Goal: Communication & Community: Share content

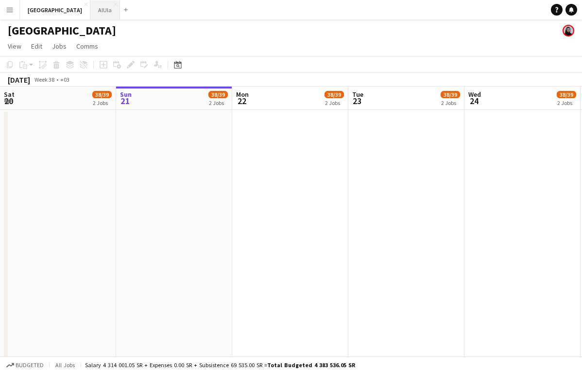
click at [90, 4] on button "AlUla Close" at bounding box center [105, 9] width 30 height 19
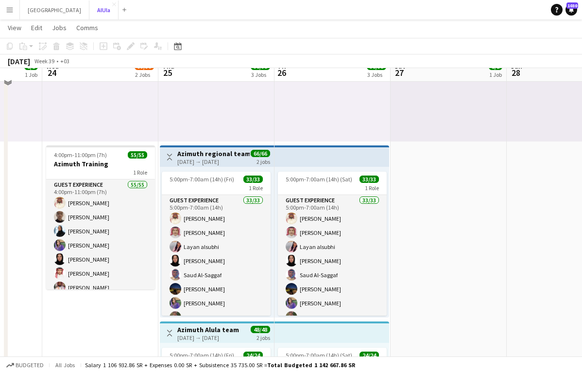
scroll to position [155, 0]
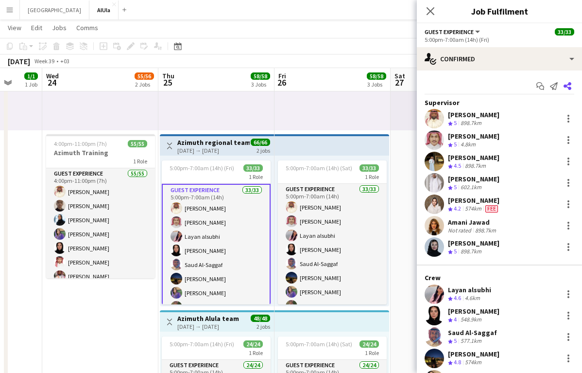
click at [569, 86] on icon "Share" at bounding box center [568, 86] width 8 height 8
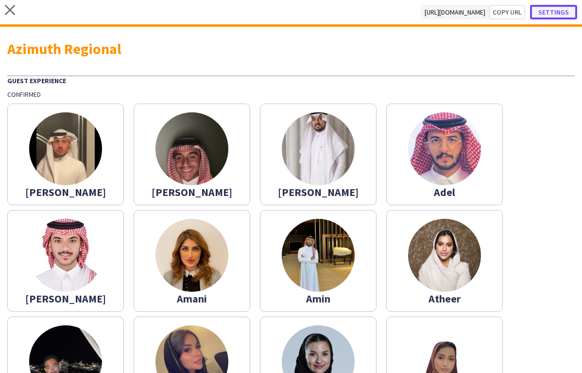
click at [569, 18] on button "Settings" at bounding box center [553, 12] width 47 height 15
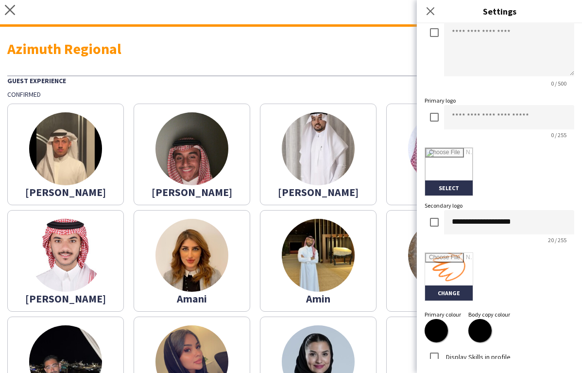
scroll to position [198, 0]
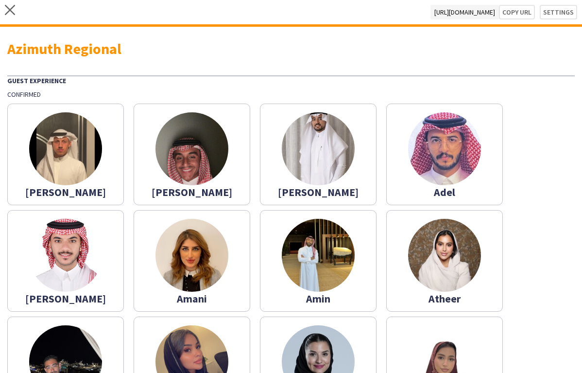
click at [431, 11] on span "https://app.letsshineksa.com/s/2d924e9d-0893-47a6-90a1-574f7403399d" at bounding box center [465, 12] width 69 height 15
click at [553, 14] on button "Settings" at bounding box center [553, 12] width 47 height 15
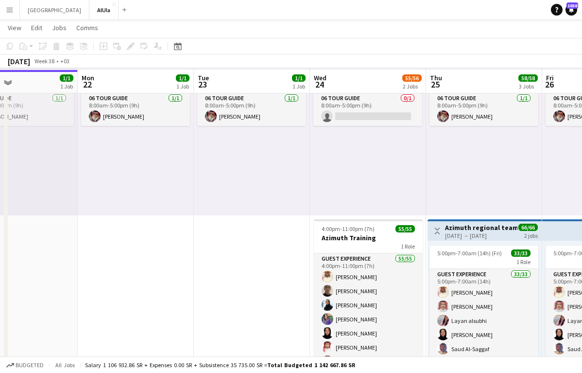
scroll to position [71, 0]
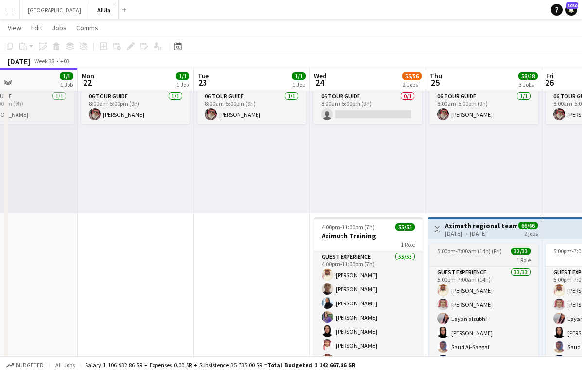
click at [483, 253] on span "5:00pm-7:00am (14h) (Fri)" at bounding box center [469, 250] width 65 height 7
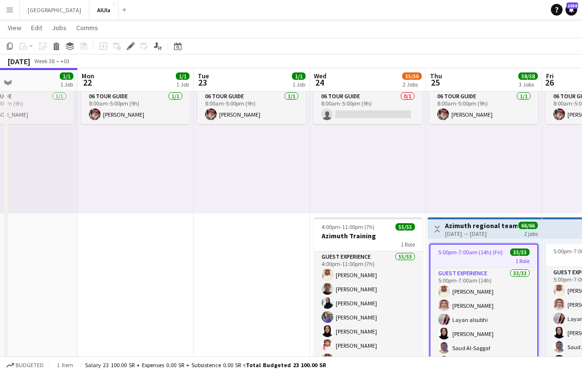
click at [484, 257] on div "1 Role" at bounding box center [484, 261] width 107 height 8
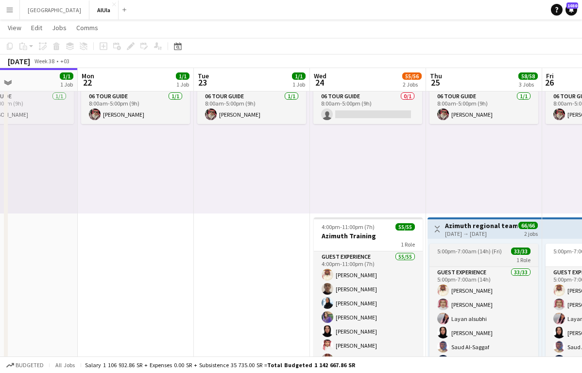
click at [484, 257] on div "1 Role" at bounding box center [484, 260] width 109 height 8
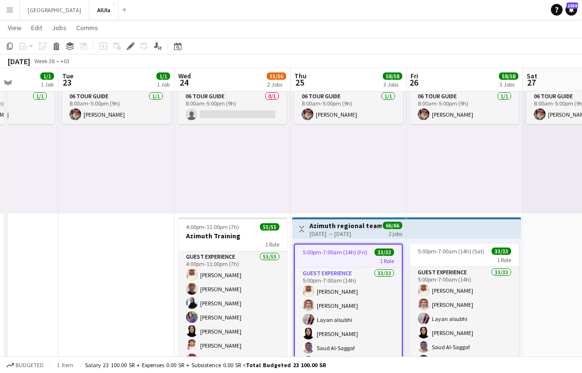
scroll to position [0, 408]
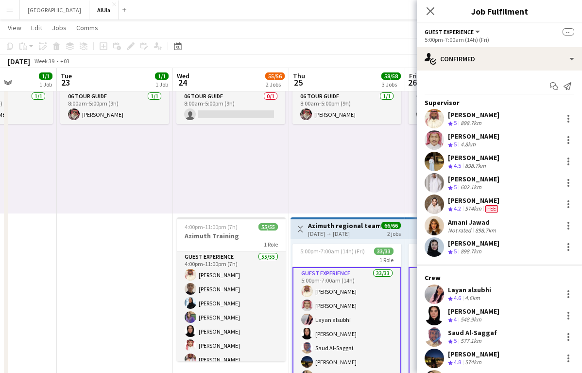
click at [565, 87] on icon "Share" at bounding box center [568, 86] width 8 height 8
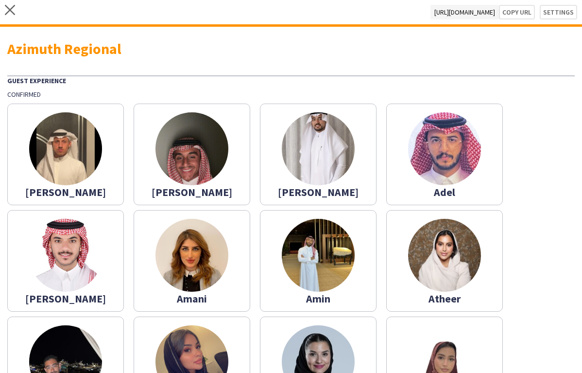
click at [121, 152] on app-share-pages-crew-card "Abdulaziz" at bounding box center [65, 155] width 117 height 102
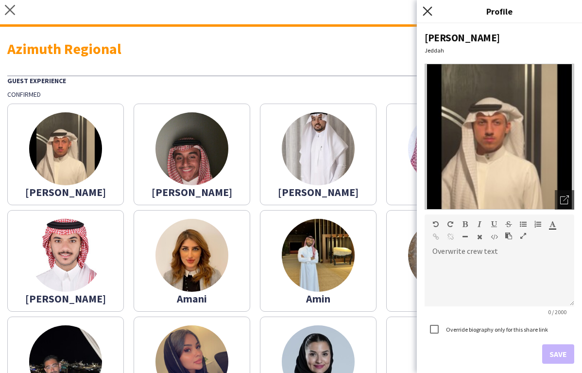
click at [430, 10] on icon "Close pop-in" at bounding box center [427, 10] width 9 height 9
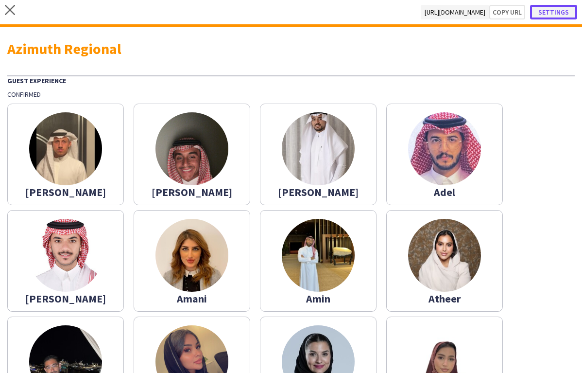
click at [559, 10] on button "Settings" at bounding box center [553, 12] width 47 height 15
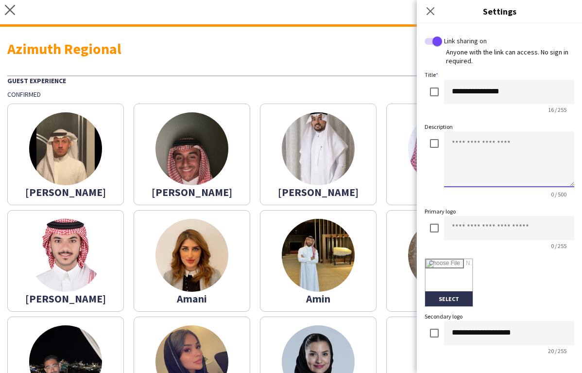
click at [472, 142] on textarea at bounding box center [509, 159] width 130 height 56
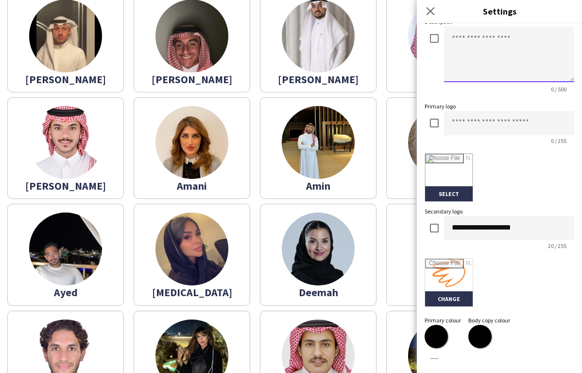
scroll to position [198, 0]
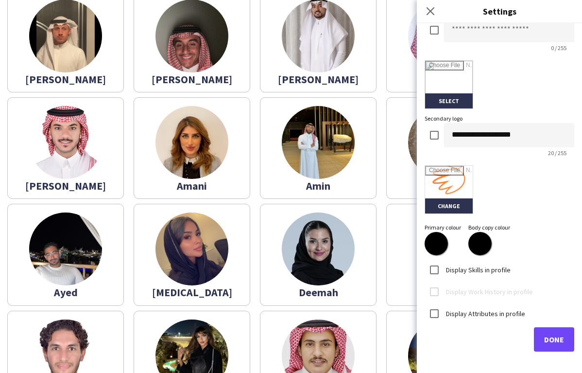
click at [490, 270] on label "Display Skills in profile" at bounding box center [477, 269] width 67 height 9
click at [472, 312] on label "Display Attributes in profile" at bounding box center [484, 313] width 81 height 9
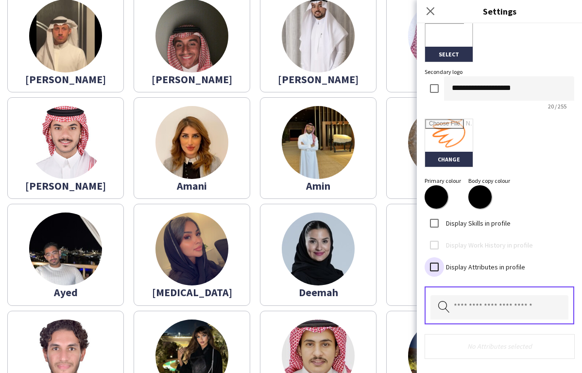
scroll to position [275, 0]
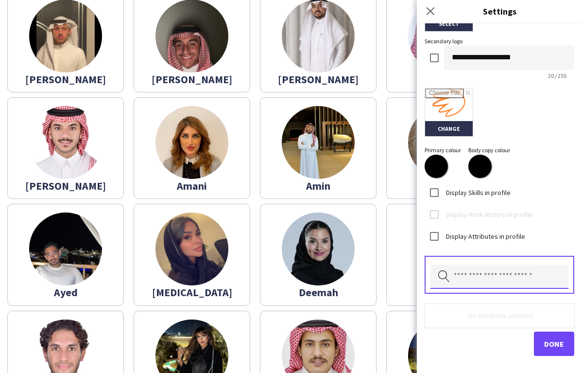
click at [489, 277] on input "text" at bounding box center [500, 276] width 138 height 24
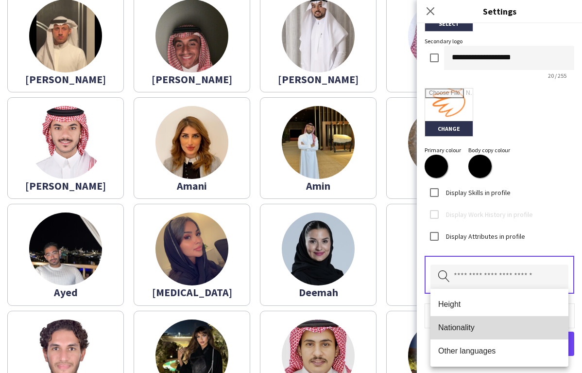
click at [472, 322] on mat-option "Nationality" at bounding box center [500, 327] width 138 height 23
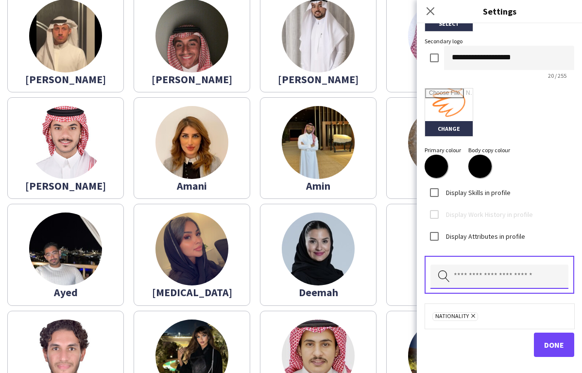
click at [492, 280] on input "text" at bounding box center [500, 276] width 138 height 24
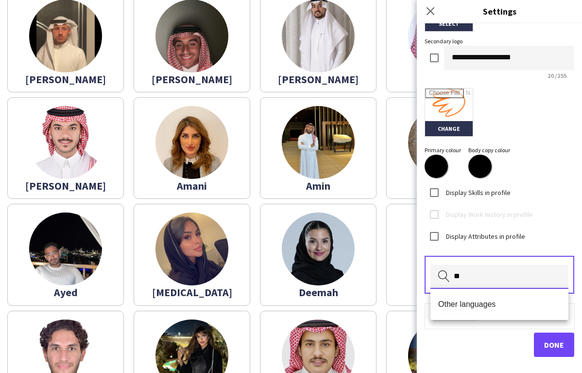
type input "*"
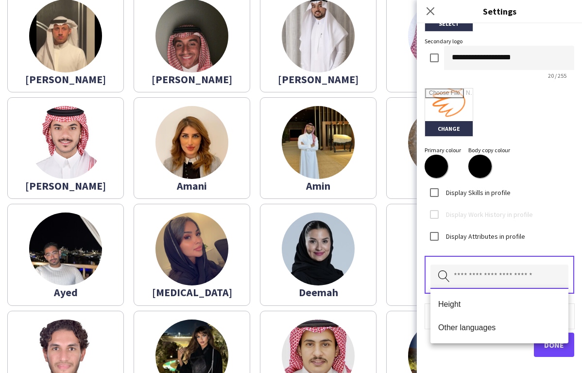
click at [477, 280] on input "text" at bounding box center [500, 276] width 138 height 24
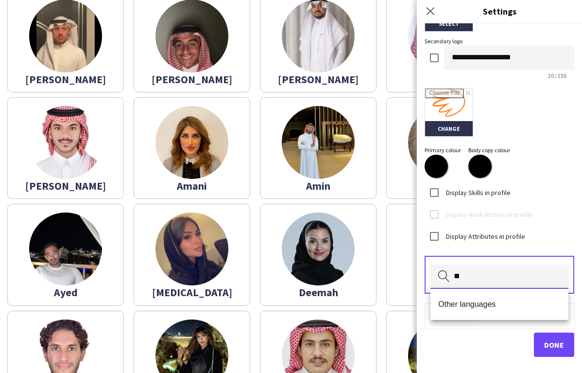
type input "*"
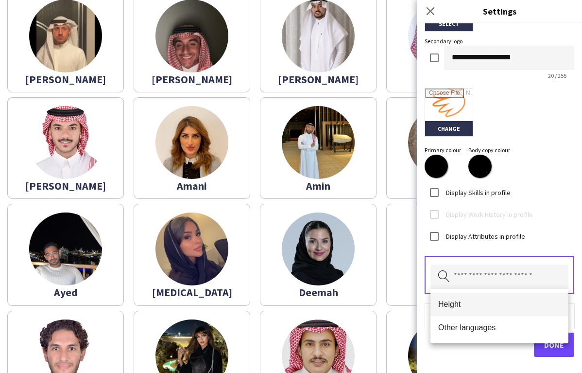
click at [472, 303] on span "Height" at bounding box center [499, 303] width 122 height 9
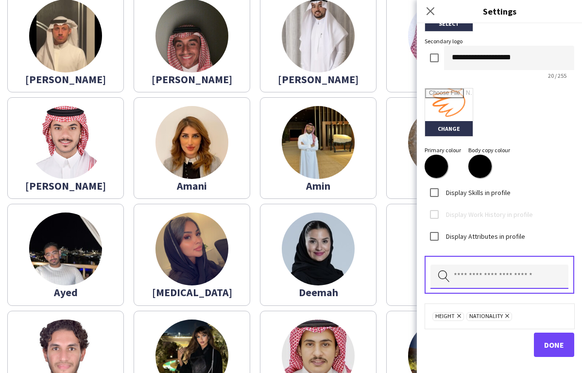
click at [515, 272] on input "text" at bounding box center [500, 276] width 138 height 24
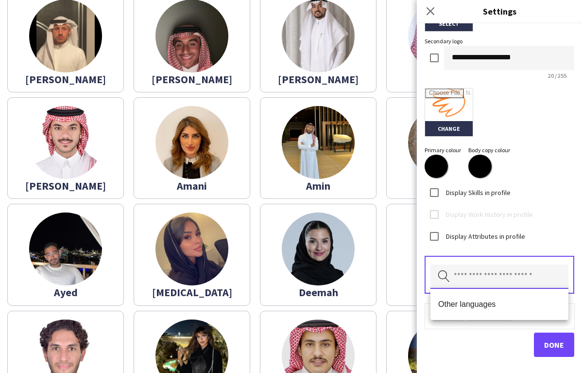
click at [505, 281] on input "text" at bounding box center [500, 276] width 138 height 24
click at [484, 333] on div "Done" at bounding box center [500, 344] width 150 height 24
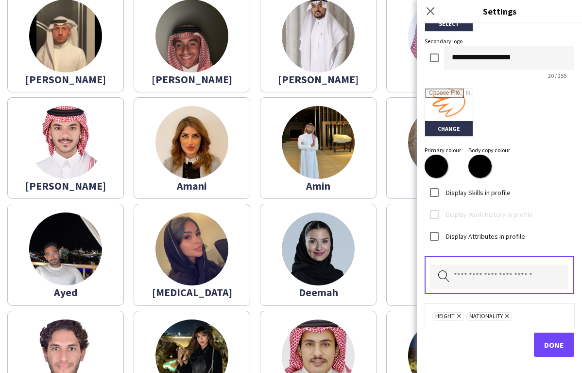
click at [458, 316] on icon at bounding box center [459, 316] width 4 height 4
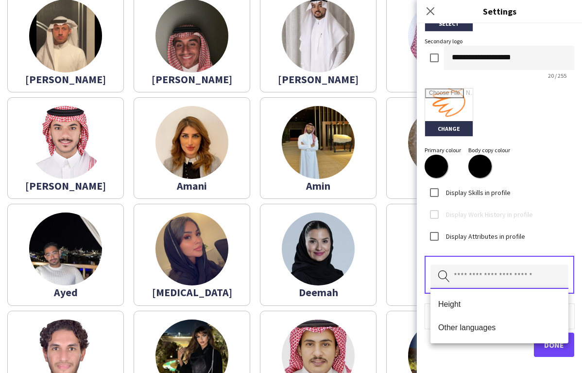
click at [473, 280] on input "text" at bounding box center [500, 276] width 138 height 24
click at [557, 348] on span "Done" at bounding box center [554, 345] width 20 height 10
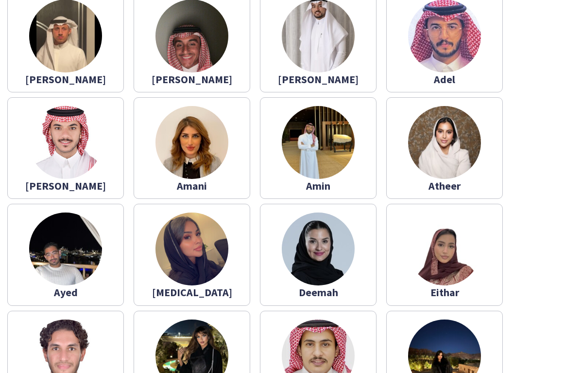
scroll to position [0, 0]
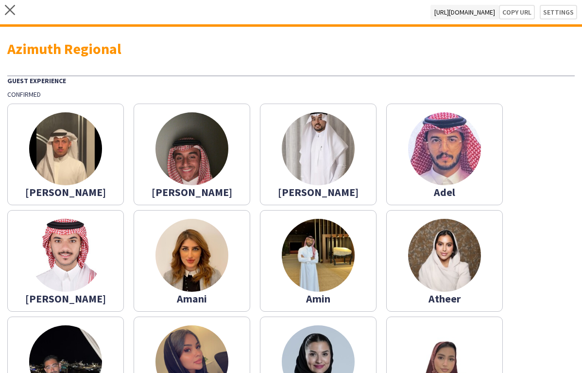
click at [88, 154] on img at bounding box center [65, 148] width 73 height 73
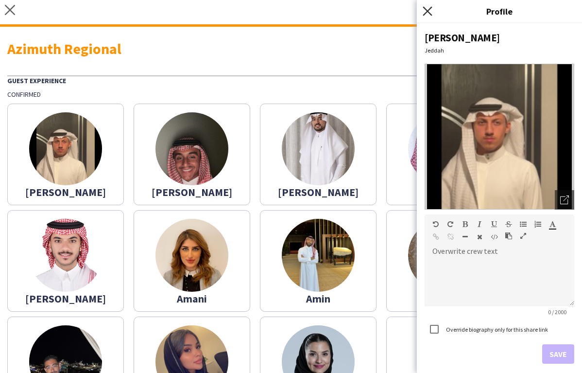
click at [428, 10] on icon "Close pop-in" at bounding box center [427, 10] width 9 height 9
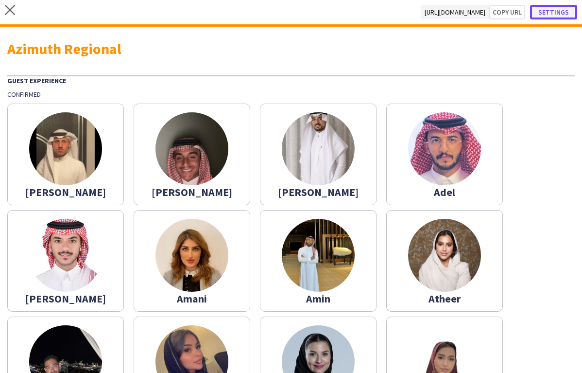
click at [557, 8] on button "Settings" at bounding box center [553, 12] width 47 height 15
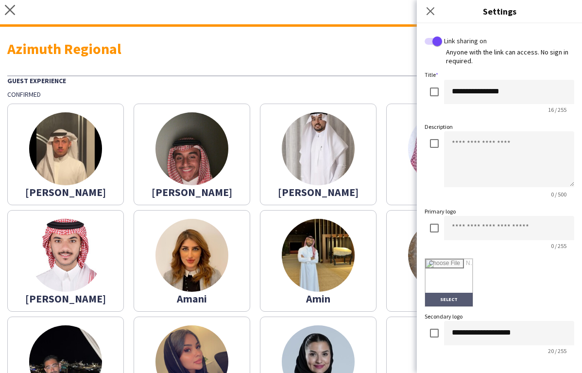
scroll to position [280, 0]
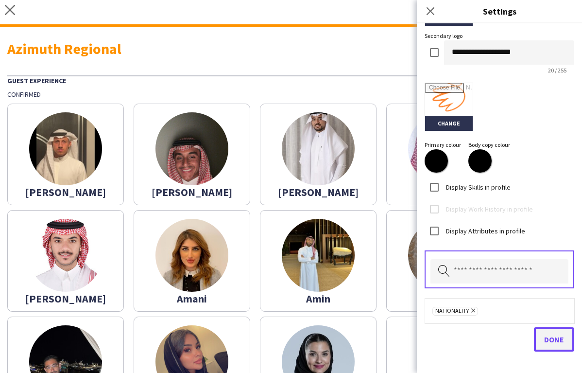
click at [553, 338] on span "Done" at bounding box center [554, 339] width 20 height 10
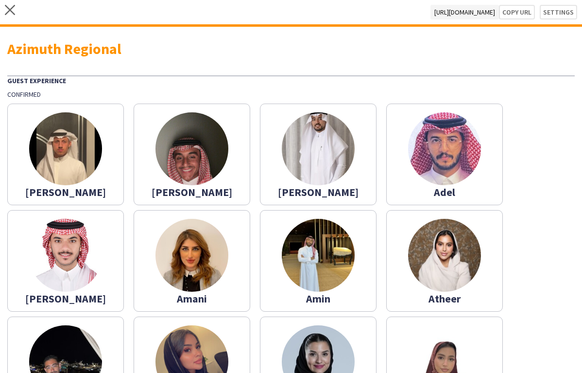
click at [100, 174] on app-share-pages-crew-card "[PERSON_NAME]" at bounding box center [65, 155] width 117 height 102
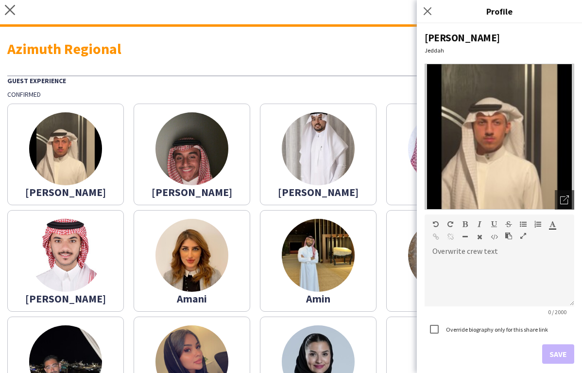
click at [431, 16] on span "https://app.letsshineksa.com/s/2d924e9d-0893-47a6-90a1-574f7403399d" at bounding box center [465, 12] width 69 height 15
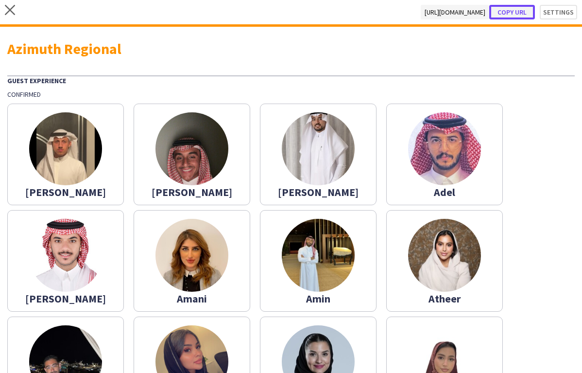
click at [526, 12] on button "Copy url" at bounding box center [512, 12] width 46 height 15
click at [74, 174] on img at bounding box center [65, 148] width 73 height 73
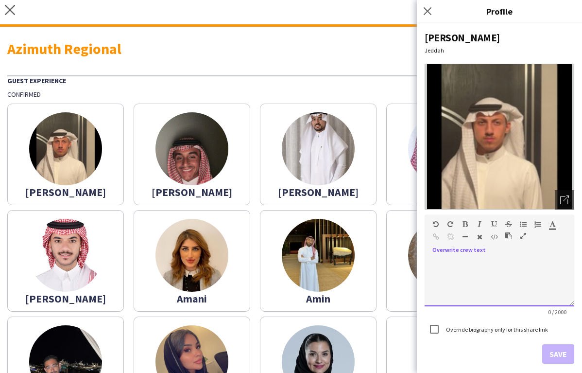
click at [488, 251] on div at bounding box center [500, 278] width 150 height 55
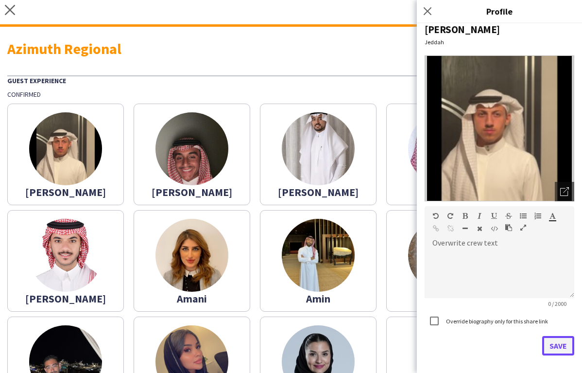
click at [556, 347] on button "Save" at bounding box center [558, 345] width 32 height 19
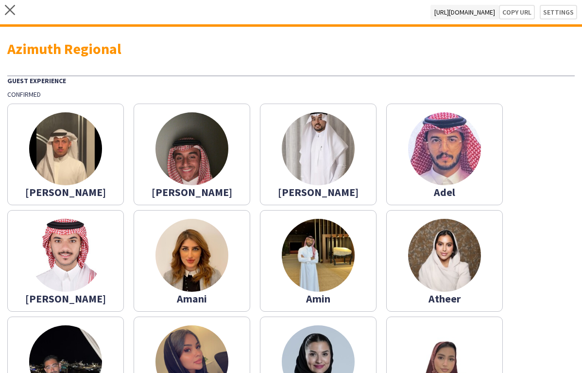
click at [81, 156] on img at bounding box center [65, 148] width 73 height 73
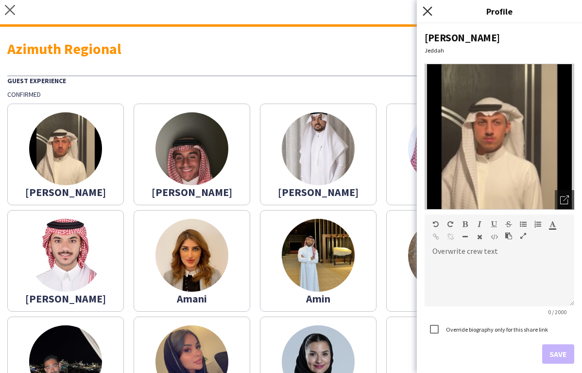
click at [423, 12] on icon "Close pop-in" at bounding box center [427, 10] width 9 height 9
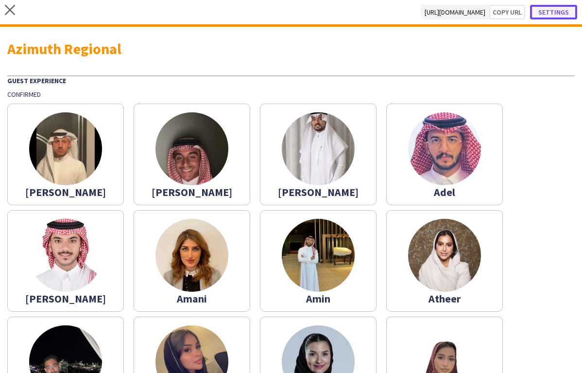
click at [566, 17] on button "Settings" at bounding box center [553, 12] width 47 height 15
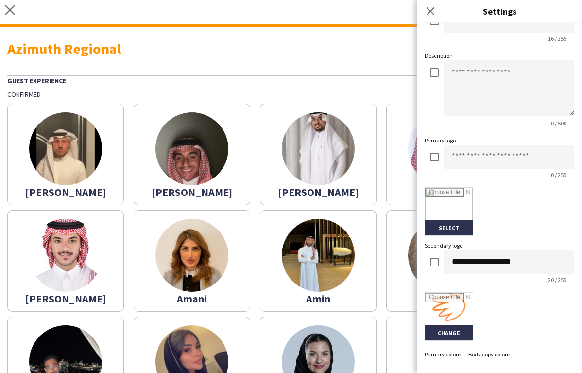
scroll to position [67, 0]
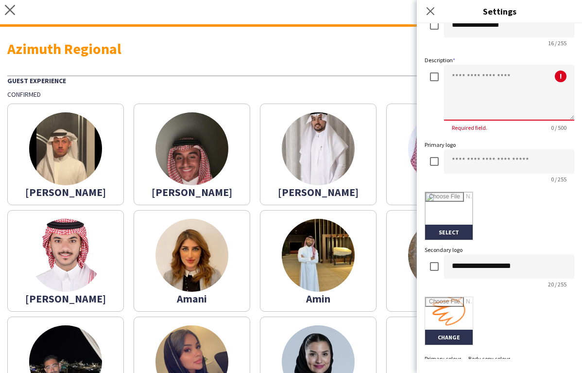
click at [469, 87] on textarea at bounding box center [509, 93] width 130 height 56
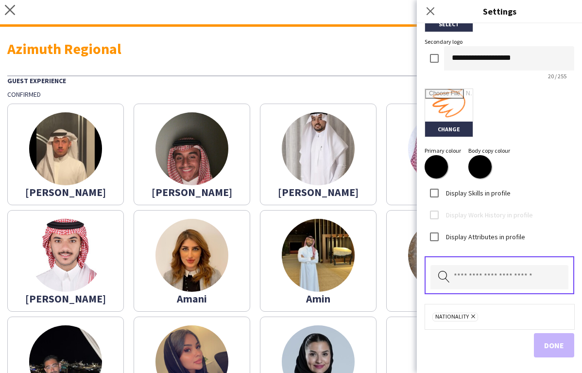
scroll to position [280, 0]
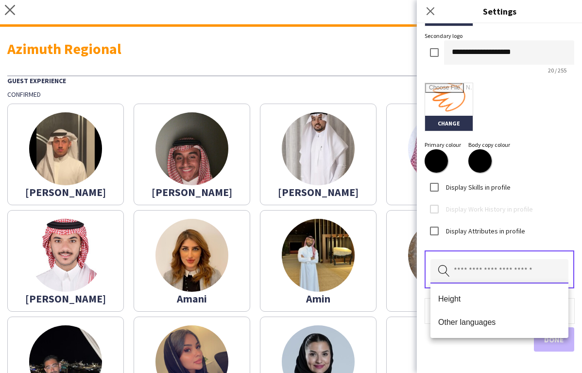
click at [473, 271] on input "text" at bounding box center [500, 271] width 138 height 24
click at [464, 320] on span "Other languages" at bounding box center [499, 321] width 122 height 9
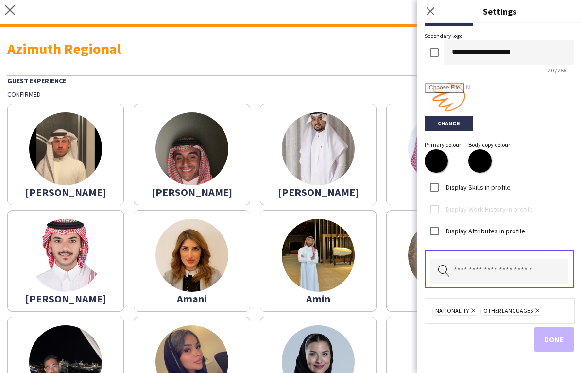
click at [549, 345] on div "Done" at bounding box center [500, 339] width 150 height 24
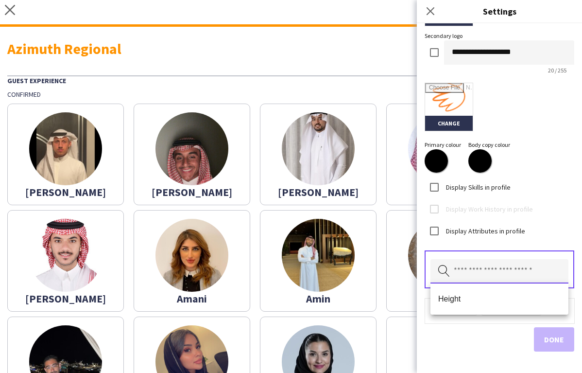
click at [512, 273] on input "text" at bounding box center [500, 271] width 138 height 24
click at [496, 296] on span "Height" at bounding box center [499, 298] width 122 height 9
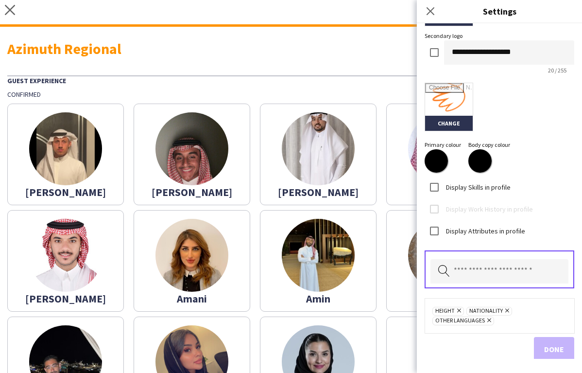
click at [561, 354] on div "Done" at bounding box center [500, 349] width 150 height 24
click at [532, 323] on div "Height Remove Nationality Remove Other languages Remove" at bounding box center [500, 315] width 134 height 19
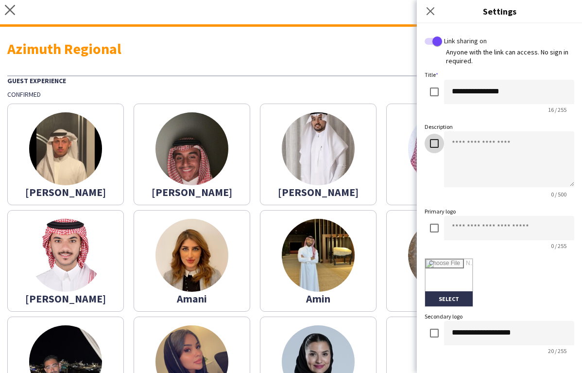
scroll to position [290, 0]
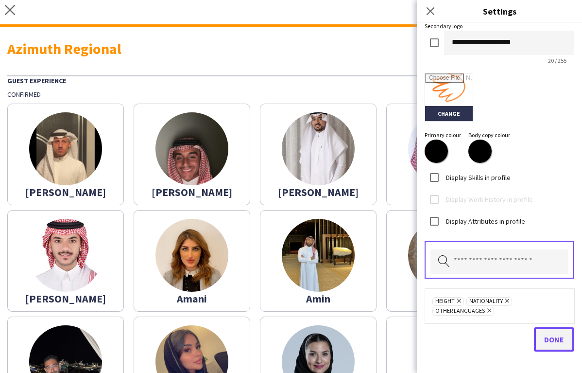
click at [548, 330] on button "Done" at bounding box center [554, 339] width 40 height 24
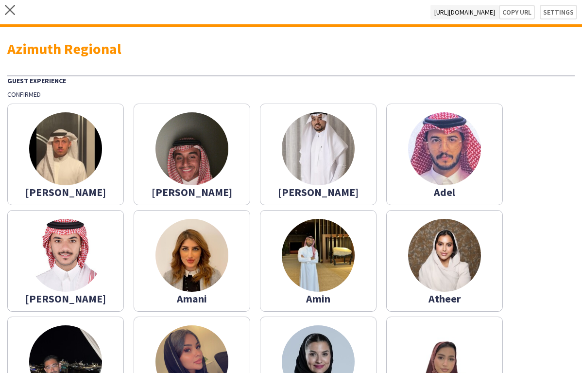
click at [88, 114] on app-share-pages-crew-card "[PERSON_NAME]" at bounding box center [65, 155] width 117 height 102
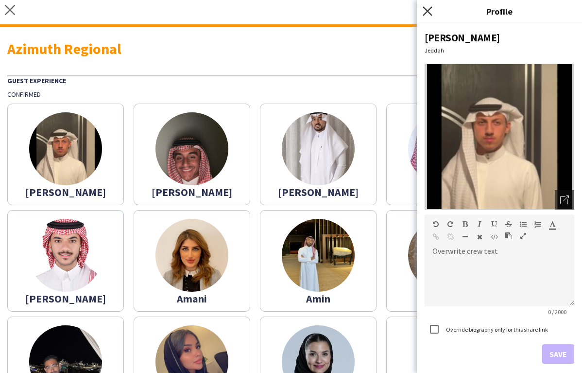
click at [426, 12] on icon "Close pop-in" at bounding box center [427, 10] width 9 height 9
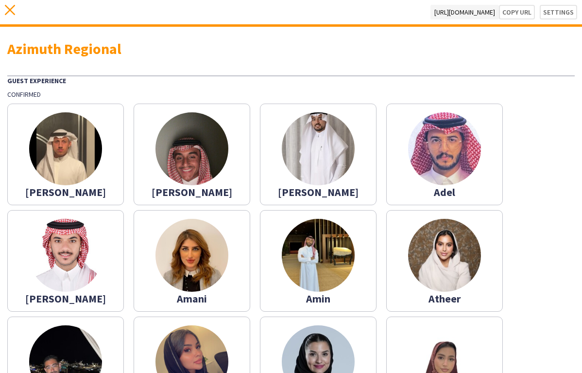
click at [11, 13] on icon "close" at bounding box center [10, 10] width 10 height 10
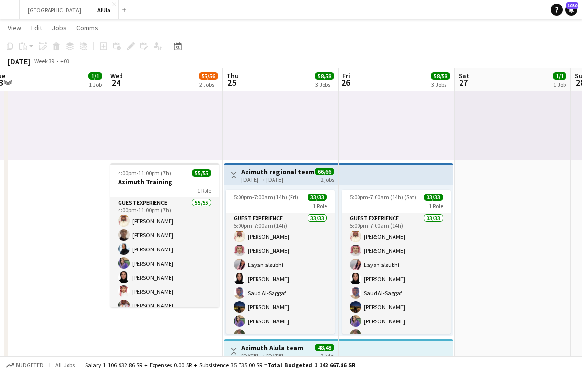
scroll to position [134, 0]
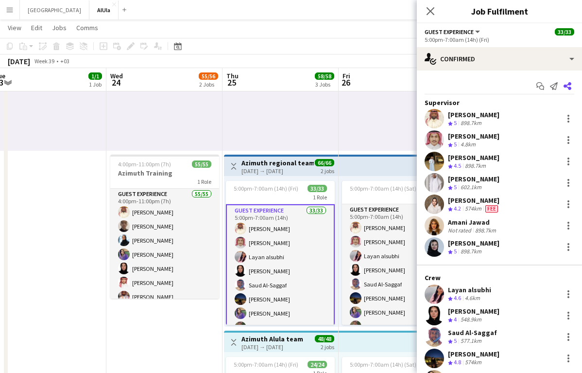
click at [569, 87] on icon "Share" at bounding box center [568, 86] width 8 height 8
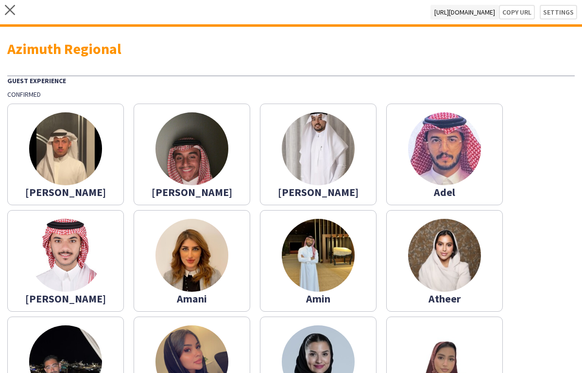
click at [99, 171] on app-share-pages-crew-card "[PERSON_NAME]" at bounding box center [65, 155] width 117 height 102
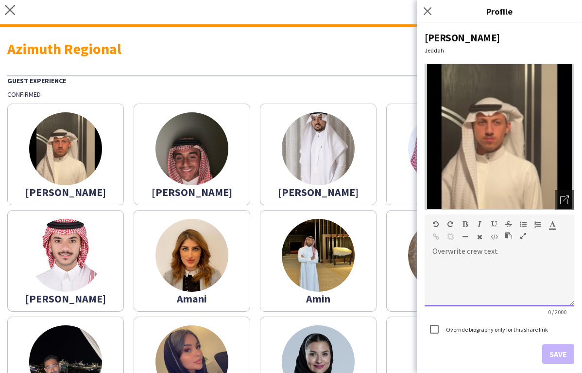
click at [487, 259] on div at bounding box center [500, 282] width 150 height 49
drag, startPoint x: 457, startPoint y: 267, endPoint x: 402, endPoint y: 266, distance: 55.4
click at [402, 266] on body "close https://app.letsshineksa.com/s/2d924e9d-0893-47a6-90a1-574f7403399d Copy …" at bounding box center [291, 186] width 582 height 373
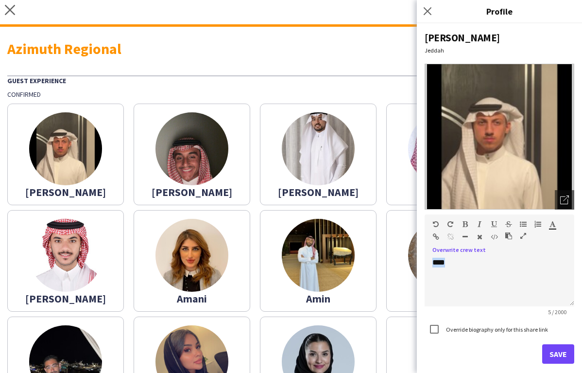
click at [465, 224] on icon "button" at bounding box center [465, 224] width 5 height 7
click at [458, 267] on div "****" at bounding box center [500, 282] width 150 height 49
click at [473, 271] on b "**********" at bounding box center [458, 271] width 51 height 7
click at [556, 365] on div "**********" at bounding box center [499, 197] width 165 height 349
click at [556, 357] on button "Save" at bounding box center [558, 353] width 32 height 19
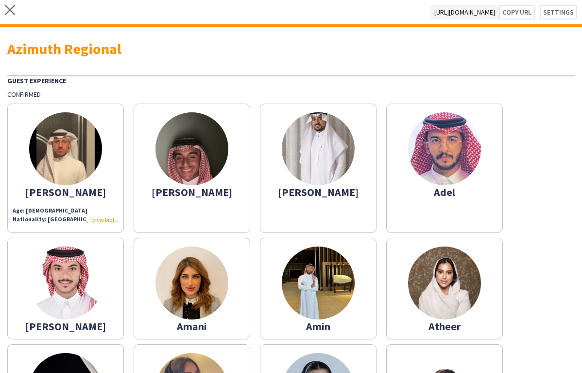
click at [205, 210] on app-share-pages-crew-card "[PERSON_NAME]" at bounding box center [192, 168] width 117 height 129
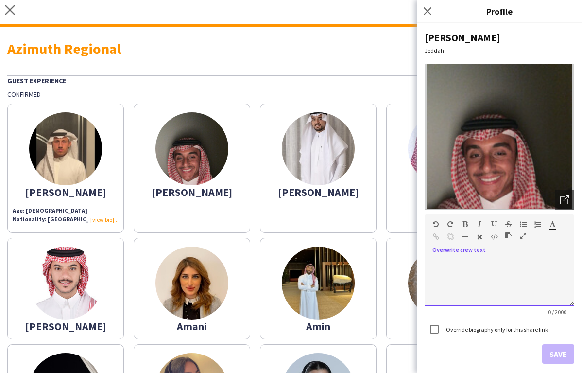
click at [454, 255] on div at bounding box center [500, 278] width 150 height 55
click at [466, 222] on icon "button" at bounding box center [465, 224] width 5 height 7
drag, startPoint x: 452, startPoint y: 263, endPoint x: 407, endPoint y: 263, distance: 45.2
click at [407, 263] on body "close https://app.letsshineksa.com/s/2d924e9d-0893-47a6-90a1-574f7403399d Copy …" at bounding box center [291, 186] width 582 height 373
click at [466, 222] on icon "button" at bounding box center [465, 224] width 5 height 7
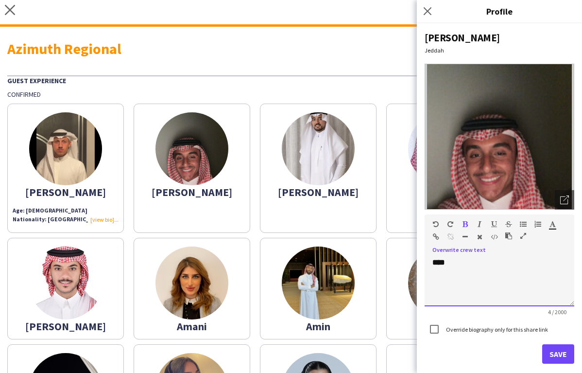
click at [451, 262] on div "****" at bounding box center [500, 282] width 150 height 49
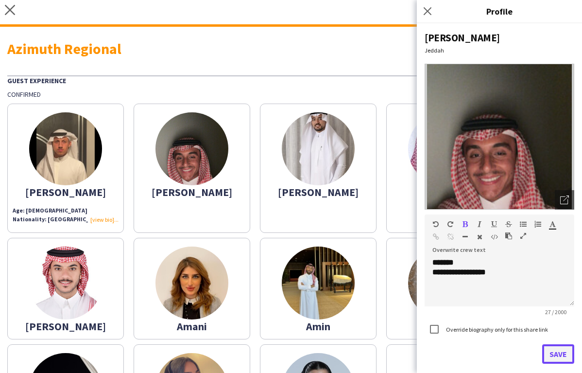
click at [556, 351] on button "Save" at bounding box center [558, 353] width 32 height 19
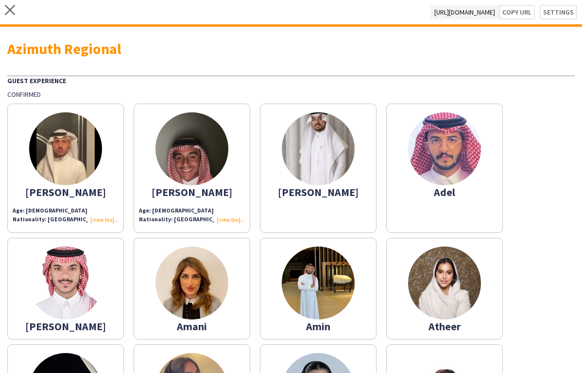
click at [309, 211] on app-share-pages-crew-card "[PERSON_NAME]" at bounding box center [318, 168] width 117 height 129
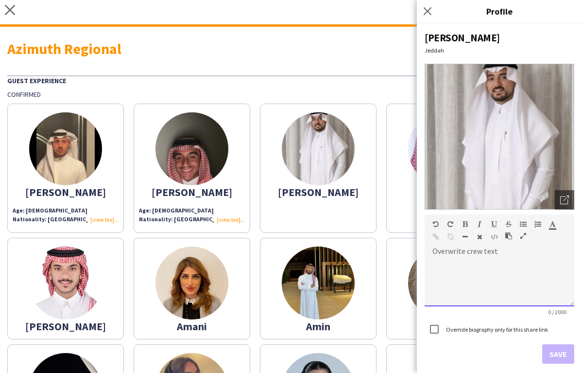
click at [452, 262] on div at bounding box center [500, 282] width 150 height 49
drag, startPoint x: 504, startPoint y: 276, endPoint x: 384, endPoint y: 246, distance: 124.0
click at [384, 246] on body "**********" at bounding box center [291, 186] width 582 height 373
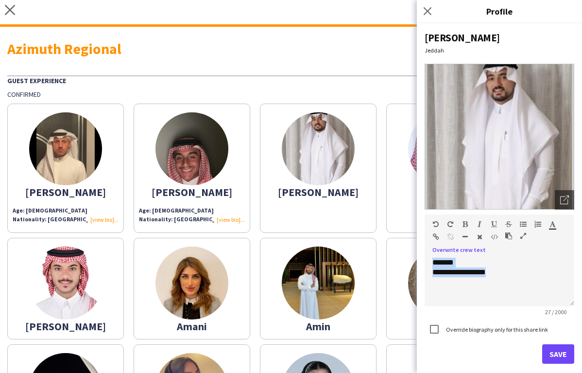
click at [464, 224] on icon "button" at bounding box center [465, 224] width 5 height 7
click at [552, 349] on button "Save" at bounding box center [558, 353] width 32 height 19
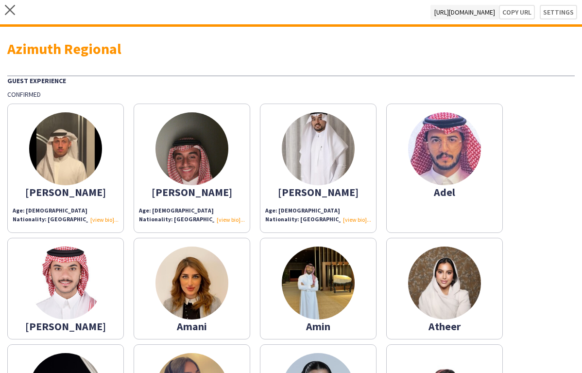
click at [437, 215] on app-share-pages-crew-card "Adel" at bounding box center [444, 168] width 117 height 129
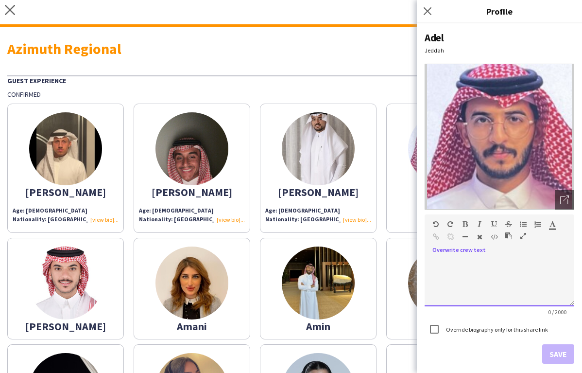
click at [453, 259] on div at bounding box center [500, 282] width 150 height 49
drag, startPoint x: 498, startPoint y: 276, endPoint x: 404, endPoint y: 245, distance: 98.2
click at [404, 245] on body "**********" at bounding box center [291, 186] width 582 height 373
click at [461, 226] on div at bounding box center [447, 226] width 29 height 12
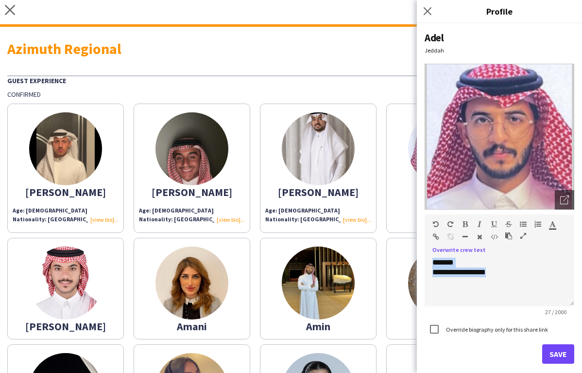
click at [467, 225] on icon "button" at bounding box center [465, 224] width 5 height 7
click at [560, 355] on button "Save" at bounding box center [558, 353] width 32 height 19
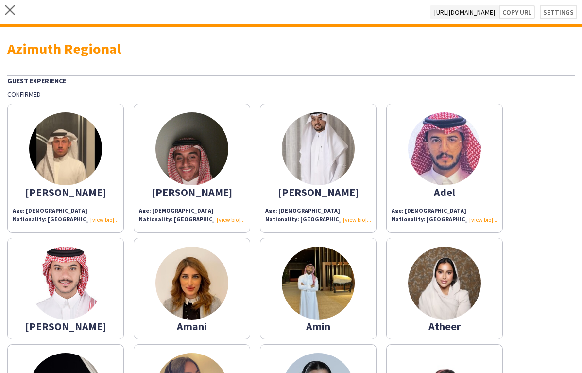
click at [95, 271] on img at bounding box center [65, 282] width 73 height 73
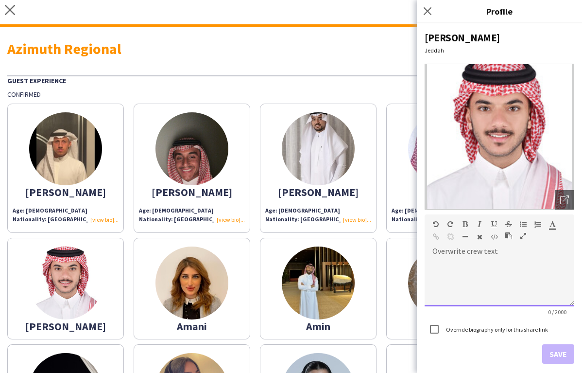
click at [474, 251] on div at bounding box center [500, 278] width 150 height 55
drag, startPoint x: 508, startPoint y: 266, endPoint x: 412, endPoint y: 248, distance: 97.3
click at [412, 248] on body "close https://app.letsshineksa.com/s/2d924e9d-0893-47a6-90a1-574f7403399d Copy …" at bounding box center [291, 186] width 582 height 373
drag, startPoint x: 522, startPoint y: 271, endPoint x: 417, endPoint y: 246, distance: 107.9
click at [417, 246] on body "close https://app.letsshineksa.com/s/2d924e9d-0893-47a6-90a1-574f7403399d Copy …" at bounding box center [291, 186] width 582 height 373
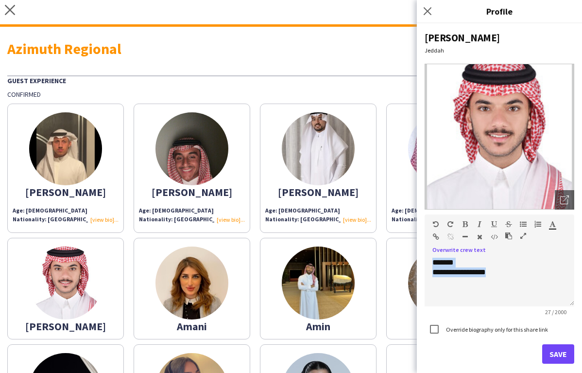
click at [463, 223] on icon "button" at bounding box center [465, 224] width 5 height 7
click at [486, 276] on b "**********" at bounding box center [459, 271] width 53 height 7
click at [562, 356] on button "Save" at bounding box center [558, 353] width 32 height 19
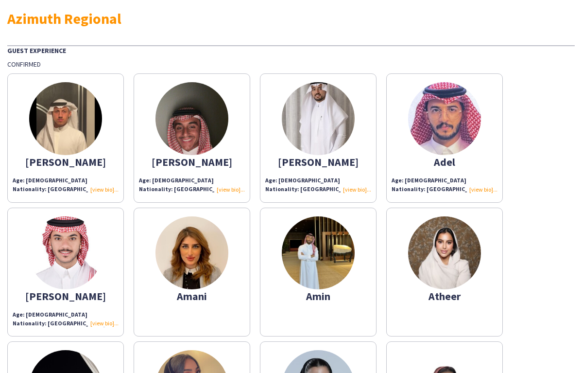
scroll to position [38, 0]
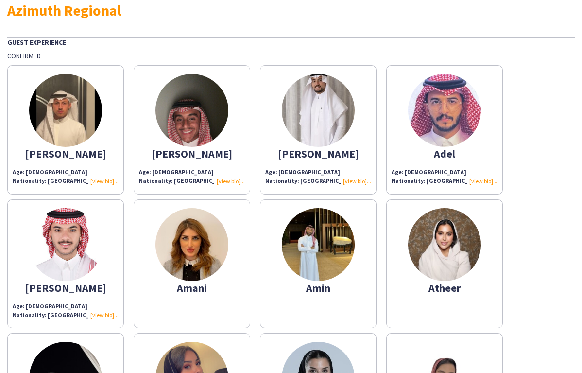
click at [186, 265] on img at bounding box center [192, 244] width 73 height 73
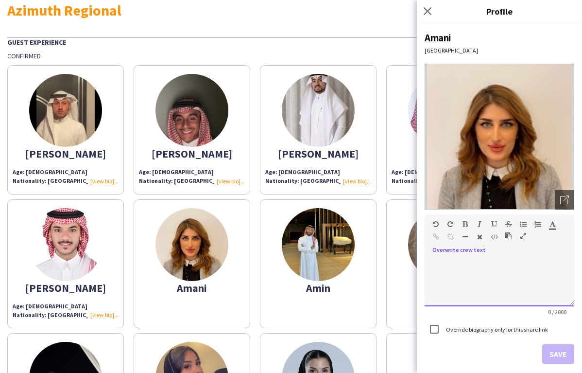
click at [459, 254] on div at bounding box center [500, 278] width 150 height 55
paste div
click at [460, 262] on div "**********" at bounding box center [500, 282] width 150 height 49
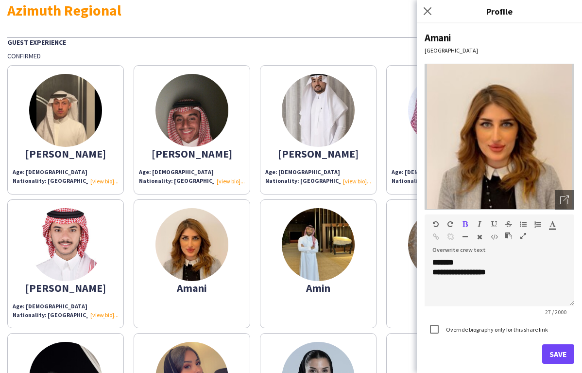
click at [201, 258] on img at bounding box center [192, 244] width 73 height 73
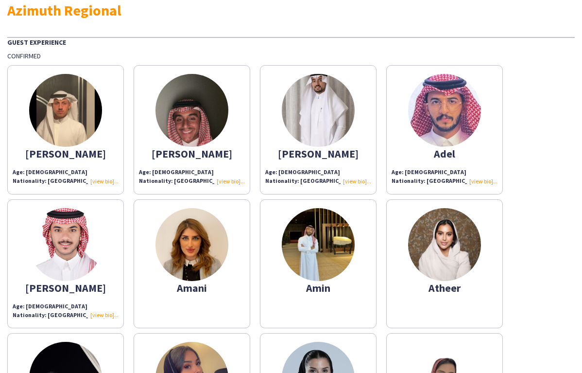
click at [210, 294] on app-share-pages-crew-card "Amani" at bounding box center [192, 263] width 117 height 129
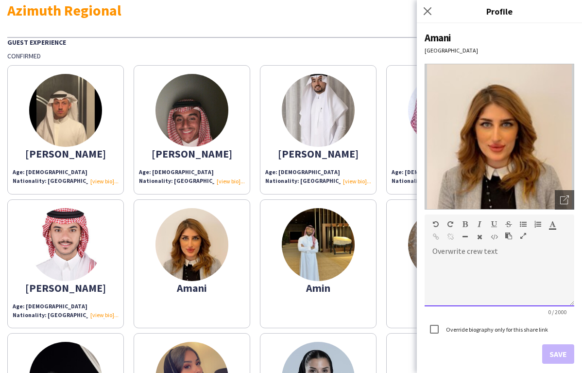
click at [479, 259] on div at bounding box center [500, 282] width 150 height 49
paste div
click at [464, 259] on div "**********" at bounding box center [500, 282] width 150 height 49
click at [503, 268] on div "**********" at bounding box center [500, 272] width 134 height 10
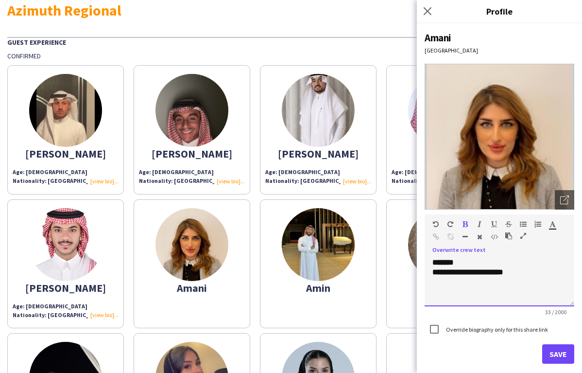
click at [518, 273] on div "**********" at bounding box center [500, 272] width 134 height 10
click at [560, 349] on button "Save" at bounding box center [558, 353] width 32 height 19
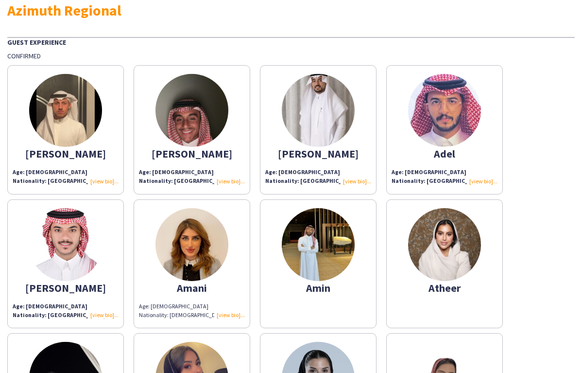
click at [317, 275] on img at bounding box center [318, 244] width 73 height 73
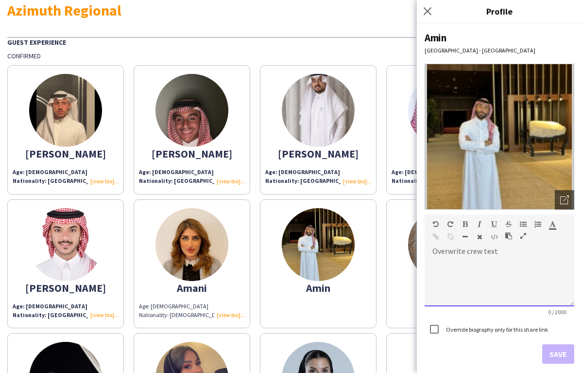
click at [461, 258] on div at bounding box center [500, 282] width 150 height 49
paste div
click at [457, 260] on div "**********" at bounding box center [500, 282] width 150 height 49
click at [503, 266] on div "**********" at bounding box center [500, 282] width 150 height 49
click at [499, 275] on div "**********" at bounding box center [500, 272] width 134 height 10
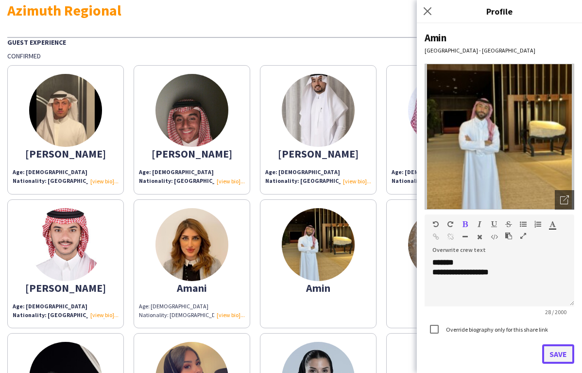
click at [558, 357] on button "Save" at bounding box center [558, 353] width 32 height 19
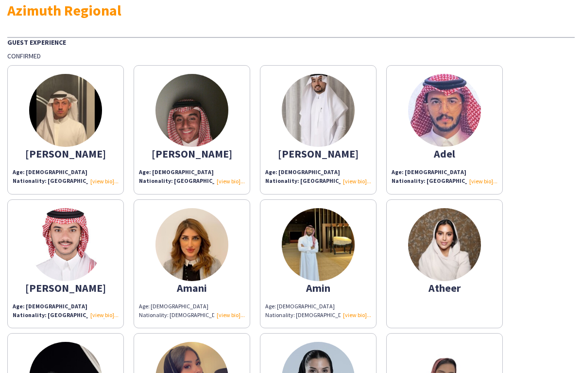
click at [442, 287] on div "Atheer" at bounding box center [445, 287] width 106 height 9
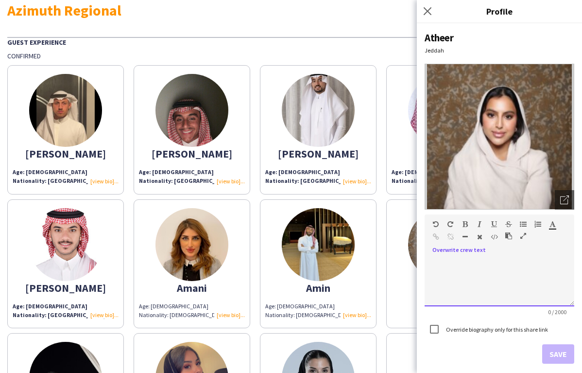
click at [463, 253] on div at bounding box center [500, 278] width 150 height 55
paste div
click at [454, 262] on span "*******" at bounding box center [443, 262] width 21 height 7
click at [458, 262] on div "**********" at bounding box center [500, 282] width 150 height 49
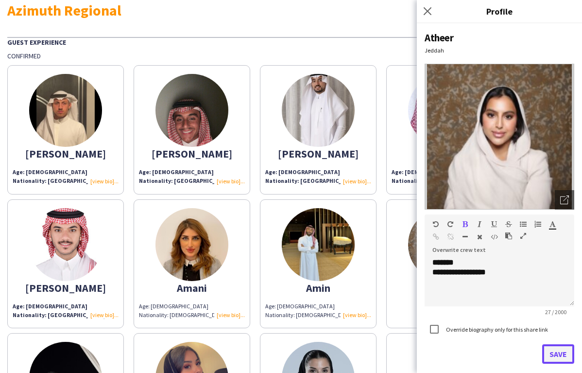
click at [560, 357] on button "Save" at bounding box center [558, 353] width 32 height 19
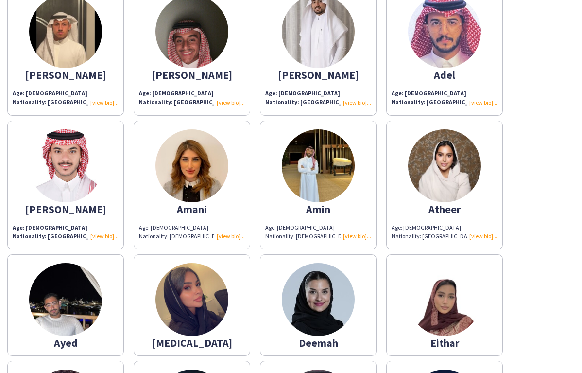
scroll to position [158, 0]
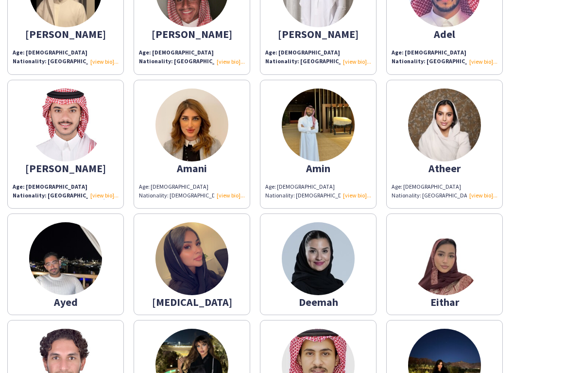
click at [89, 277] on img at bounding box center [65, 258] width 73 height 73
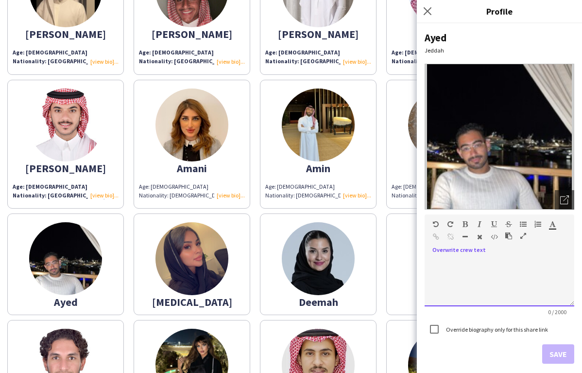
click at [454, 272] on div at bounding box center [500, 282] width 150 height 49
paste div
click at [458, 260] on div "**********" at bounding box center [500, 282] width 150 height 49
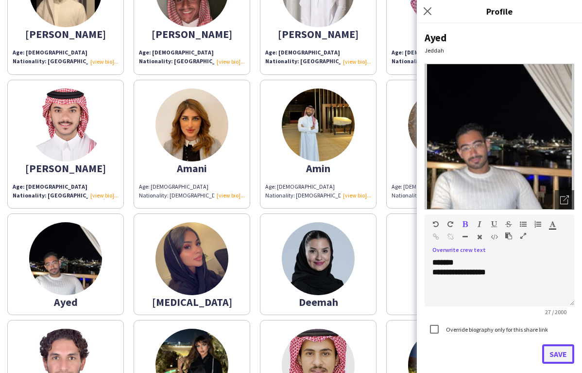
click at [563, 349] on button "Save" at bounding box center [558, 353] width 32 height 19
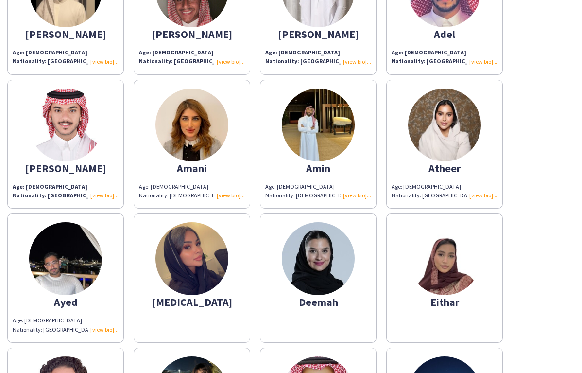
click at [195, 260] on img at bounding box center [192, 258] width 73 height 73
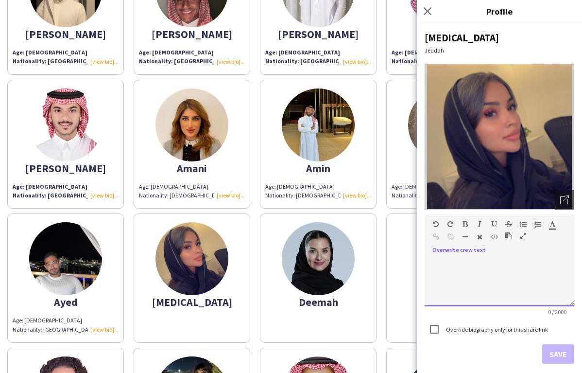
click at [466, 262] on div at bounding box center [500, 282] width 150 height 49
paste div
click at [462, 262] on div "**********" at bounding box center [500, 282] width 150 height 49
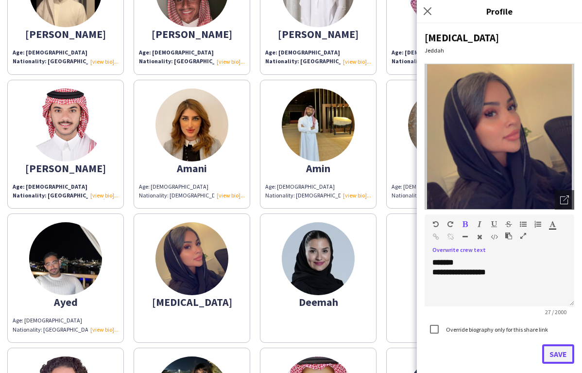
click at [558, 356] on button "Save" at bounding box center [558, 353] width 32 height 19
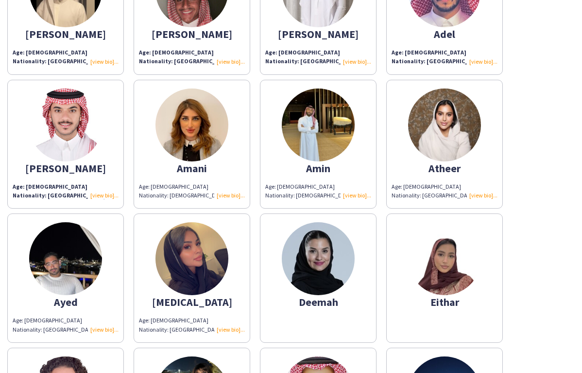
click at [357, 317] on app-share-pages-crew-card "Deemah" at bounding box center [318, 277] width 117 height 129
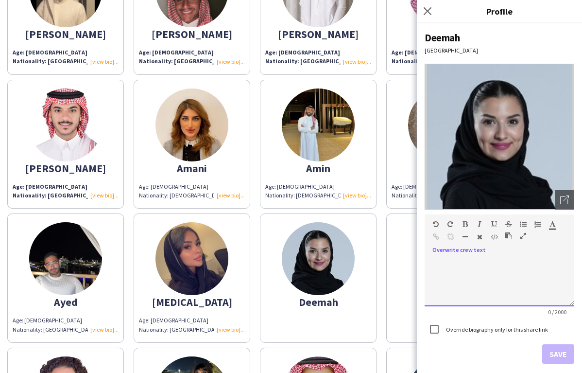
click at [451, 274] on div at bounding box center [500, 282] width 150 height 49
paste div
click at [461, 263] on div "**********" at bounding box center [500, 282] width 150 height 49
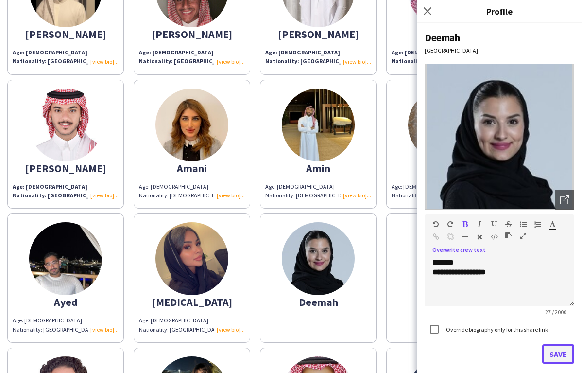
click at [555, 357] on button "Save" at bounding box center [558, 353] width 32 height 19
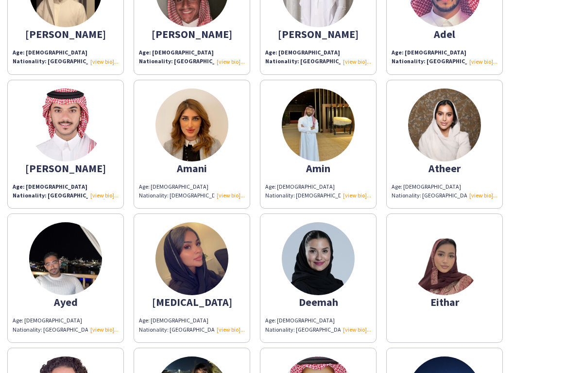
click at [465, 314] on app-share-pages-crew-card "Eithar" at bounding box center [444, 277] width 117 height 129
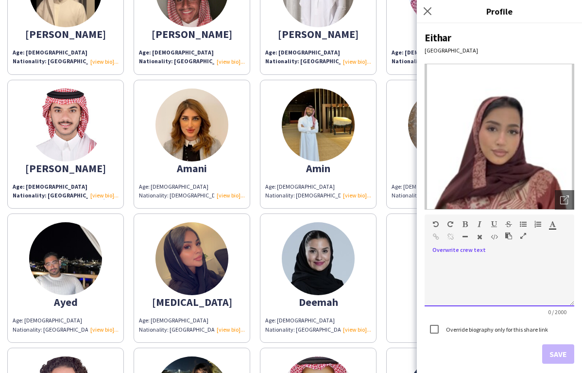
click at [475, 271] on div at bounding box center [500, 282] width 150 height 49
paste div
click at [465, 261] on div "**********" at bounding box center [500, 282] width 150 height 49
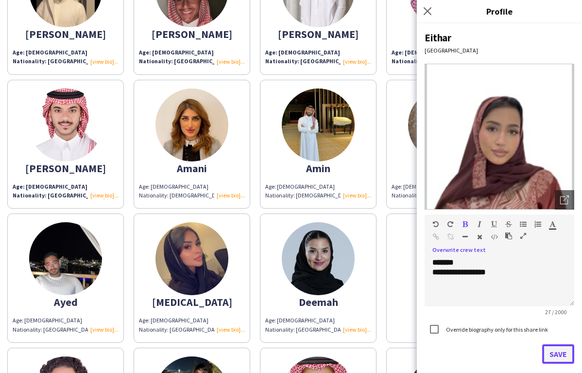
click at [559, 349] on button "Save" at bounding box center [558, 353] width 32 height 19
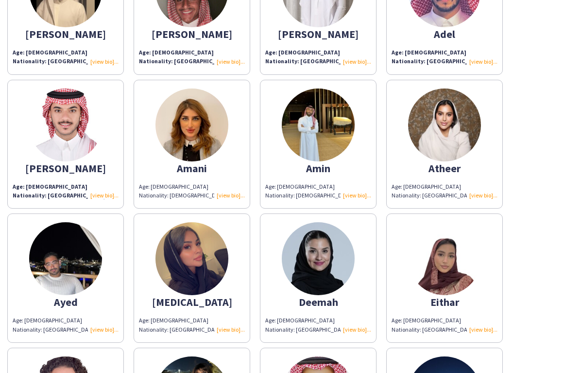
scroll to position [269, 0]
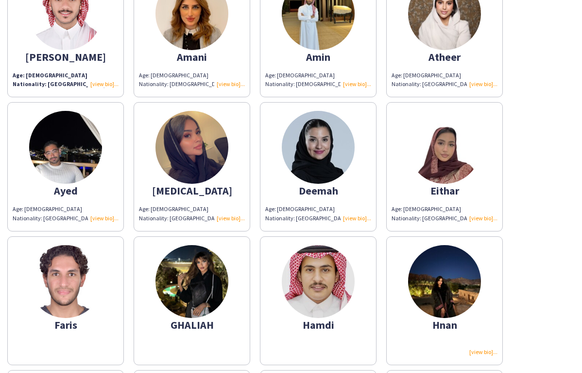
click at [100, 281] on img at bounding box center [65, 281] width 73 height 73
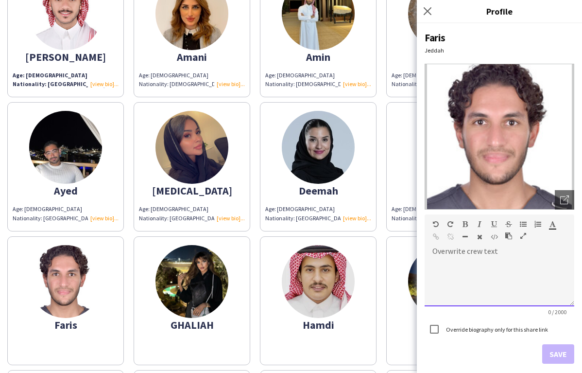
click at [485, 252] on div at bounding box center [500, 278] width 150 height 55
paste div
click at [460, 261] on div "**********" at bounding box center [500, 282] width 150 height 49
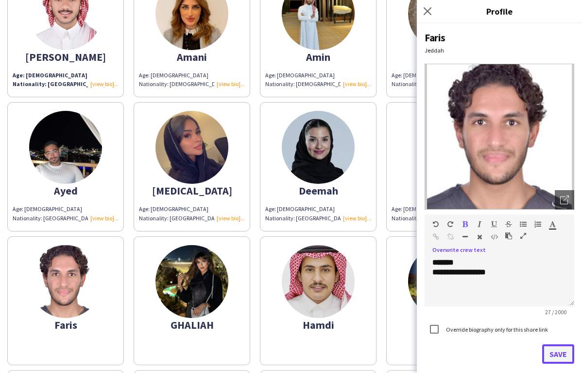
click at [558, 354] on button "Save" at bounding box center [558, 353] width 32 height 19
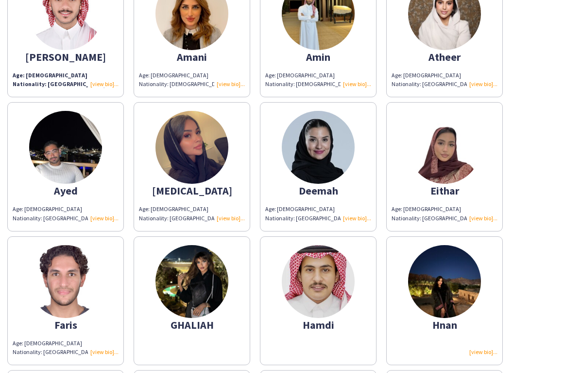
click at [223, 287] on img at bounding box center [192, 281] width 73 height 73
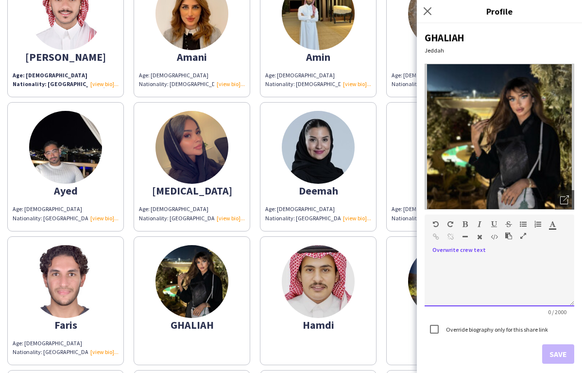
click at [489, 262] on div at bounding box center [500, 282] width 150 height 49
paste div
click at [465, 262] on div "**********" at bounding box center [500, 282] width 150 height 49
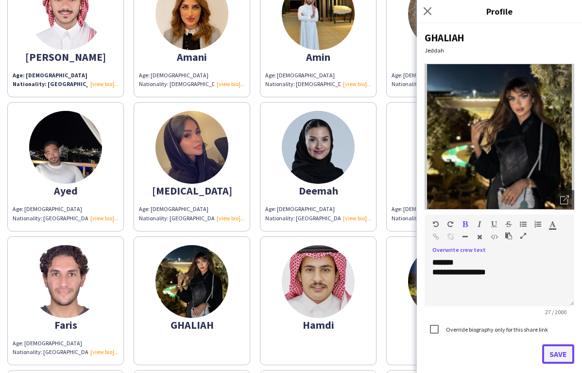
click at [552, 354] on button "Save" at bounding box center [558, 353] width 32 height 19
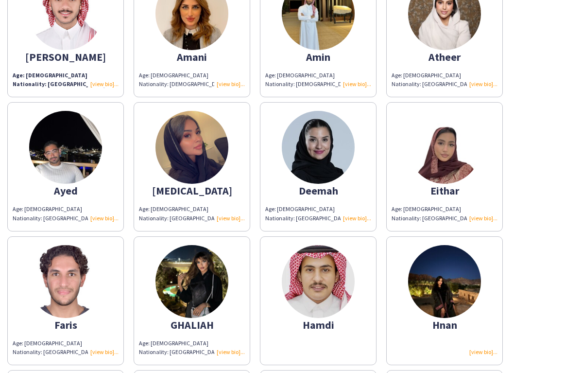
click at [297, 304] on img at bounding box center [318, 281] width 73 height 73
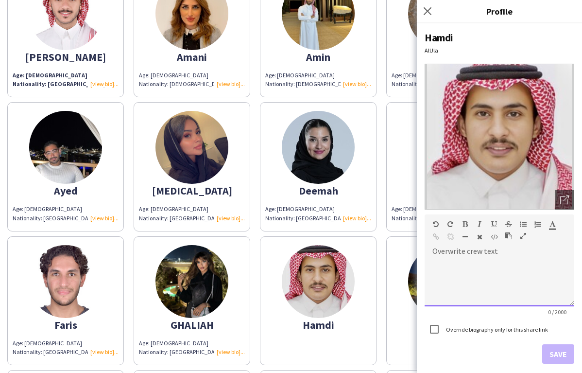
click at [470, 265] on div at bounding box center [500, 282] width 150 height 49
paste div
click at [458, 264] on div "**********" at bounding box center [500, 282] width 150 height 49
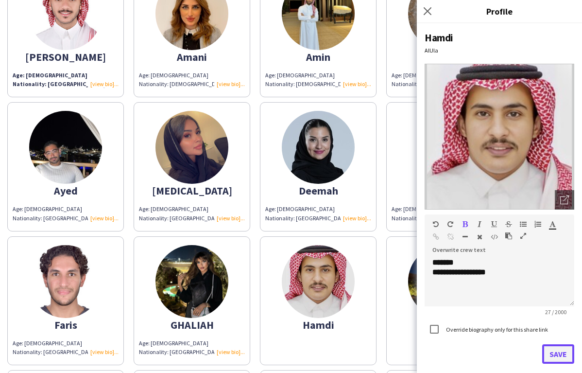
click at [559, 356] on button "Save" at bounding box center [558, 353] width 32 height 19
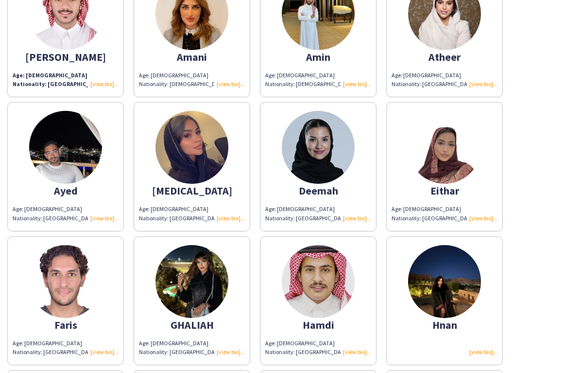
click at [441, 338] on app-share-pages-crew-card "Hnan" at bounding box center [444, 300] width 117 height 129
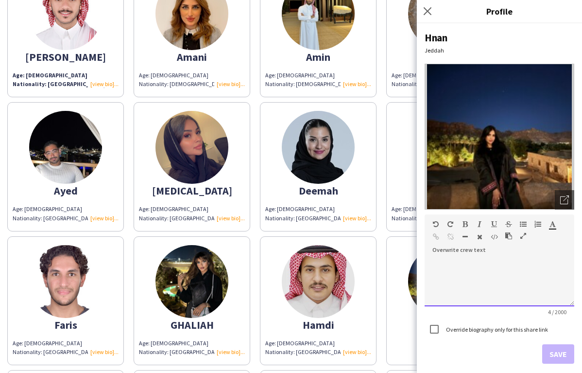
click at [495, 272] on p at bounding box center [500, 272] width 134 height 10
paste div
click at [462, 273] on p "*******" at bounding box center [500, 272] width 134 height 10
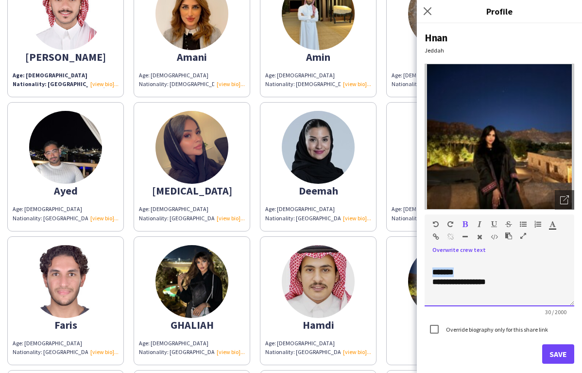
click at [462, 273] on p "*******" at bounding box center [500, 272] width 134 height 10
click at [461, 273] on p "*******" at bounding box center [500, 272] width 134 height 10
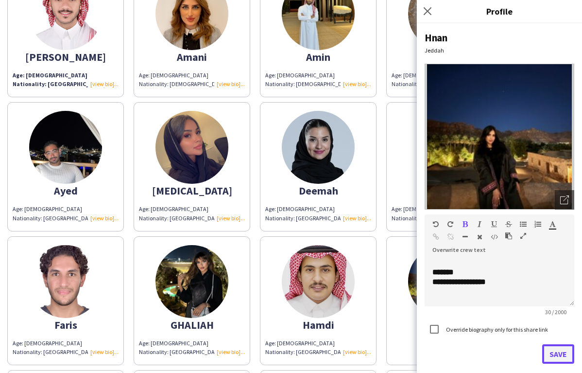
click at [549, 352] on button "Save" at bounding box center [558, 353] width 32 height 19
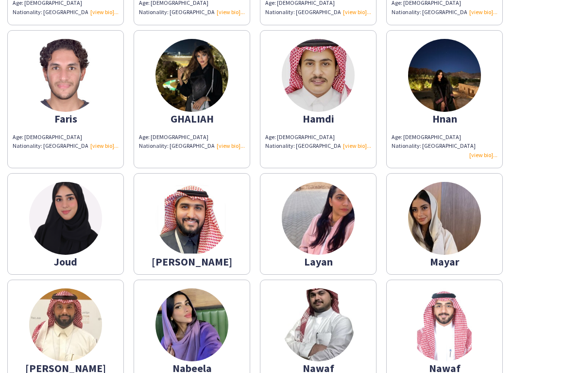
scroll to position [492, 0]
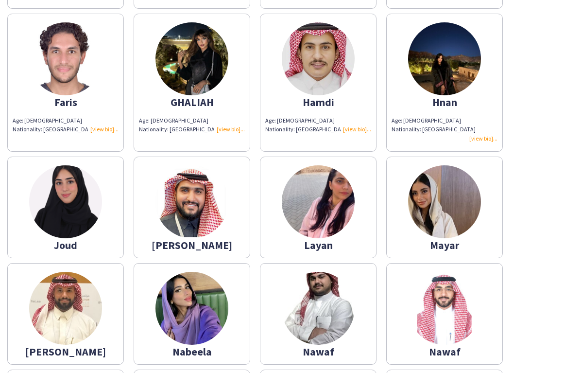
click at [64, 181] on img at bounding box center [65, 201] width 73 height 73
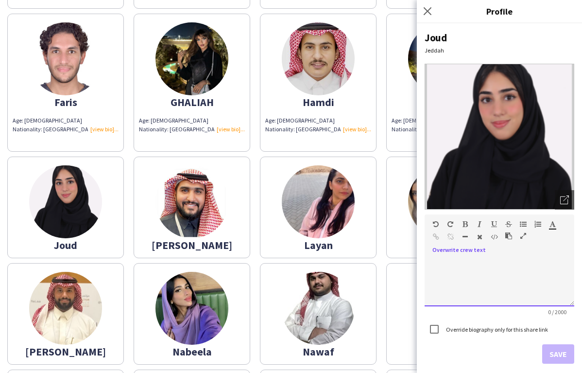
click at [447, 258] on div at bounding box center [500, 282] width 150 height 49
paste div
click at [459, 260] on div "**********" at bounding box center [500, 282] width 150 height 49
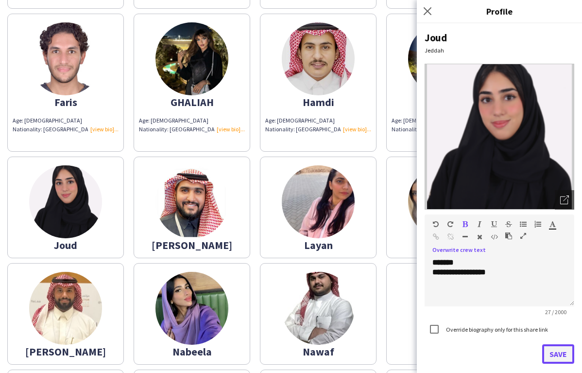
click at [556, 348] on button "Save" at bounding box center [558, 353] width 32 height 19
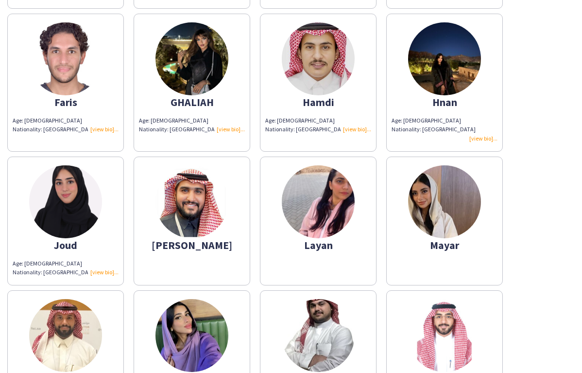
click at [9, 239] on app-share-pages-crew-card "Joud Age: 24 Nationality: Saudi" at bounding box center [65, 221] width 117 height 129
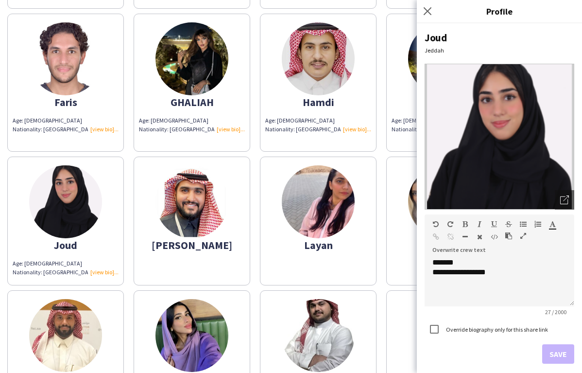
click at [205, 246] on div "Khalid" at bounding box center [192, 245] width 106 height 9
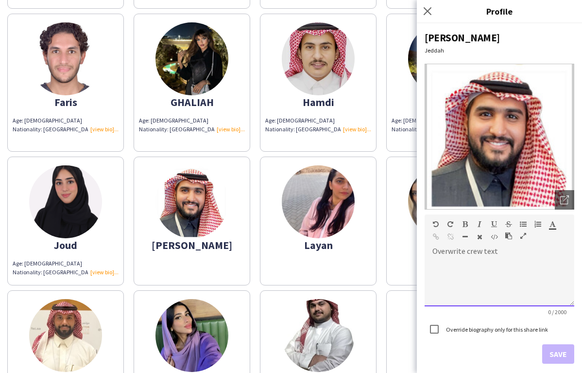
click at [478, 254] on div at bounding box center [500, 278] width 150 height 55
paste div
click at [459, 263] on div "**********" at bounding box center [500, 282] width 150 height 49
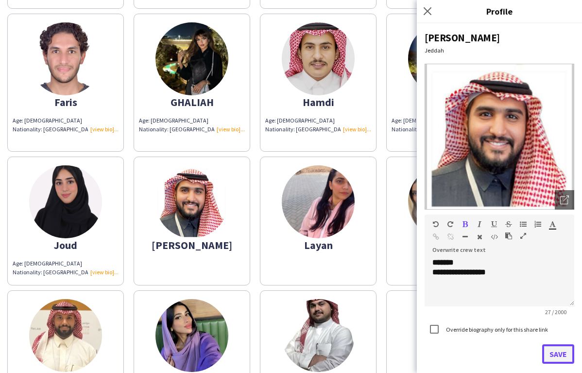
click at [556, 353] on button "Save" at bounding box center [558, 353] width 32 height 19
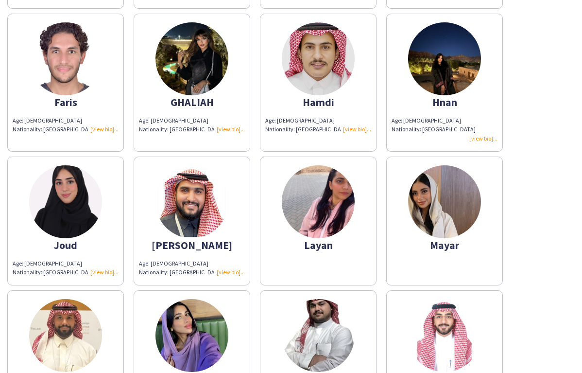
click at [346, 246] on div "Layan" at bounding box center [318, 245] width 106 height 9
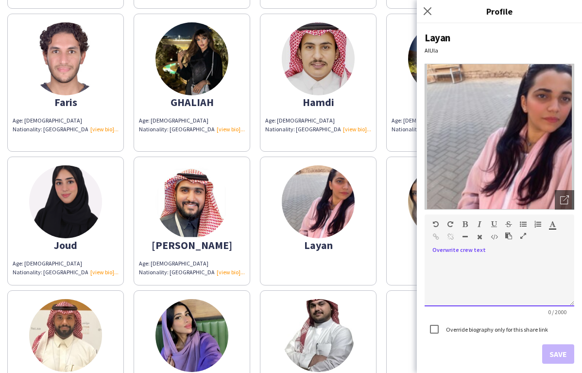
click at [446, 264] on div at bounding box center [500, 282] width 150 height 49
paste div
click at [459, 263] on div "**********" at bounding box center [500, 282] width 150 height 49
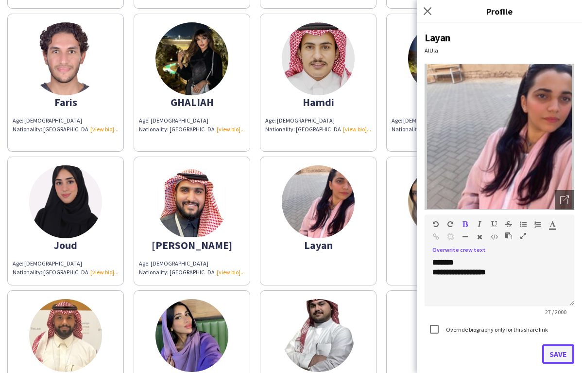
click at [560, 358] on button "Save" at bounding box center [558, 353] width 32 height 19
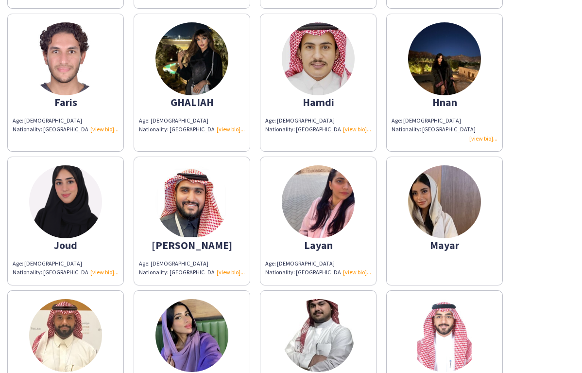
click at [427, 259] on app-share-pages-crew-card "Mayar" at bounding box center [444, 221] width 117 height 129
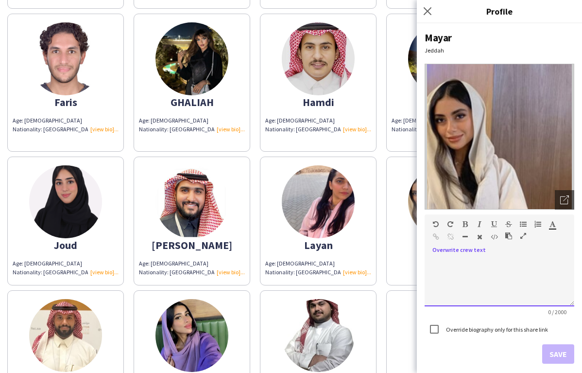
click at [465, 248] on div "default Heading 1 Heading 2 Heading 3 Heading 4 Heading 5 Heading 6 Heading 7 P…" at bounding box center [500, 232] width 150 height 36
paste div
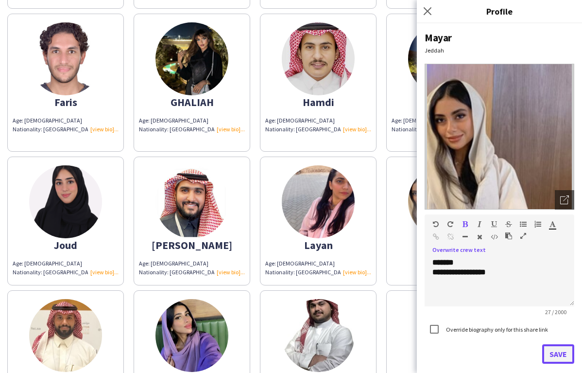
click at [562, 356] on button "Save" at bounding box center [558, 353] width 32 height 19
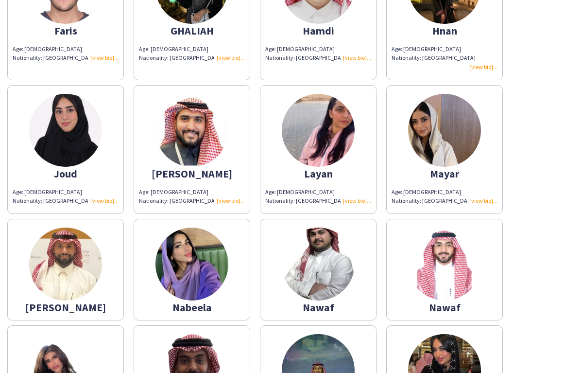
scroll to position [566, 0]
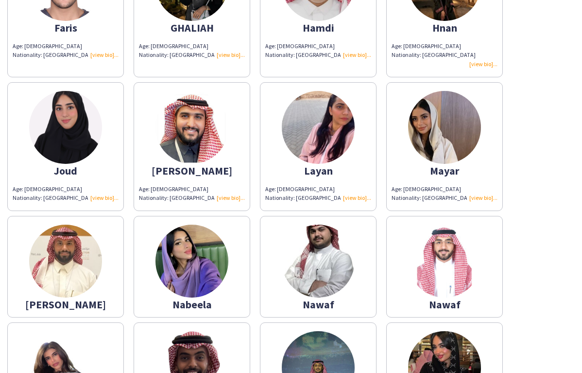
click at [86, 236] on img at bounding box center [65, 261] width 73 height 73
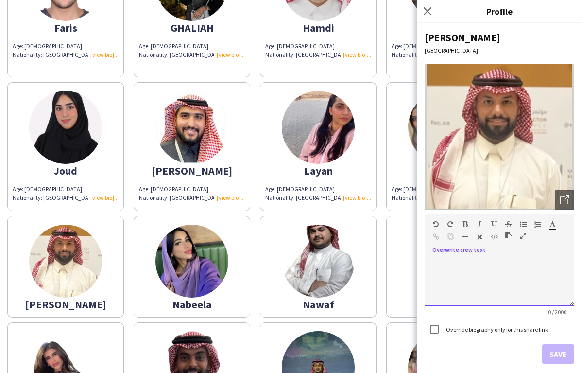
click at [459, 258] on div at bounding box center [500, 282] width 150 height 49
paste div
click at [459, 261] on div "**********" at bounding box center [500, 282] width 150 height 49
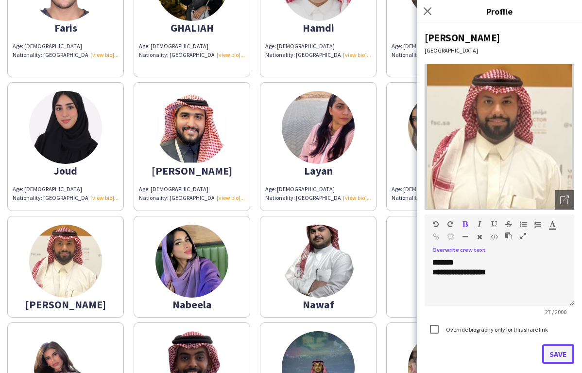
click at [558, 352] on button "Save" at bounding box center [558, 353] width 32 height 19
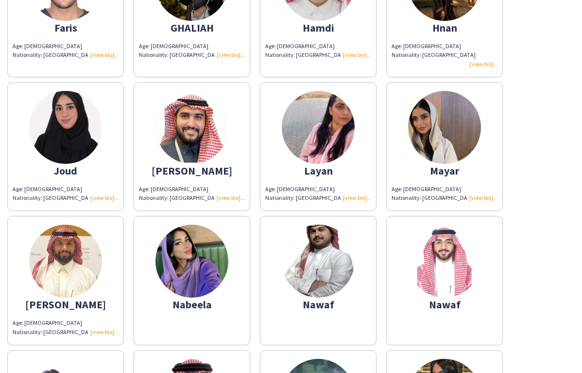
click at [208, 294] on img at bounding box center [192, 261] width 73 height 73
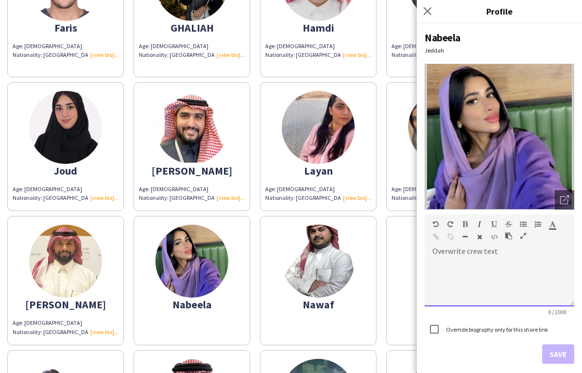
click at [455, 254] on div at bounding box center [500, 278] width 150 height 55
paste div
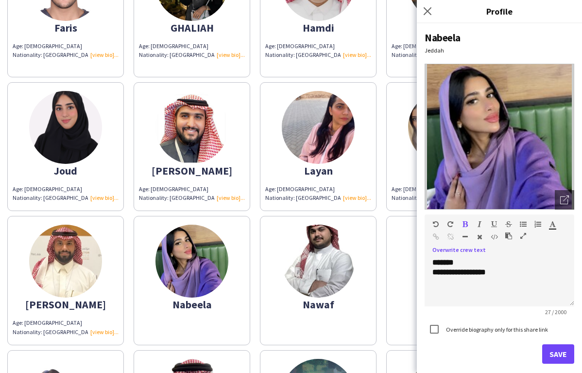
click at [8, 216] on div "Abdulaziz Age: 18 Nationality: Saudi Abdulaziz Age: 22 Nationality: Saudi Abdul…" at bounding box center [291, 98] width 568 height 1132
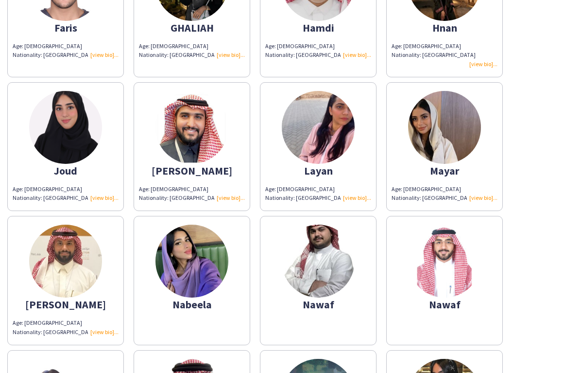
click at [205, 258] on img at bounding box center [192, 261] width 73 height 73
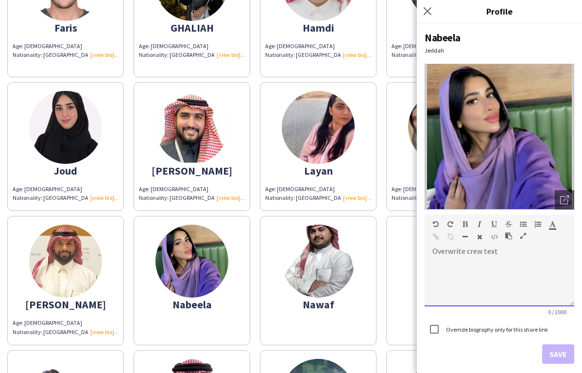
click at [478, 250] on div "default Heading 1 Heading 2 Heading 3 Heading 4 Heading 5 Heading 6 Heading 7 P…" at bounding box center [500, 232] width 150 height 36
paste div
click at [454, 263] on span "*******" at bounding box center [443, 262] width 21 height 7
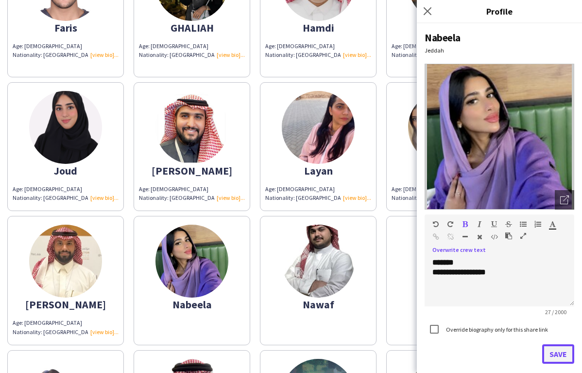
click at [556, 352] on button "Save" at bounding box center [558, 353] width 32 height 19
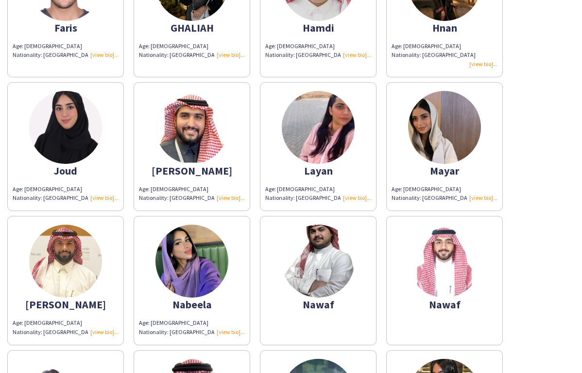
click at [319, 300] on div "Nawaf" at bounding box center [318, 304] width 106 height 9
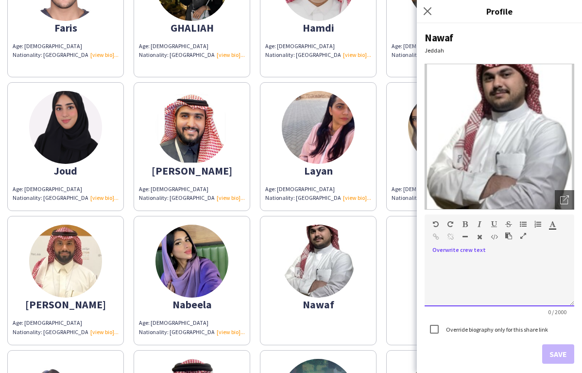
click at [469, 251] on div at bounding box center [500, 278] width 150 height 55
paste div
click at [462, 265] on div "**********" at bounding box center [500, 282] width 150 height 49
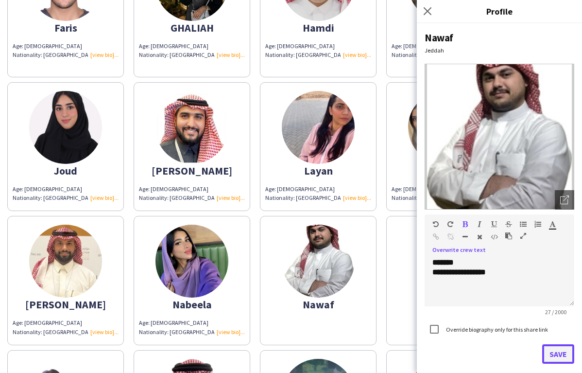
click at [554, 356] on button "Save" at bounding box center [558, 353] width 32 height 19
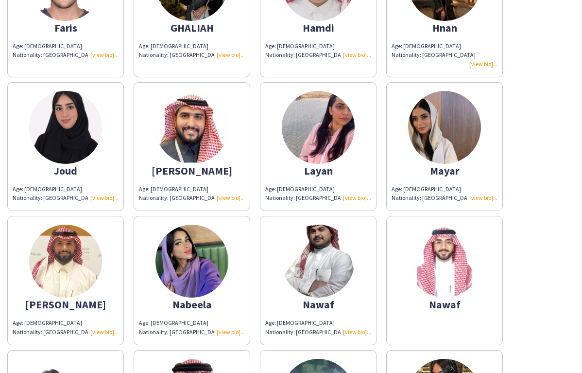
click at [420, 267] on img at bounding box center [444, 261] width 73 height 73
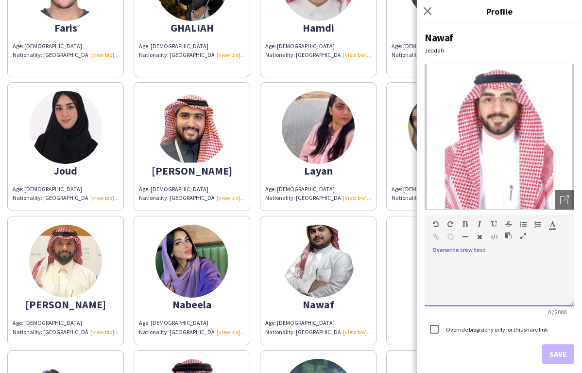
click at [474, 258] on div at bounding box center [500, 282] width 150 height 49
paste div
click at [458, 261] on div "**********" at bounding box center [500, 282] width 150 height 49
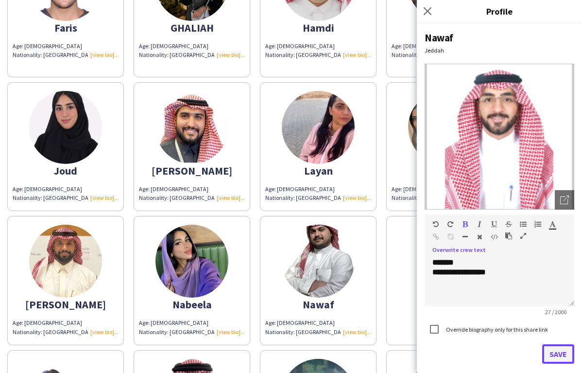
click at [561, 348] on button "Save" at bounding box center [558, 353] width 32 height 19
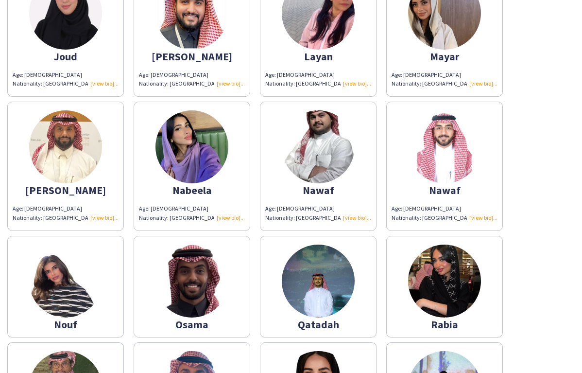
scroll to position [686, 0]
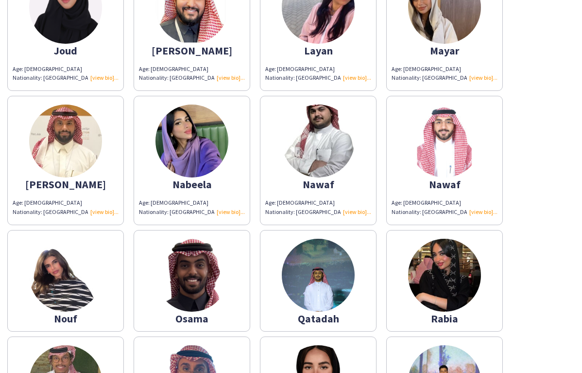
click at [106, 282] on app-share-pages-crew-card "Nouf" at bounding box center [65, 281] width 117 height 102
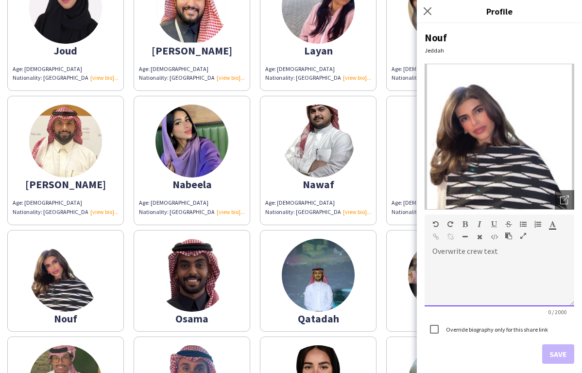
click at [465, 248] on div "default Heading 1 Heading 2 Heading 3 Heading 4 Heading 5 Heading 6 Heading 7 P…" at bounding box center [500, 232] width 150 height 36
paste div
click at [461, 261] on div "**********" at bounding box center [500, 282] width 150 height 49
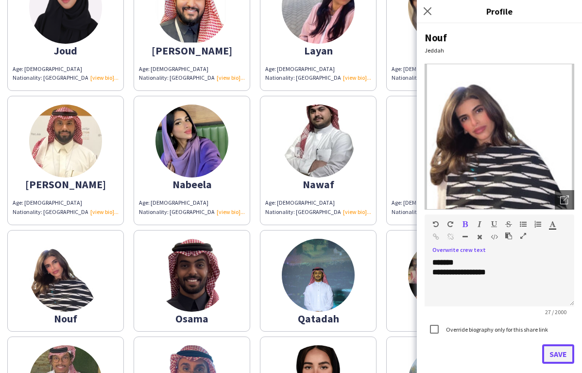
click at [570, 349] on button "Save" at bounding box center [558, 353] width 32 height 19
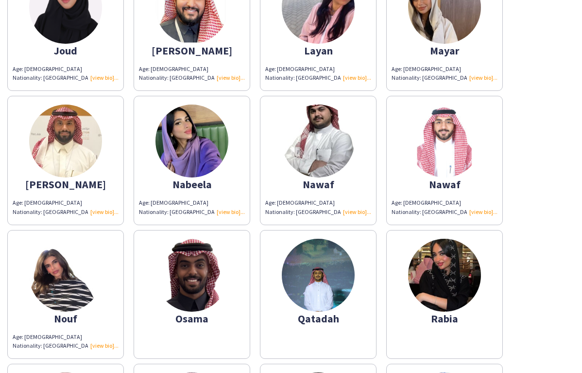
click at [198, 279] on img at bounding box center [192, 275] width 73 height 73
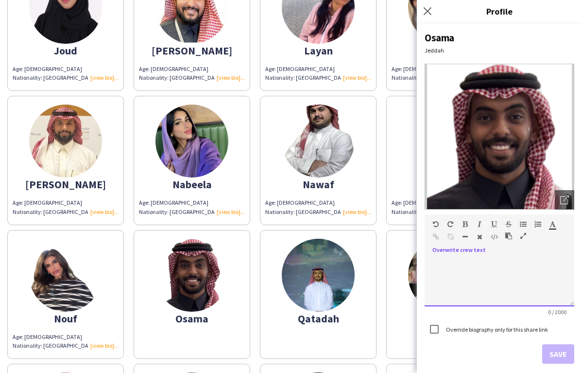
click at [472, 253] on div at bounding box center [500, 278] width 150 height 55
paste div
click at [460, 258] on div "**********" at bounding box center [500, 282] width 150 height 49
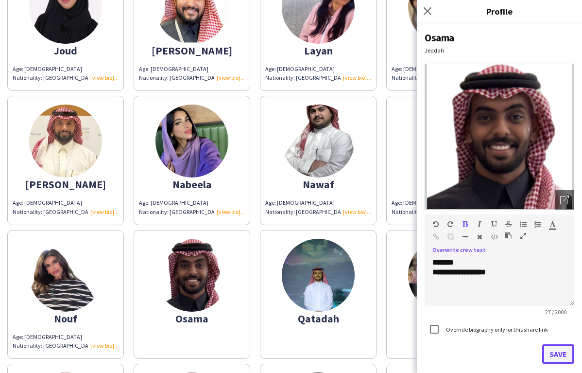
click at [566, 357] on button "Save" at bounding box center [558, 353] width 32 height 19
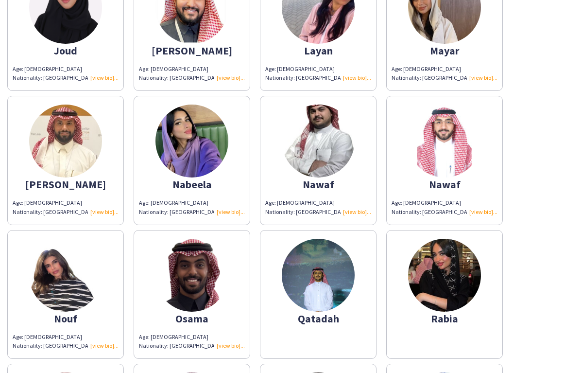
click at [312, 305] on img at bounding box center [318, 275] width 73 height 73
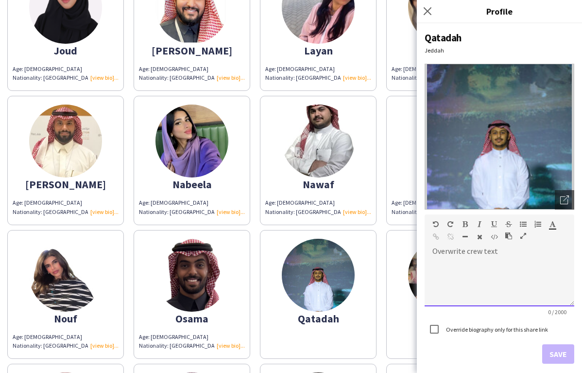
click at [471, 258] on div at bounding box center [500, 282] width 150 height 49
paste div
click at [463, 256] on div "**********" at bounding box center [500, 278] width 150 height 55
click at [463, 263] on div "**********" at bounding box center [500, 282] width 150 height 49
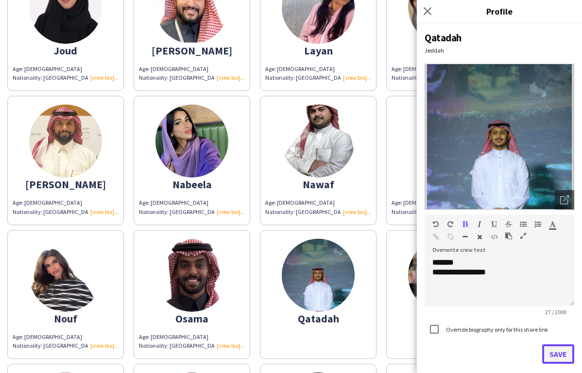
click at [563, 353] on button "Save" at bounding box center [558, 353] width 32 height 19
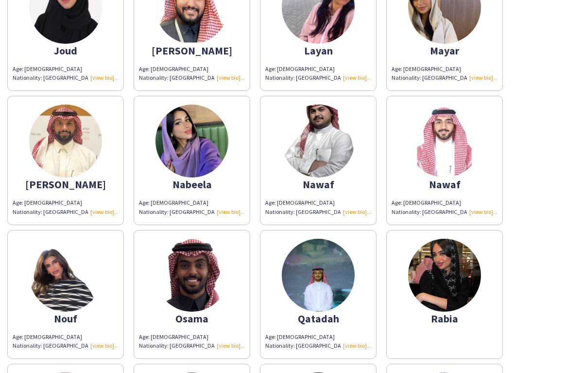
click at [431, 302] on img at bounding box center [444, 275] width 73 height 73
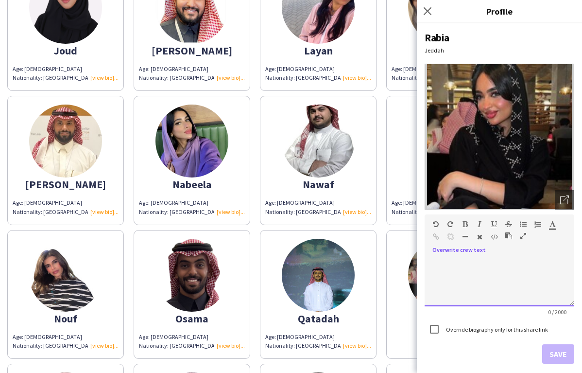
click at [461, 267] on div at bounding box center [500, 282] width 150 height 49
paste div
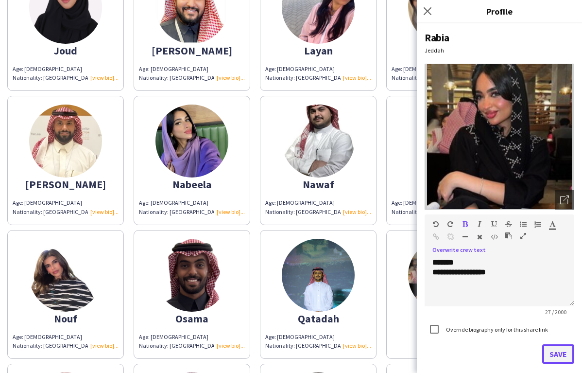
click at [556, 351] on button "Save" at bounding box center [558, 353] width 32 height 19
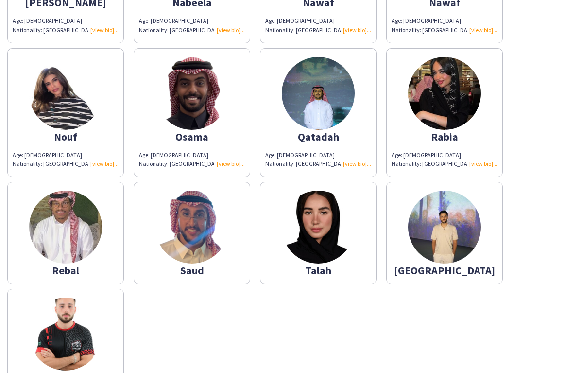
scroll to position [882, 0]
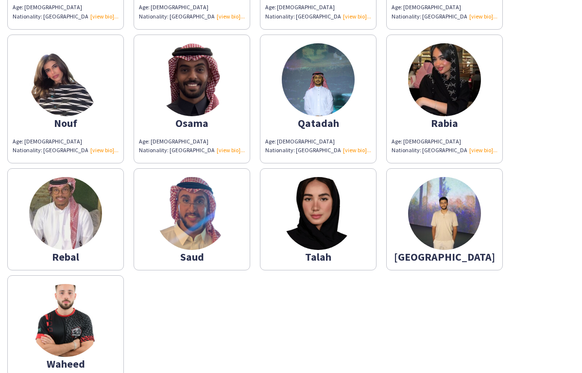
click at [104, 211] on app-share-pages-crew-card "Rebal" at bounding box center [65, 219] width 117 height 102
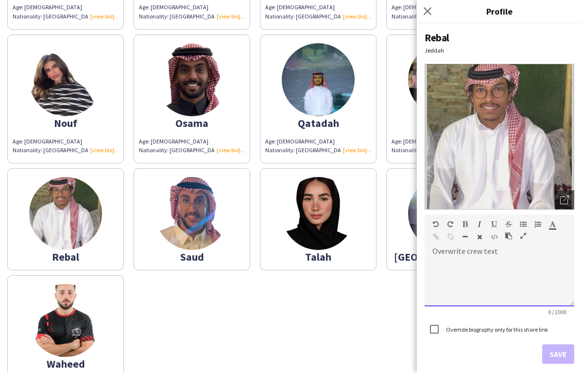
click at [484, 252] on div at bounding box center [500, 278] width 150 height 55
paste div
click at [460, 263] on div "**********" at bounding box center [500, 282] width 150 height 49
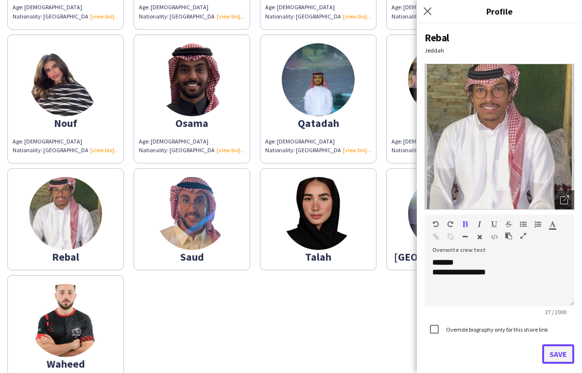
click at [558, 352] on button "Save" at bounding box center [558, 353] width 32 height 19
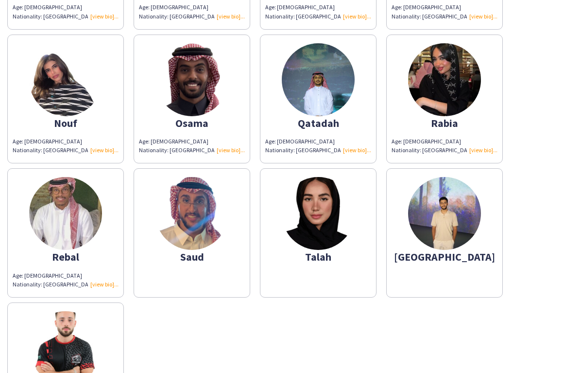
click at [212, 212] on img at bounding box center [192, 213] width 73 height 73
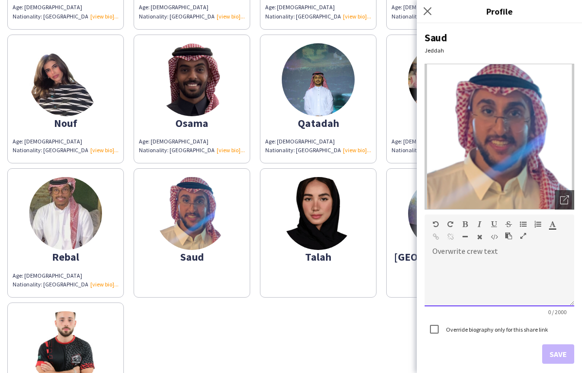
click at [480, 258] on div at bounding box center [500, 282] width 150 height 49
paste div
click at [460, 260] on div "**********" at bounding box center [500, 282] width 150 height 49
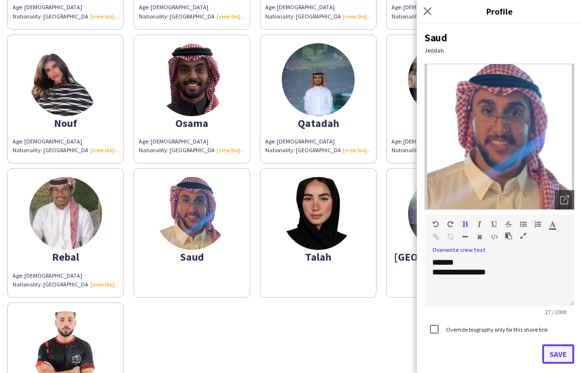
click at [552, 359] on button "Save" at bounding box center [558, 353] width 32 height 19
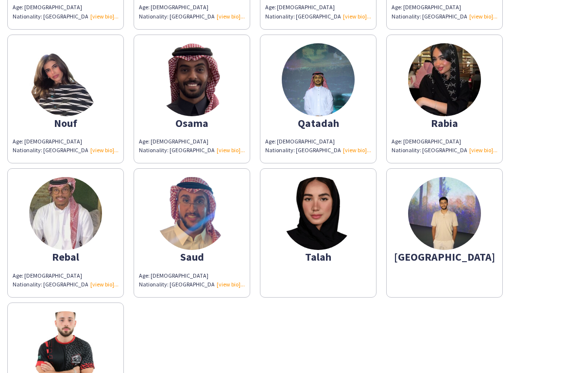
click at [355, 235] on app-share-pages-crew-card "Talah" at bounding box center [318, 232] width 117 height 129
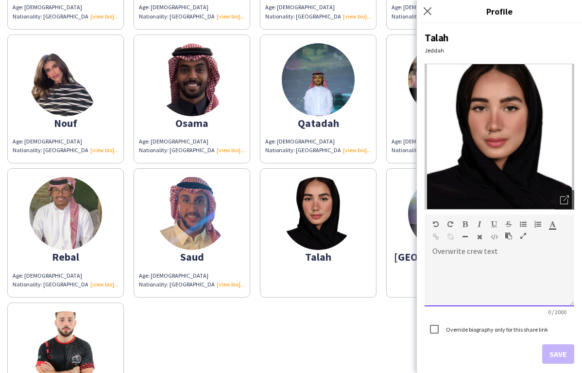
click at [464, 249] on div "default Heading 1 Heading 2 Heading 3 Heading 4 Heading 5 Heading 6 Heading 7 P…" at bounding box center [500, 232] width 150 height 36
paste div
click at [461, 262] on div "**********" at bounding box center [500, 282] width 150 height 49
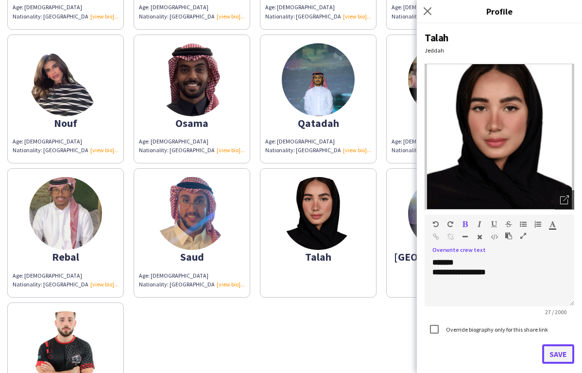
click at [554, 355] on button "Save" at bounding box center [558, 353] width 32 height 19
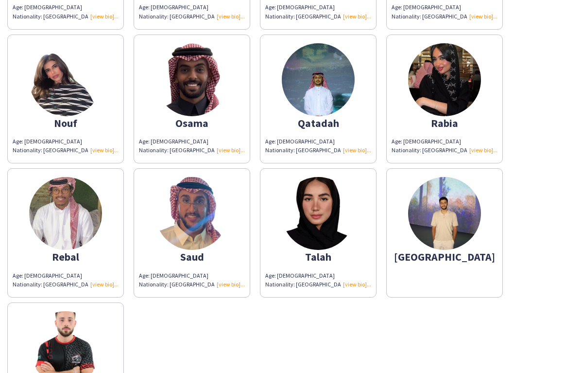
click at [434, 267] on app-share-pages-crew-card "Turki" at bounding box center [444, 232] width 117 height 129
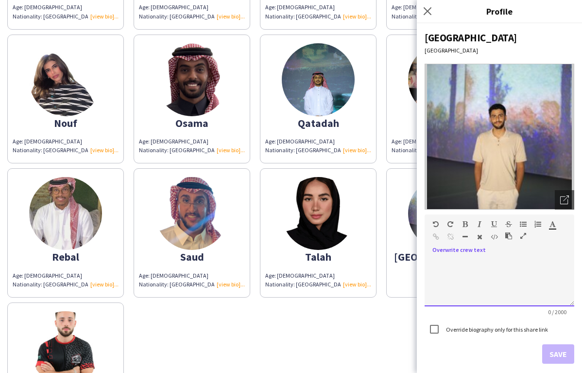
click at [454, 247] on div "default Heading 1 Heading 2 Heading 3 Heading 4 Heading 5 Heading 6 Heading 7 P…" at bounding box center [500, 232] width 150 height 36
paste div
click at [457, 261] on div "**********" at bounding box center [500, 282] width 150 height 49
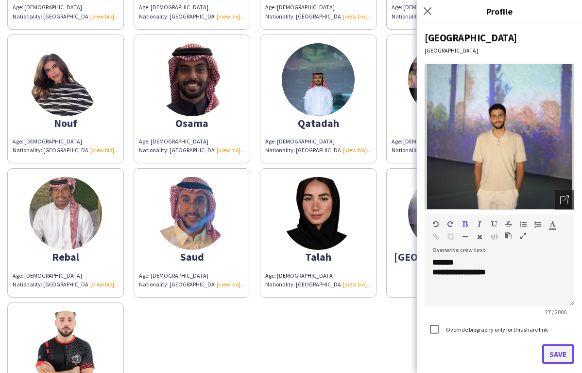
click at [555, 356] on button "Save" at bounding box center [558, 353] width 32 height 19
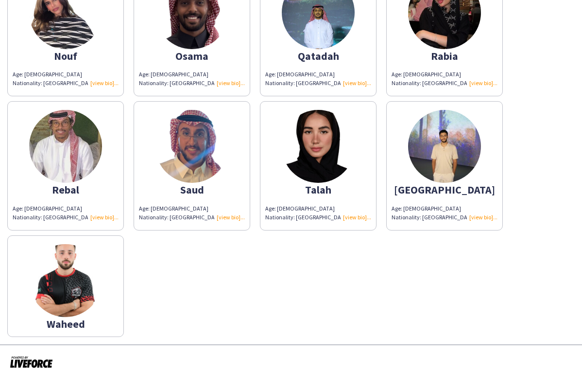
scroll to position [956, 0]
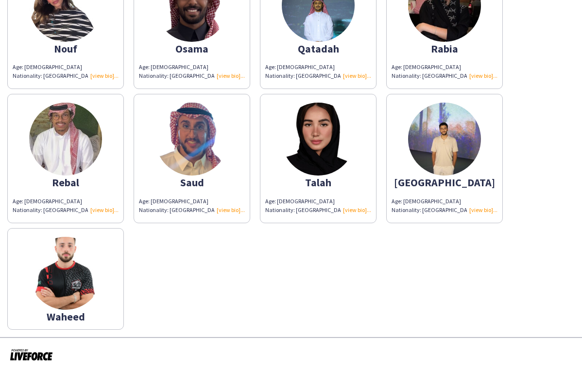
click at [73, 250] on img at bounding box center [65, 273] width 73 height 73
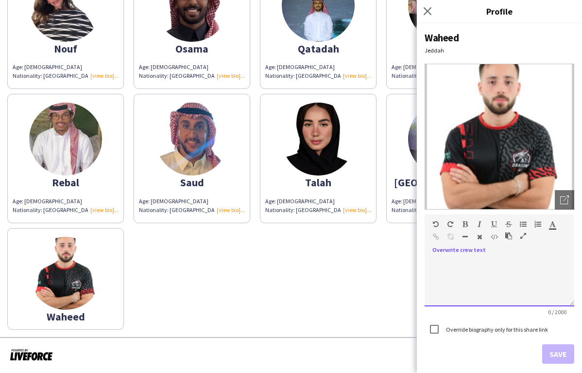
click at [493, 249] on div "default Heading 1 Heading 2 Heading 3 Heading 4 Heading 5 Heading 6 Heading 7 P…" at bounding box center [500, 232] width 150 height 36
paste div
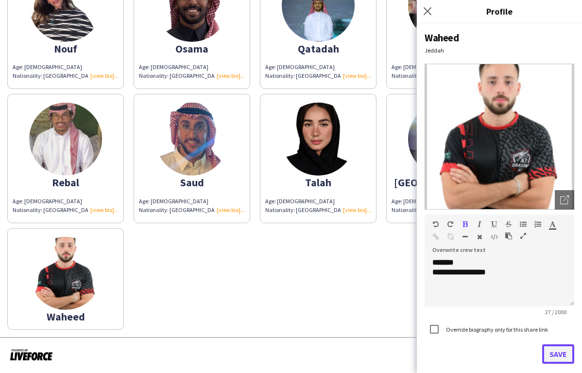
click at [555, 355] on button "Save" at bounding box center [558, 353] width 32 height 19
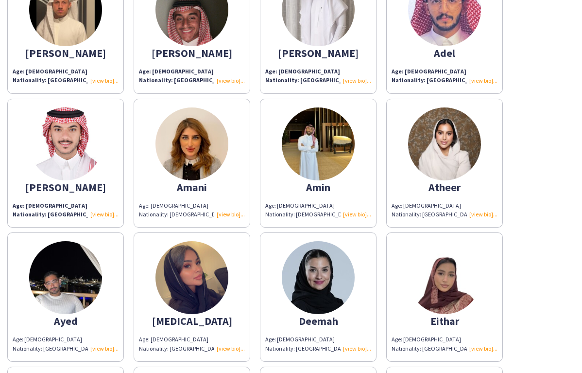
scroll to position [0, 0]
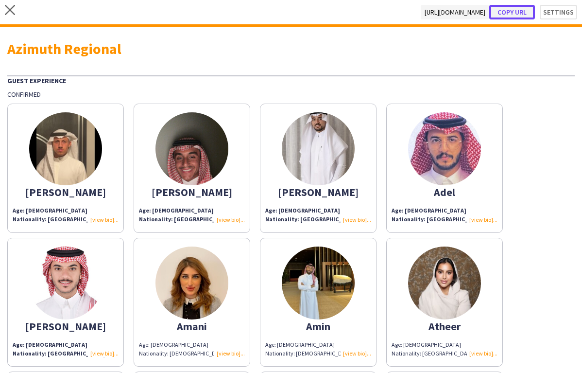
click at [528, 12] on button "Copy url" at bounding box center [512, 12] width 46 height 15
click at [525, 12] on button "Copy url" at bounding box center [512, 12] width 46 height 15
click at [13, 8] on icon "close" at bounding box center [10, 10] width 10 height 10
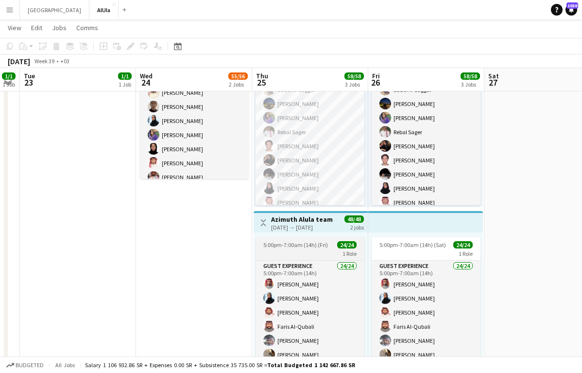
scroll to position [79, 0]
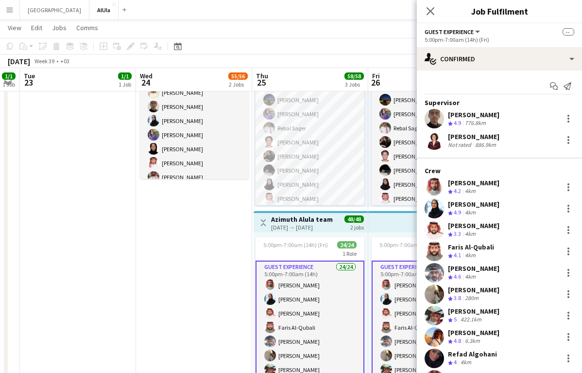
click at [572, 87] on app-icon "Share" at bounding box center [568, 86] width 14 height 14
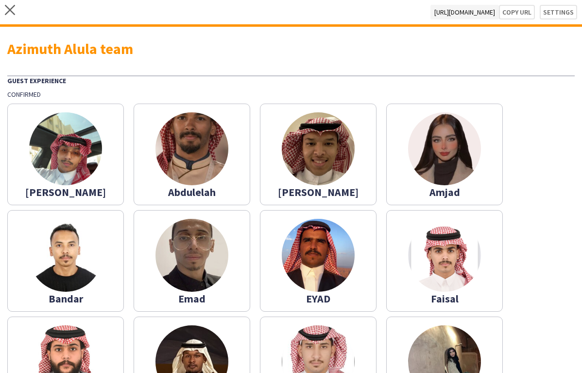
click at [69, 167] on img at bounding box center [65, 148] width 73 height 73
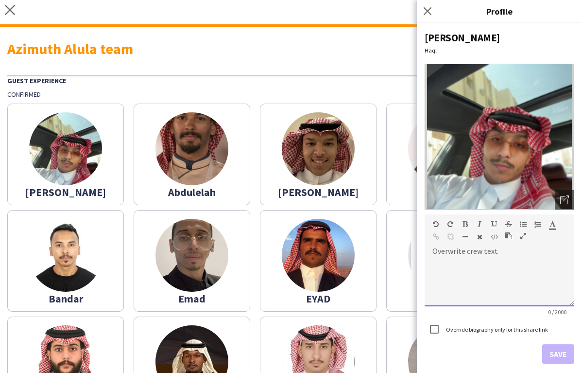
click at [473, 255] on div at bounding box center [500, 278] width 150 height 55
click at [460, 261] on div "**********" at bounding box center [500, 282] width 150 height 49
drag, startPoint x: 503, startPoint y: 273, endPoint x: 429, endPoint y: 259, distance: 74.7
click at [429, 259] on div "**********" at bounding box center [500, 282] width 150 height 49
copy div "**********"
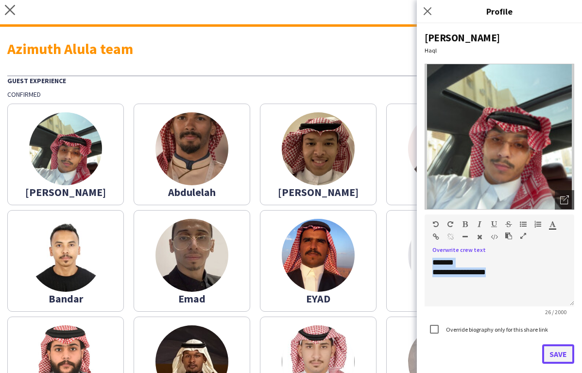
click at [559, 355] on button "Save" at bounding box center [558, 353] width 32 height 19
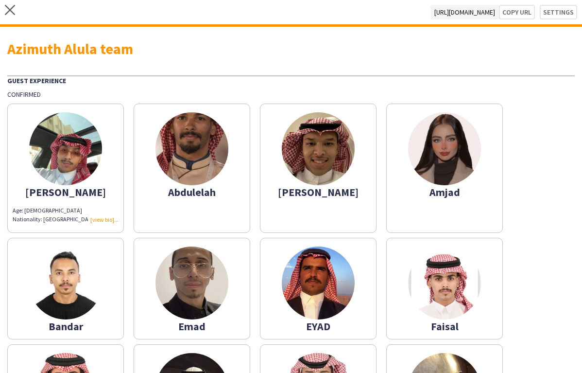
click at [181, 190] on div "Abdulelah" at bounding box center [192, 192] width 106 height 9
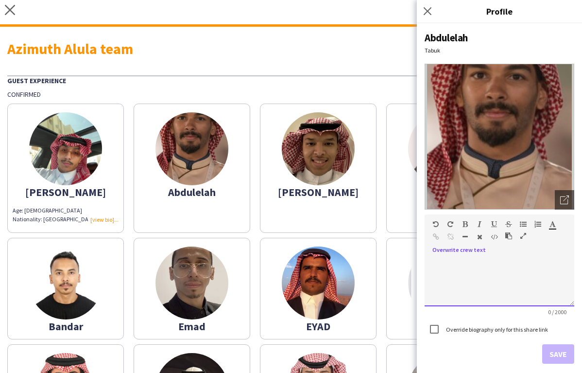
click at [480, 255] on div at bounding box center [500, 278] width 150 height 55
paste div
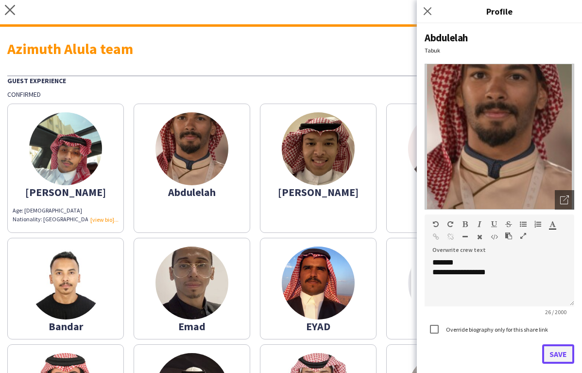
click at [557, 355] on button "Save" at bounding box center [558, 353] width 32 height 19
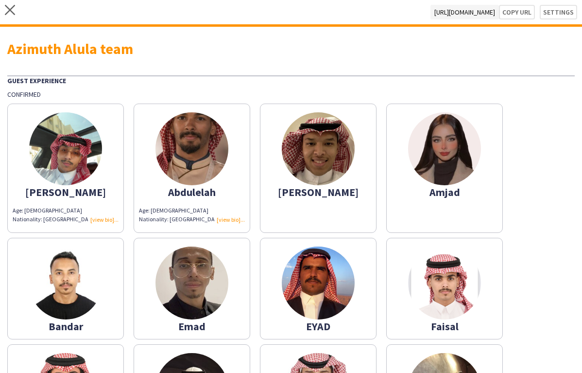
click at [338, 196] on div "Abdulmjeed" at bounding box center [318, 192] width 106 height 9
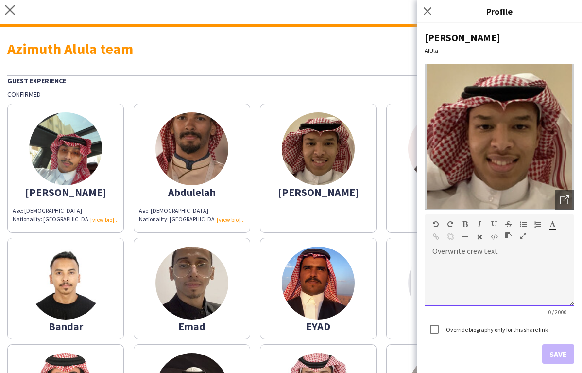
click at [461, 255] on div at bounding box center [500, 278] width 150 height 55
paste div
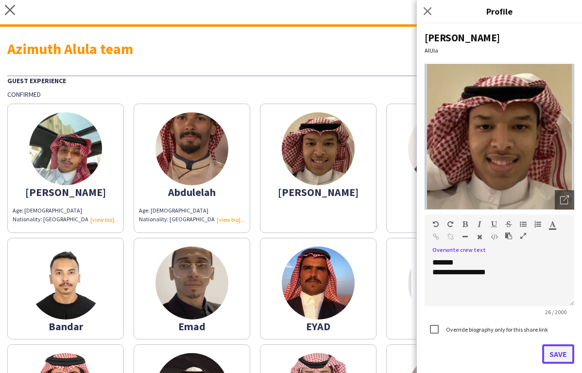
click at [558, 355] on button "Save" at bounding box center [558, 353] width 32 height 19
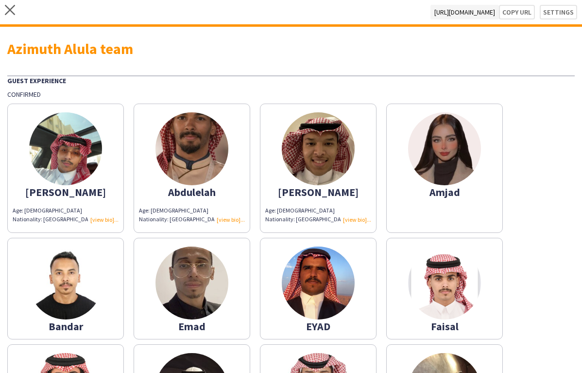
click at [439, 206] on app-share-pages-crew-card "Amjad" at bounding box center [444, 168] width 117 height 129
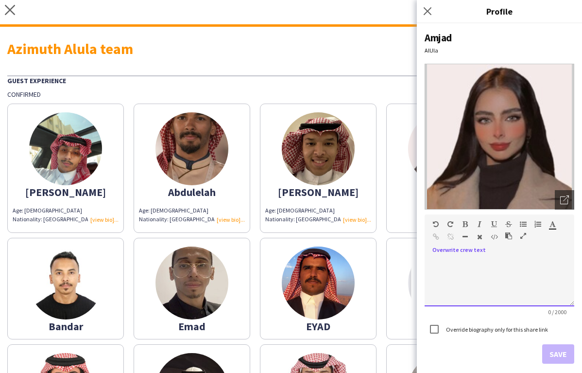
click at [453, 252] on div at bounding box center [500, 278] width 150 height 55
paste div
click at [462, 262] on div "**********" at bounding box center [500, 282] width 150 height 49
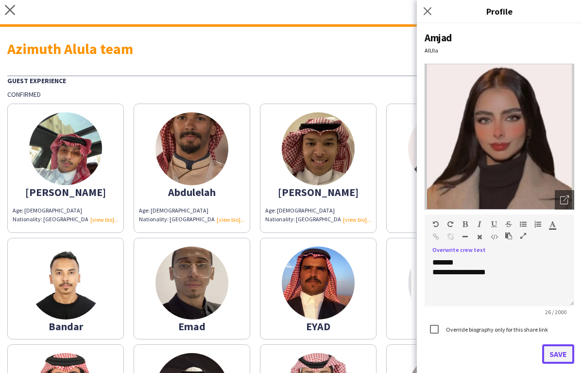
click at [555, 353] on button "Save" at bounding box center [558, 353] width 32 height 19
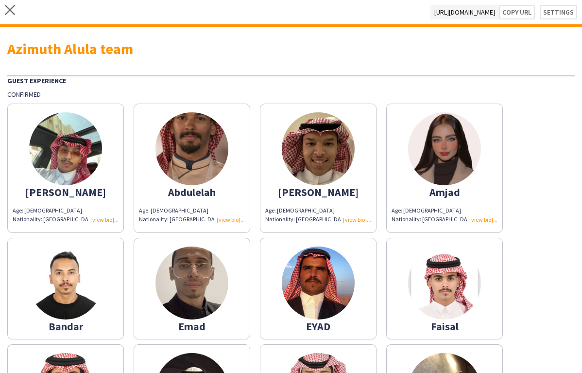
click at [70, 295] on img at bounding box center [65, 282] width 73 height 73
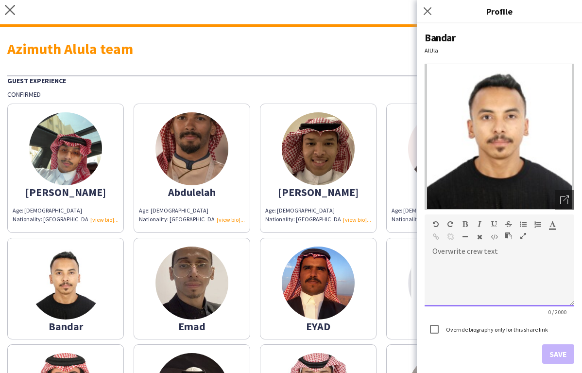
click at [445, 258] on div at bounding box center [500, 282] width 150 height 49
paste div
click at [462, 263] on div "**********" at bounding box center [500, 282] width 150 height 49
click at [461, 263] on div "**********" at bounding box center [500, 282] width 150 height 49
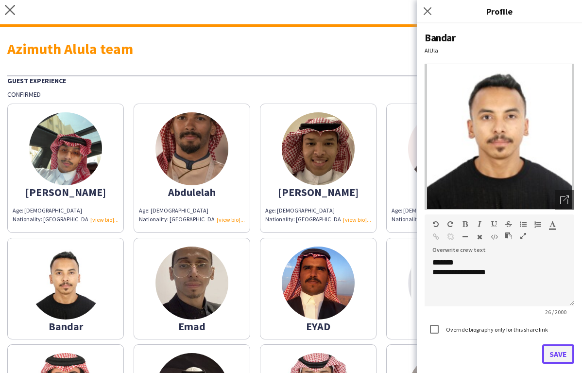
click at [558, 345] on button "Save" at bounding box center [558, 353] width 32 height 19
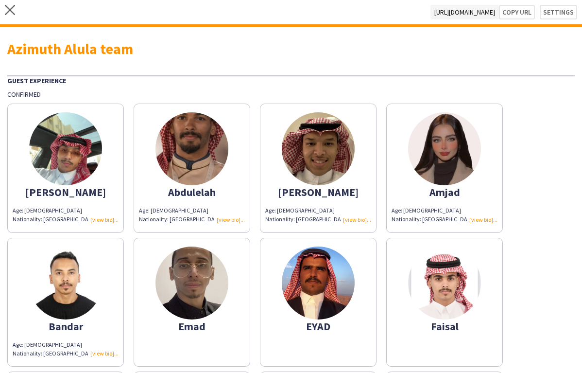
click at [178, 280] on img at bounding box center [192, 282] width 73 height 73
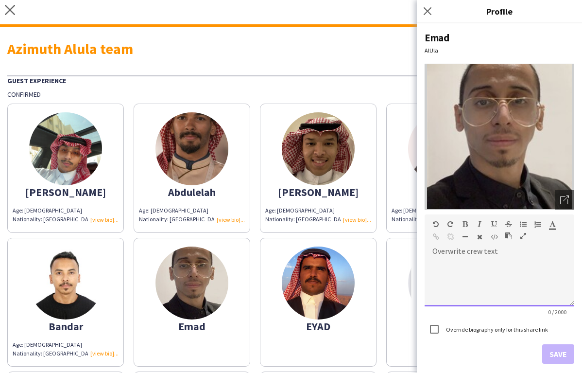
click at [481, 267] on div at bounding box center [500, 282] width 150 height 49
paste div
click at [457, 263] on div "**********" at bounding box center [500, 282] width 150 height 49
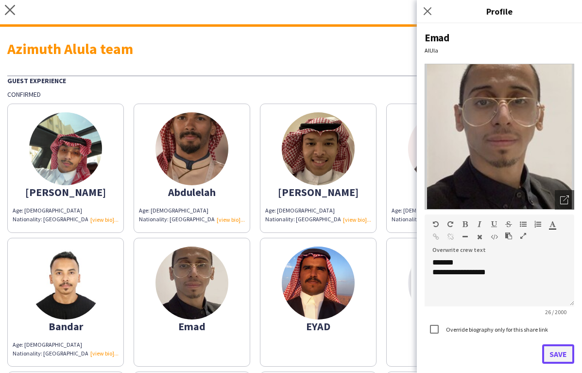
click at [564, 346] on button "Save" at bounding box center [558, 353] width 32 height 19
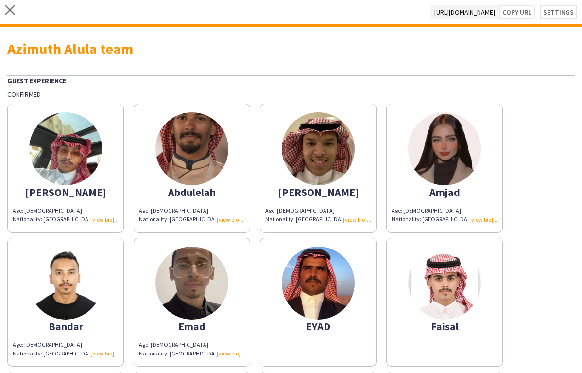
click at [310, 315] on img at bounding box center [318, 282] width 73 height 73
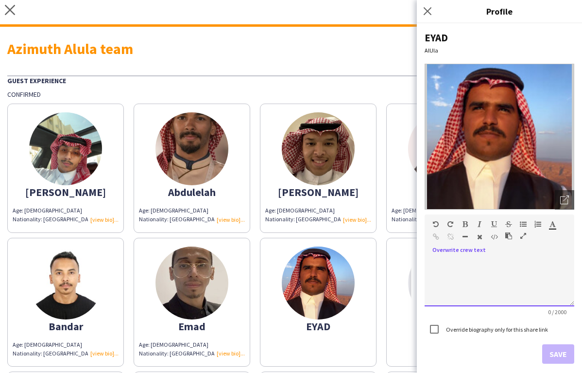
click at [463, 259] on div at bounding box center [500, 282] width 150 height 49
paste div
click at [466, 258] on div "**********" at bounding box center [500, 282] width 150 height 49
click at [459, 263] on div "**********" at bounding box center [500, 282] width 150 height 49
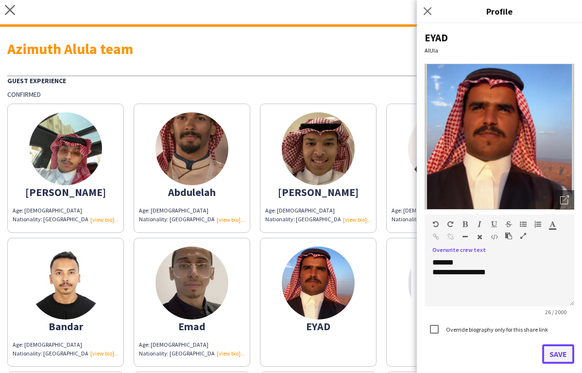
click at [562, 357] on button "Save" at bounding box center [558, 353] width 32 height 19
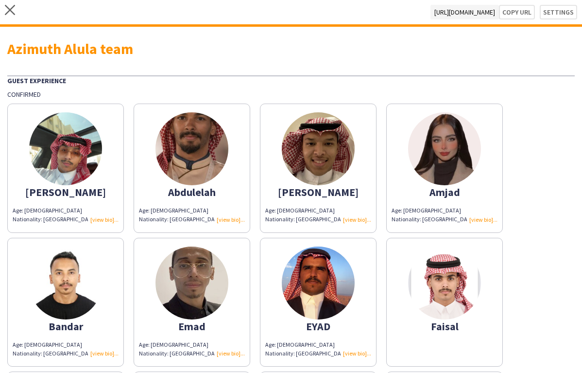
click at [453, 299] on img at bounding box center [444, 282] width 73 height 73
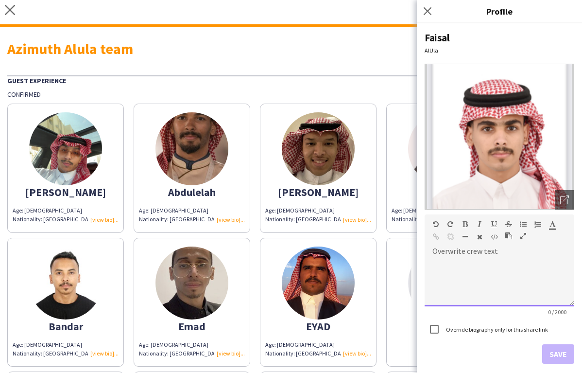
click at [451, 255] on div at bounding box center [500, 278] width 150 height 55
paste div
click at [454, 260] on span "*******" at bounding box center [443, 262] width 21 height 7
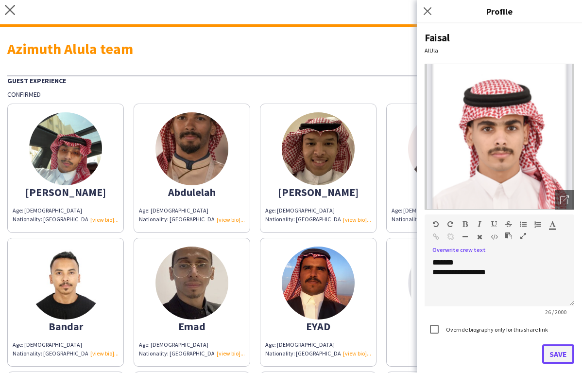
click at [555, 349] on button "Save" at bounding box center [558, 353] width 32 height 19
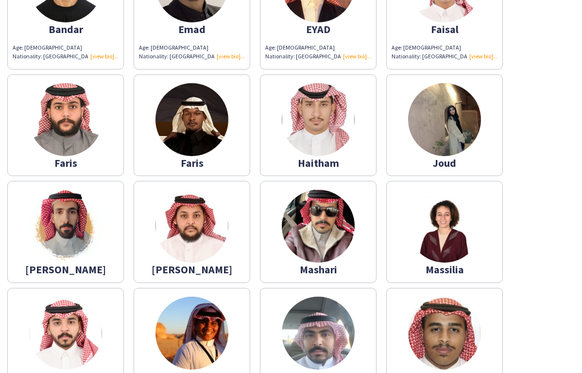
scroll to position [306, 0]
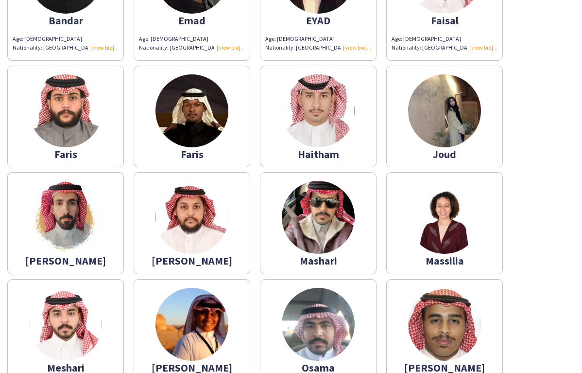
click at [71, 125] on img at bounding box center [65, 110] width 73 height 73
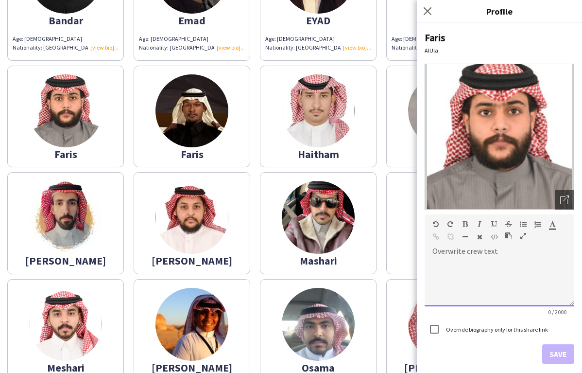
click at [454, 250] on div "default Heading 1 Heading 2 Heading 3 Heading 4 Heading 5 Heading 6 Heading 7 P…" at bounding box center [500, 232] width 150 height 36
paste div
click at [459, 260] on div "**********" at bounding box center [500, 282] width 150 height 49
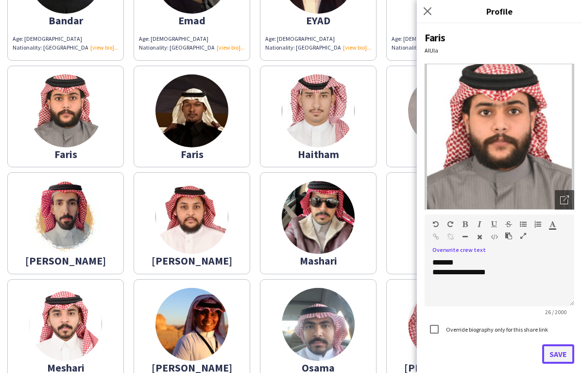
click at [563, 353] on button "Save" at bounding box center [558, 353] width 32 height 19
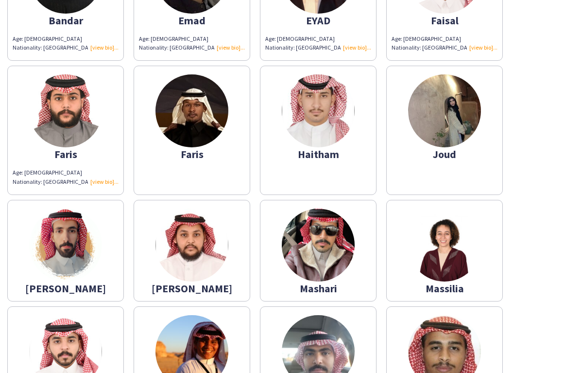
click at [217, 148] on app-share-pages-crew-card "Faris" at bounding box center [192, 130] width 117 height 129
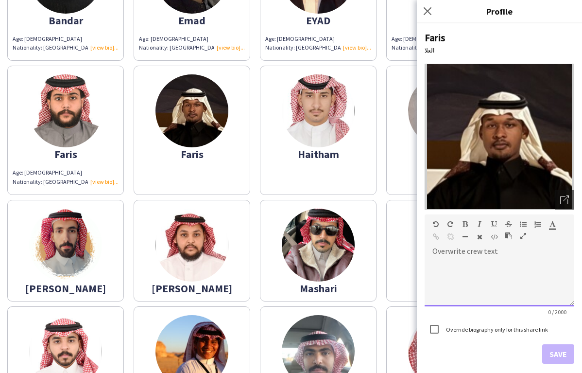
click at [459, 250] on div "default Heading 1 Heading 2 Heading 3 Heading 4 Heading 5 Heading 6 Heading 7 P…" at bounding box center [500, 232] width 150 height 36
paste div
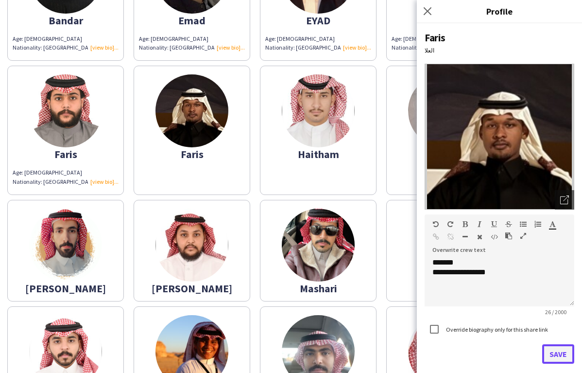
click at [556, 353] on button "Save" at bounding box center [558, 353] width 32 height 19
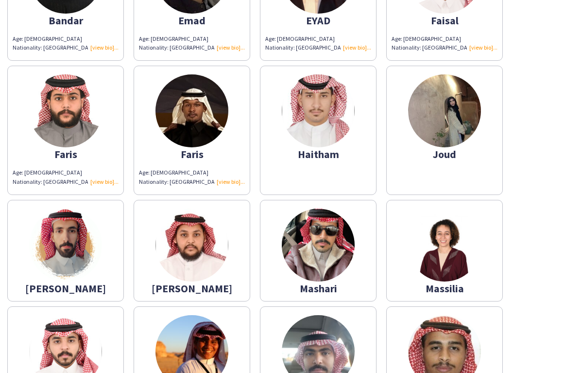
click at [196, 259] on img at bounding box center [192, 245] width 73 height 73
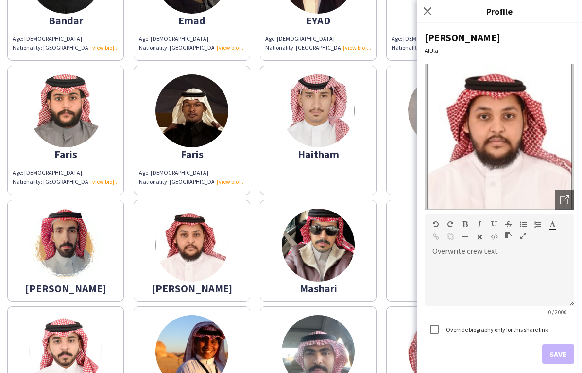
click at [297, 154] on div "Haitham" at bounding box center [318, 154] width 106 height 9
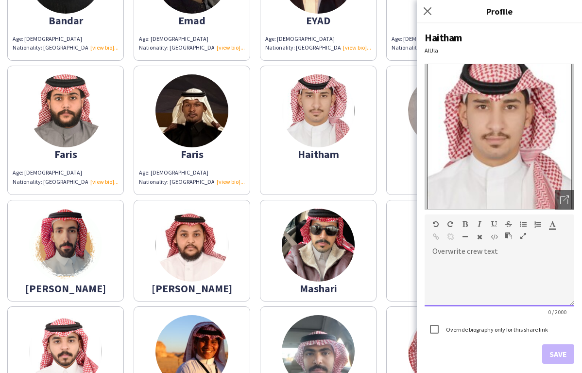
click at [480, 256] on div at bounding box center [500, 278] width 150 height 55
paste div
click at [456, 261] on div "**********" at bounding box center [500, 282] width 150 height 49
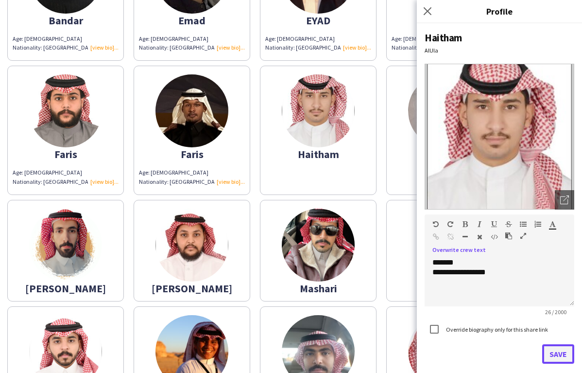
click at [554, 354] on button "Save" at bounding box center [558, 353] width 32 height 19
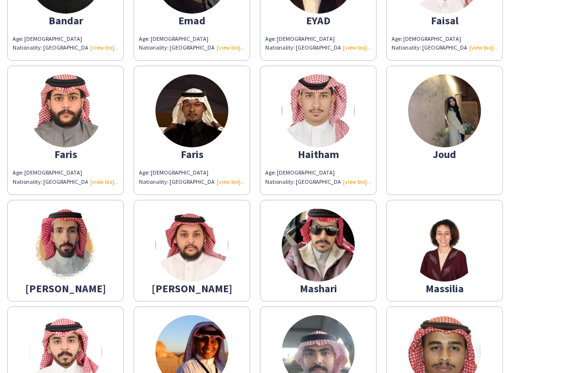
click at [456, 114] on img at bounding box center [444, 110] width 73 height 73
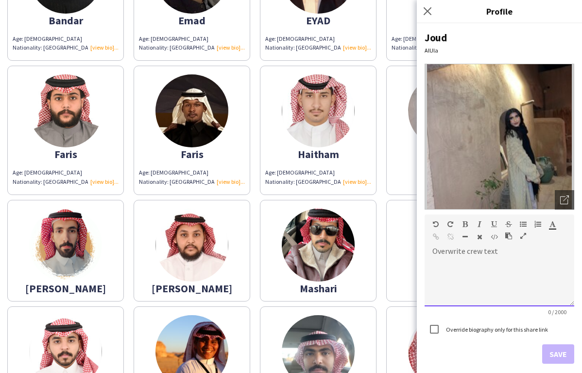
click at [459, 258] on div at bounding box center [500, 282] width 150 height 49
paste div
click at [457, 265] on div "**********" at bounding box center [500, 282] width 150 height 49
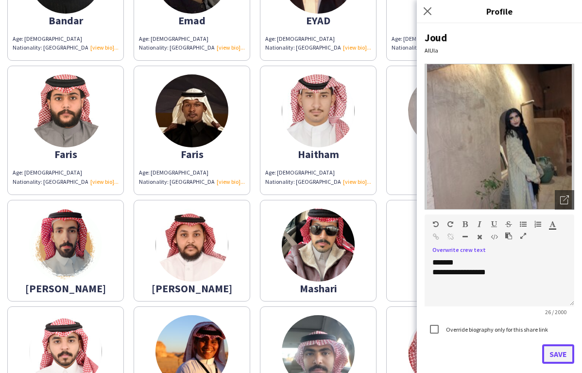
click at [546, 345] on button "Save" at bounding box center [558, 353] width 32 height 19
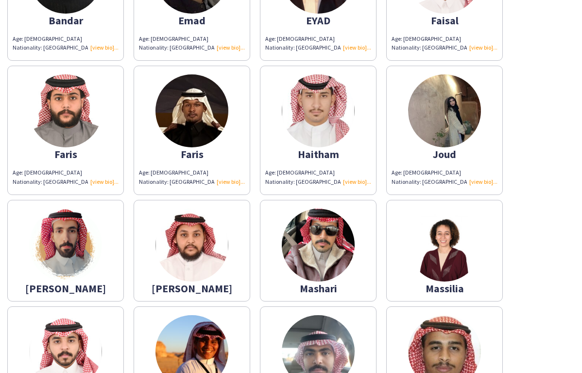
click at [85, 253] on img at bounding box center [65, 245] width 73 height 73
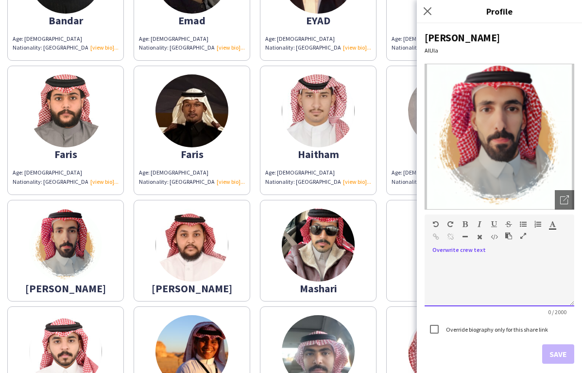
click at [479, 256] on div at bounding box center [500, 278] width 150 height 55
paste div
click at [460, 259] on div "**********" at bounding box center [500, 282] width 150 height 49
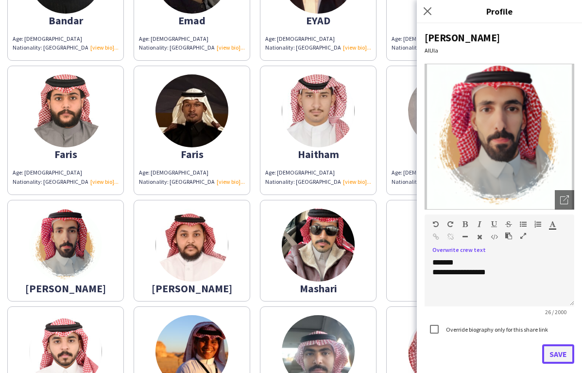
click at [557, 351] on button "Save" at bounding box center [558, 353] width 32 height 19
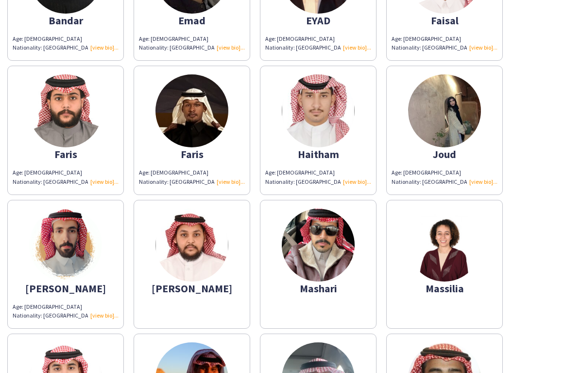
click at [203, 264] on img at bounding box center [192, 245] width 73 height 73
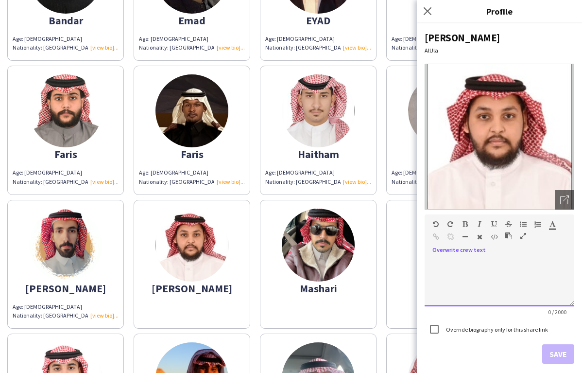
click at [459, 260] on div at bounding box center [500, 282] width 150 height 49
paste div
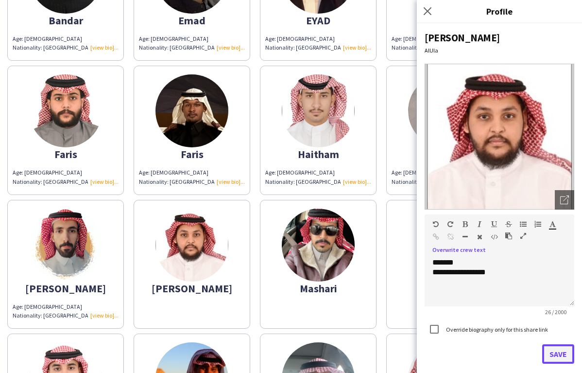
click at [557, 355] on button "Save" at bounding box center [558, 353] width 32 height 19
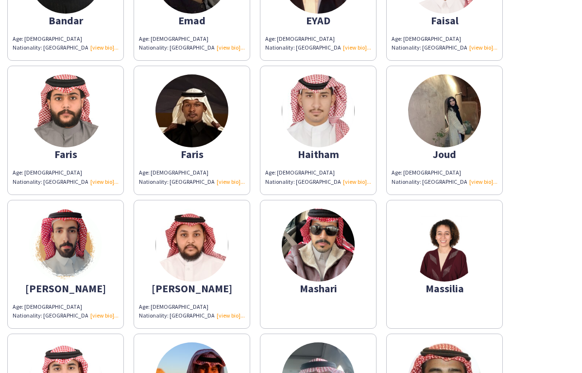
click at [313, 275] on img at bounding box center [318, 245] width 73 height 73
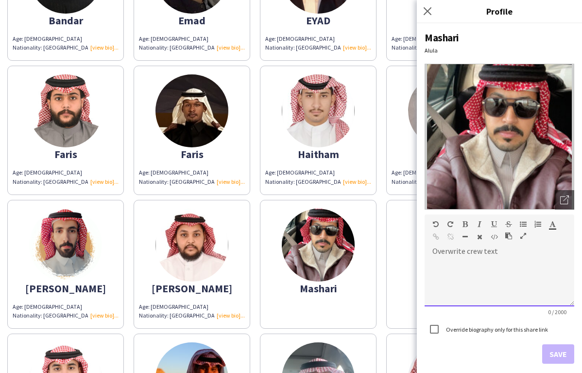
drag, startPoint x: 428, startPoint y: 251, endPoint x: 441, endPoint y: 251, distance: 12.6
click at [428, 251] on span at bounding box center [433, 258] width 16 height 14
paste div
click at [460, 260] on div "**********" at bounding box center [500, 282] width 150 height 49
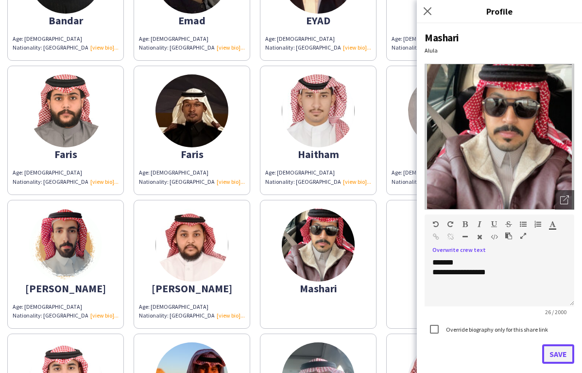
click at [550, 356] on button "Save" at bounding box center [558, 353] width 32 height 19
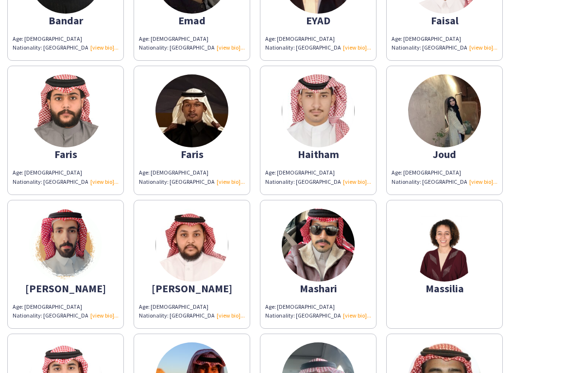
click at [432, 249] on img at bounding box center [444, 245] width 73 height 73
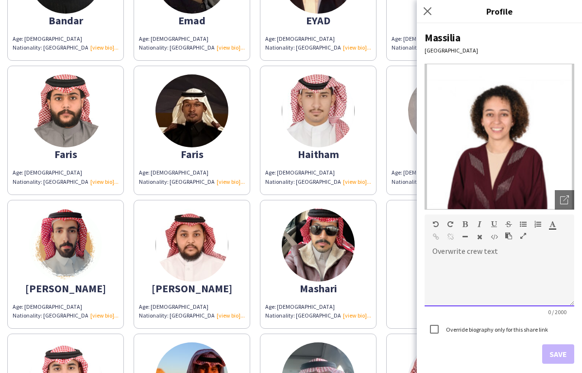
click at [458, 256] on div at bounding box center [500, 278] width 150 height 55
paste div
click at [457, 262] on div "**********" at bounding box center [500, 282] width 150 height 49
click at [500, 268] on div "**********" at bounding box center [500, 272] width 134 height 10
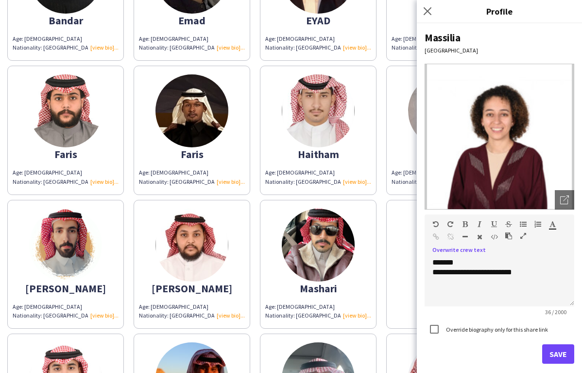
click at [402, 276] on app-share-pages-crew-card "Massilia" at bounding box center [444, 264] width 117 height 129
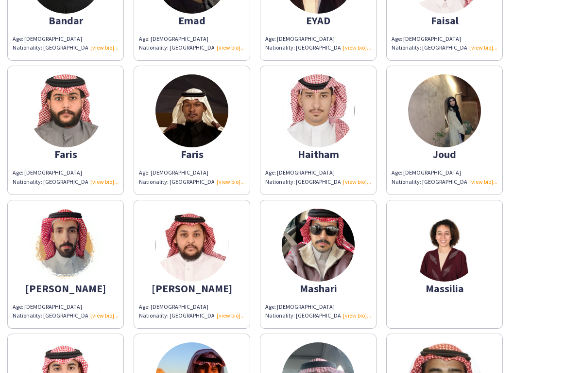
click at [402, 276] on app-share-pages-crew-card "Massilia" at bounding box center [444, 264] width 117 height 129
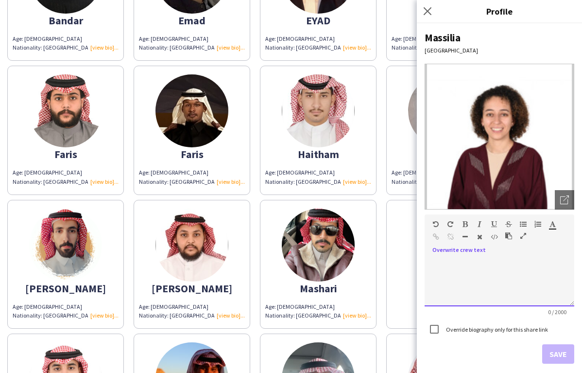
click at [479, 265] on div at bounding box center [500, 282] width 150 height 49
paste div
click at [462, 266] on div "**********" at bounding box center [500, 282] width 150 height 49
click at [495, 271] on div "**********" at bounding box center [500, 272] width 134 height 10
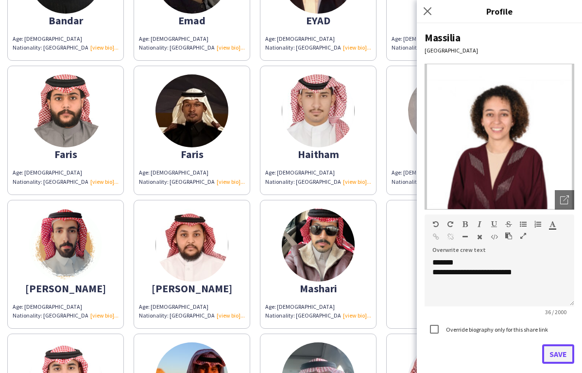
click at [553, 351] on button "Save" at bounding box center [558, 353] width 32 height 19
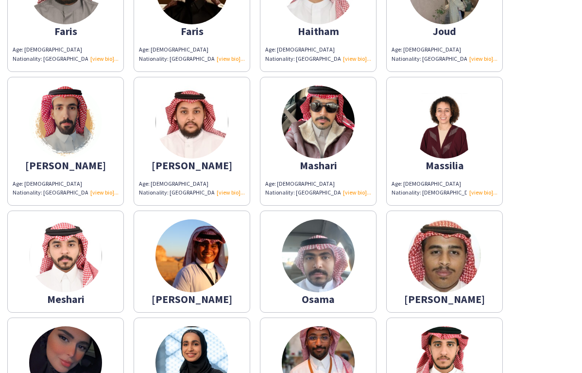
scroll to position [518, 0]
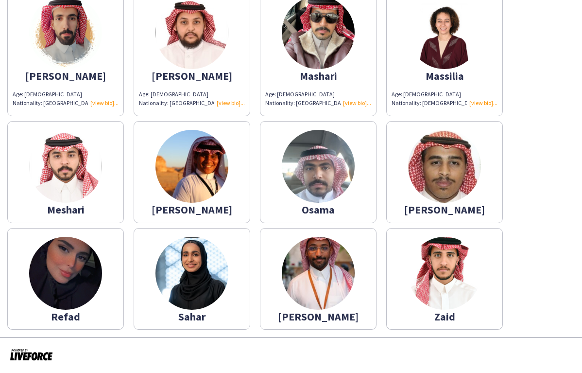
click at [87, 182] on img at bounding box center [65, 166] width 73 height 73
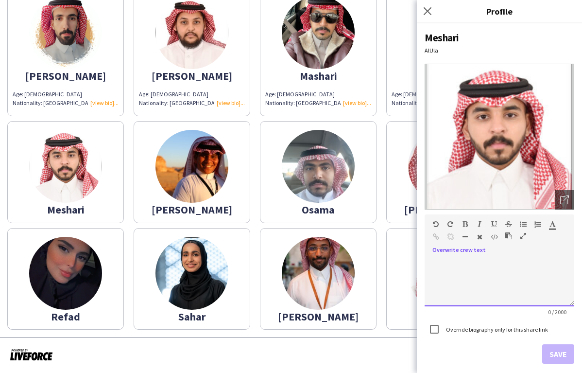
click at [458, 249] on div "default Heading 1 Heading 2 Heading 3 Heading 4 Heading 5 Heading 6 Heading 7 P…" at bounding box center [500, 232] width 150 height 36
paste div
click at [458, 261] on div "**********" at bounding box center [500, 282] width 150 height 49
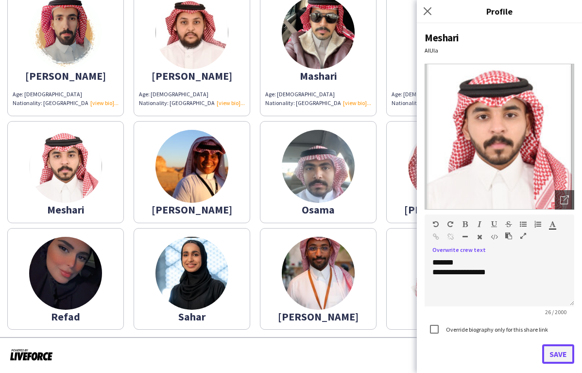
click at [557, 354] on button "Save" at bounding box center [558, 353] width 32 height 19
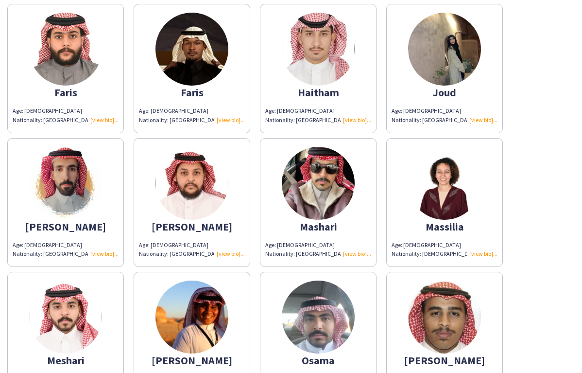
scroll to position [545, 0]
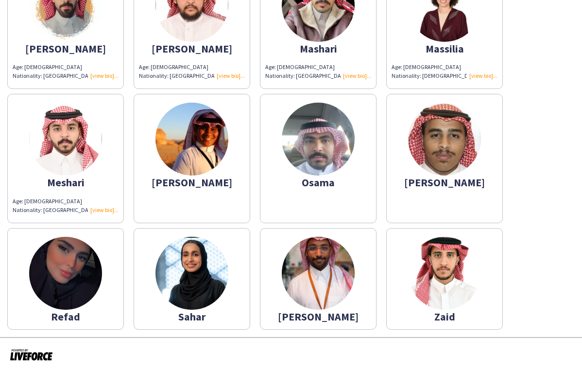
click at [212, 178] on div "Mohammed" at bounding box center [192, 182] width 106 height 9
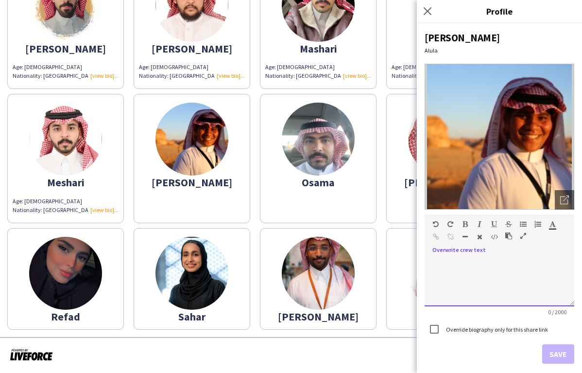
click at [498, 253] on div at bounding box center [500, 278] width 150 height 55
paste div
click at [456, 261] on div "**********" at bounding box center [500, 282] width 150 height 49
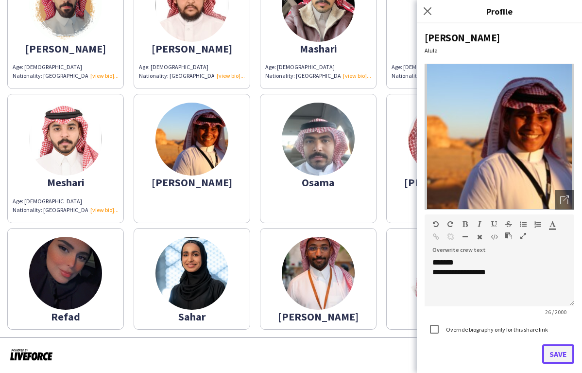
click at [560, 353] on button "Save" at bounding box center [558, 353] width 32 height 19
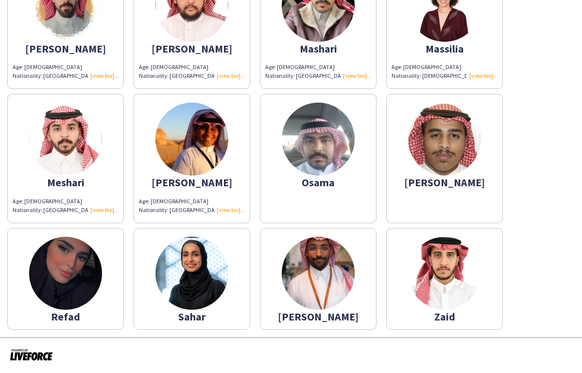
click at [333, 154] on img at bounding box center [318, 139] width 73 height 73
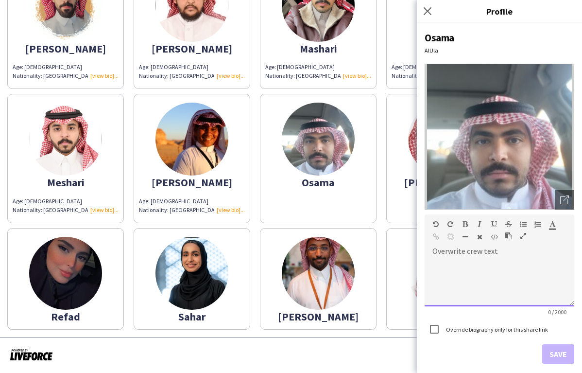
click at [455, 253] on div at bounding box center [500, 278] width 150 height 55
paste div
click at [459, 262] on div "**********" at bounding box center [500, 282] width 150 height 49
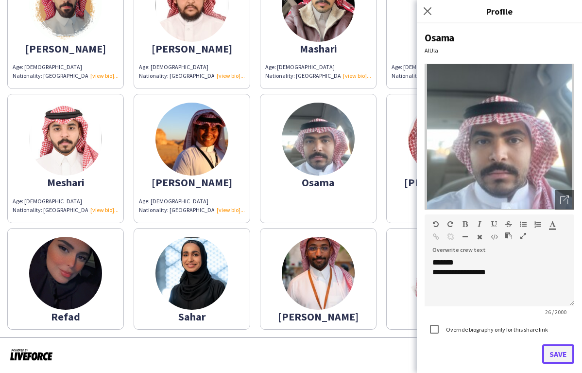
click at [558, 349] on button "Save" at bounding box center [558, 353] width 32 height 19
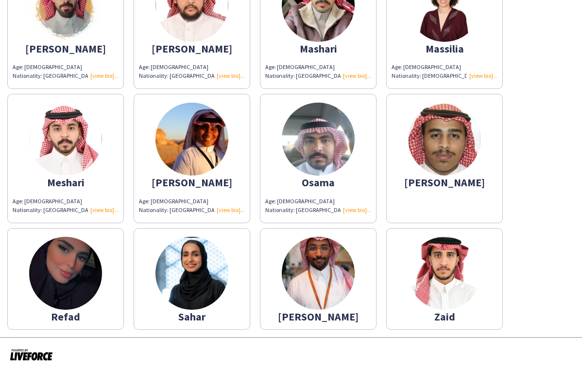
click at [433, 202] on app-share-pages-crew-card "Rashid" at bounding box center [444, 158] width 117 height 129
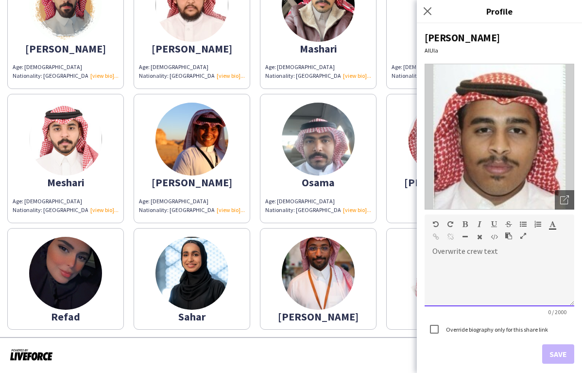
click at [471, 253] on div at bounding box center [500, 278] width 150 height 55
paste div
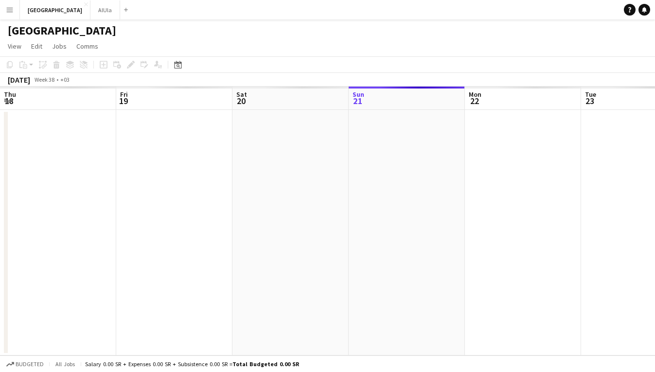
scroll to position [0, 232]
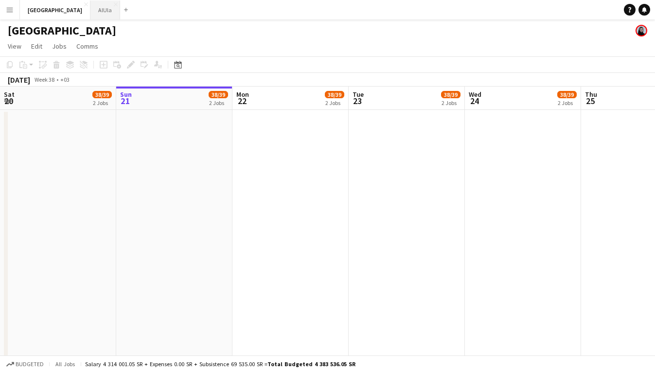
click at [90, 13] on button "AlUla Close" at bounding box center [105, 9] width 30 height 19
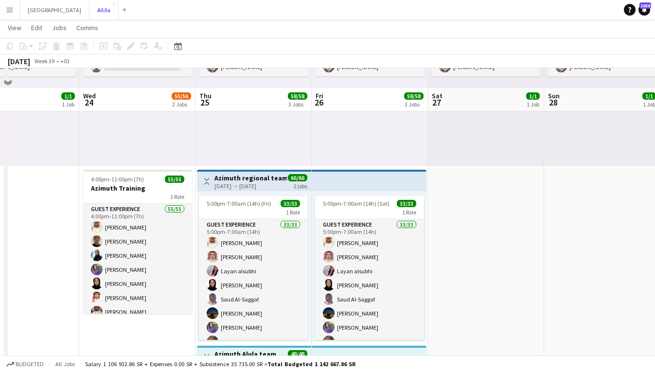
scroll to position [165, 0]
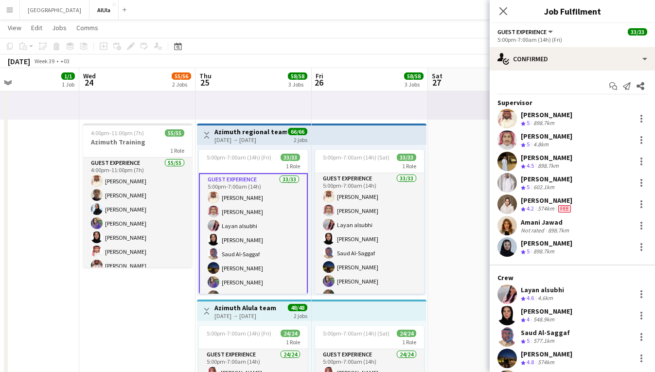
click at [569, 117] on div "[PERSON_NAME]" at bounding box center [547, 114] width 52 height 9
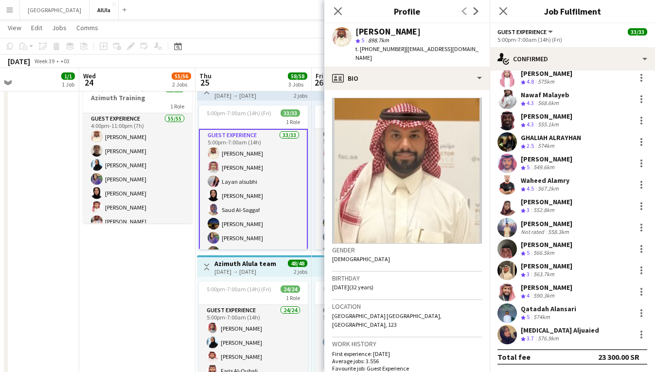
scroll to position [219, 0]
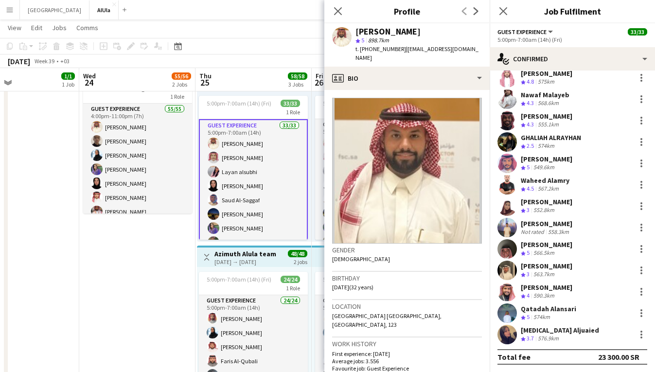
click at [556, 265] on div "[PERSON_NAME]" at bounding box center [547, 266] width 52 height 9
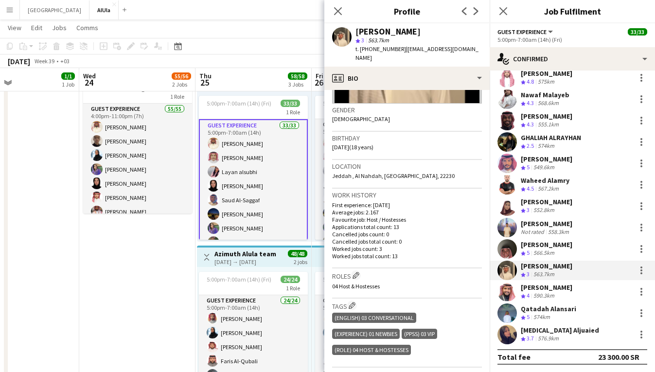
scroll to position [0, 0]
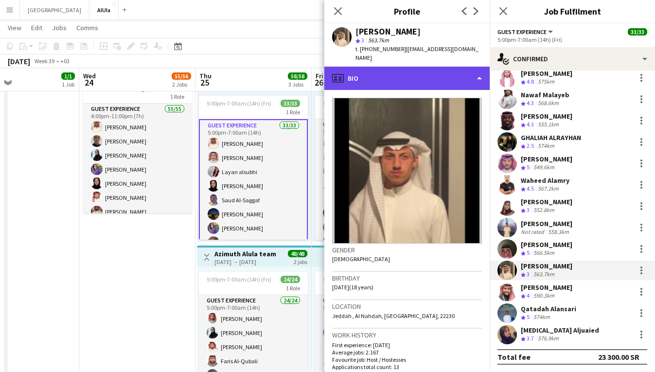
click at [362, 81] on div "profile Bio" at bounding box center [406, 78] width 165 height 23
click at [389, 83] on div "profile Bio" at bounding box center [406, 78] width 165 height 23
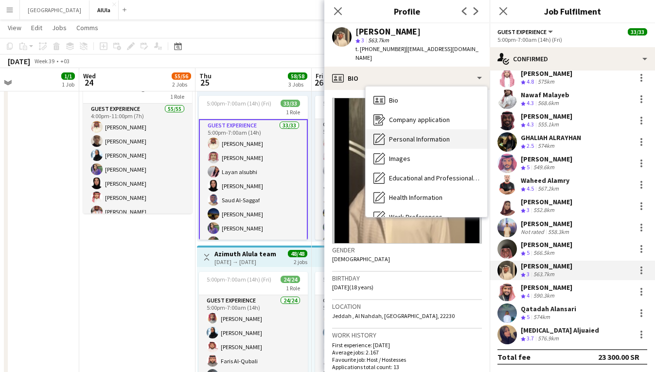
click at [417, 137] on span "Personal Information" at bounding box center [419, 139] width 61 height 9
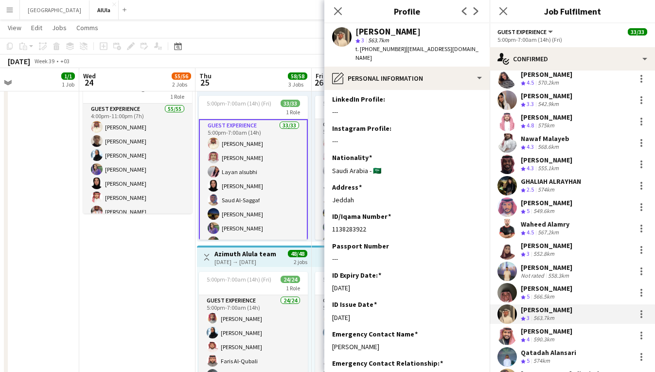
scroll to position [494, 0]
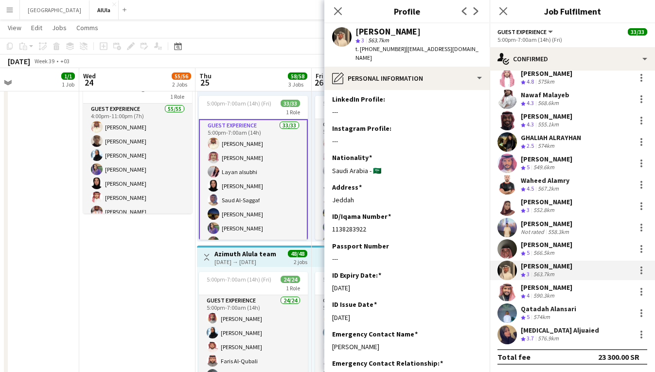
click at [546, 249] on div "566.5km" at bounding box center [543, 253] width 25 height 8
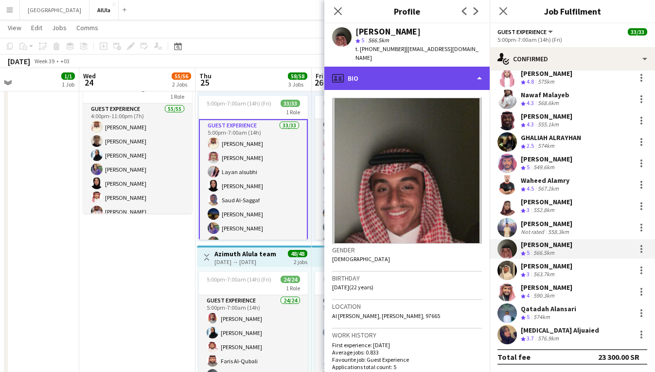
click at [391, 67] on div "profile Bio" at bounding box center [406, 78] width 165 height 23
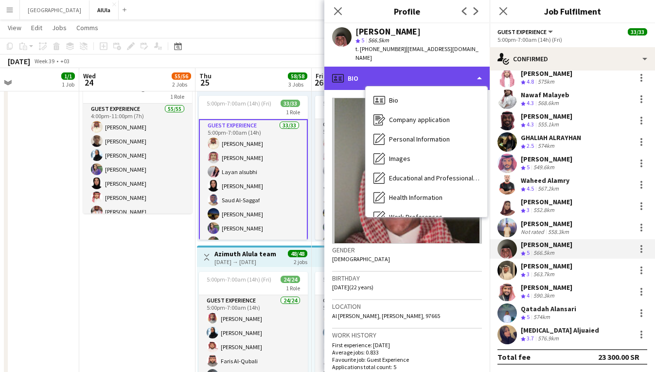
click at [478, 70] on div "profile Bio" at bounding box center [406, 78] width 165 height 23
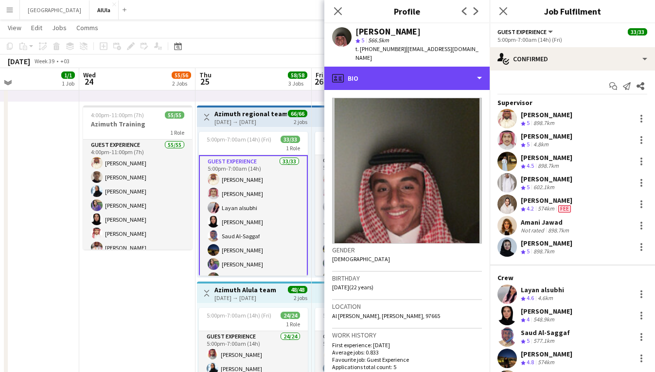
scroll to position [182, 0]
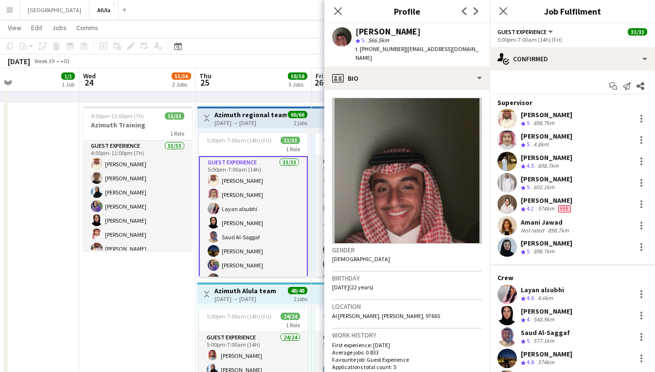
click at [555, 180] on div "[PERSON_NAME]" at bounding box center [547, 179] width 52 height 9
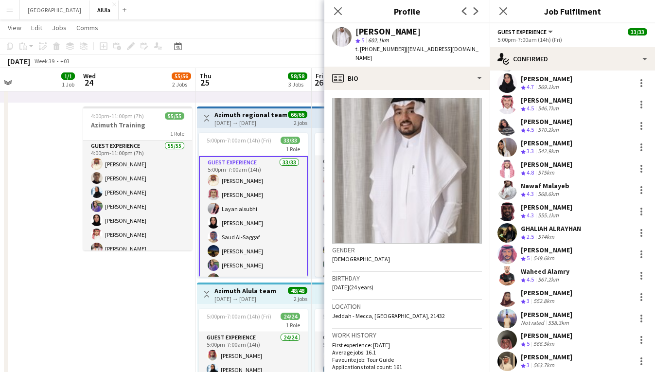
scroll to position [405, 0]
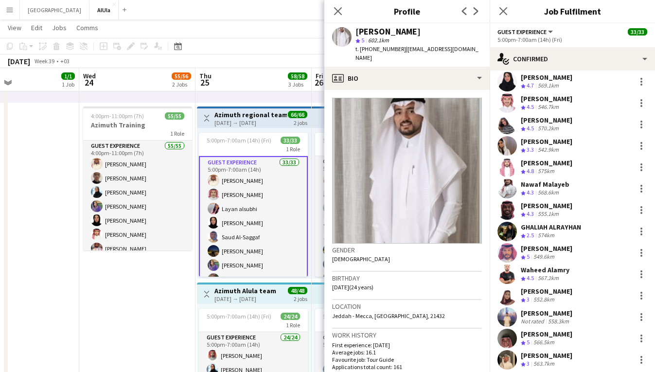
click at [554, 253] on div "549.6km" at bounding box center [543, 257] width 25 height 8
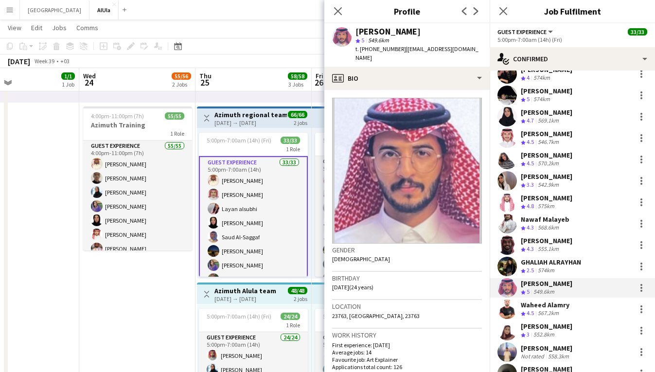
scroll to position [370, 0]
click at [558, 128] on div "Ahmed Alidris Crew rating 4.5 546.7km" at bounding box center [571, 137] width 165 height 19
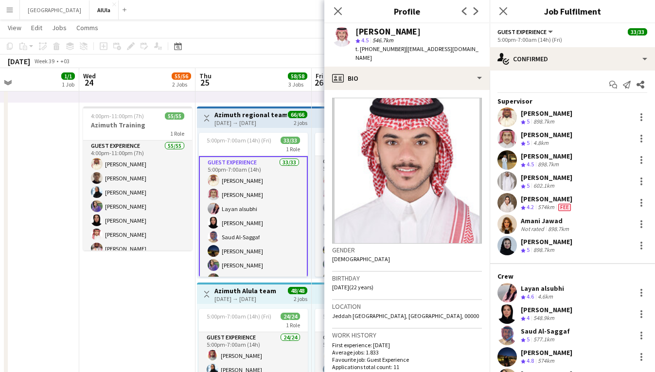
scroll to position [0, 0]
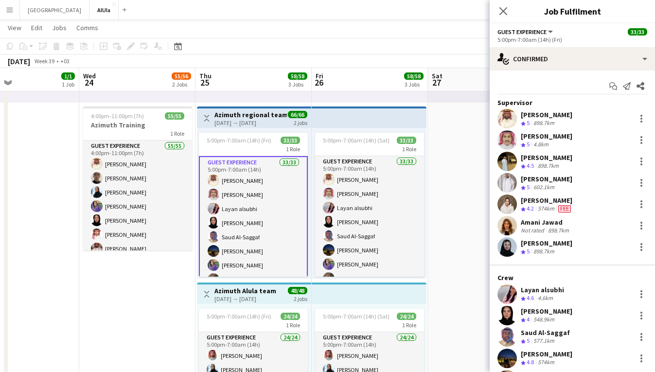
click at [551, 227] on div "898.7km" at bounding box center [558, 230] width 25 height 7
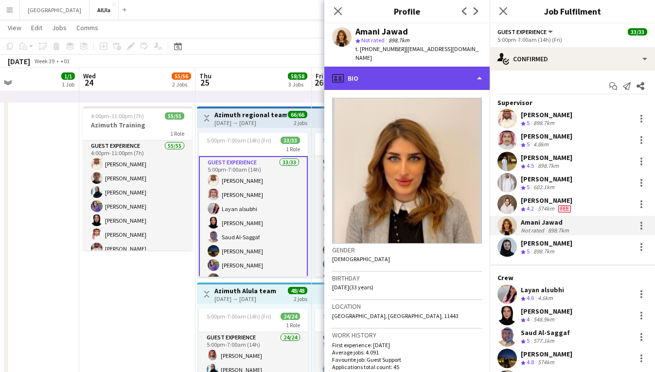
click at [380, 76] on div "profile Bio" at bounding box center [406, 78] width 165 height 23
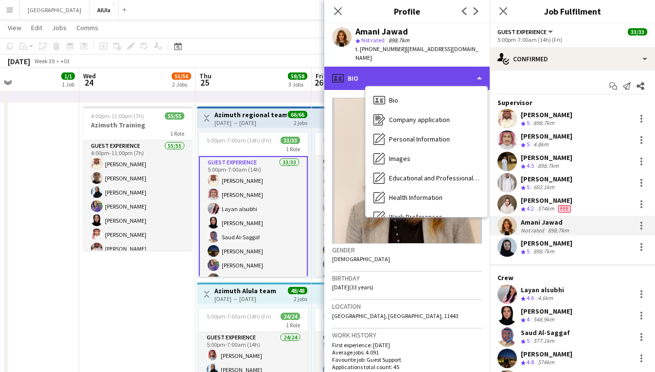
click at [380, 76] on div "profile Bio" at bounding box center [406, 78] width 165 height 23
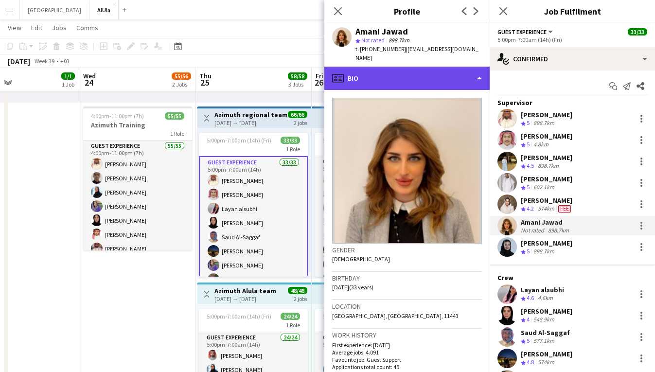
click at [380, 76] on div "profile Bio" at bounding box center [406, 78] width 165 height 23
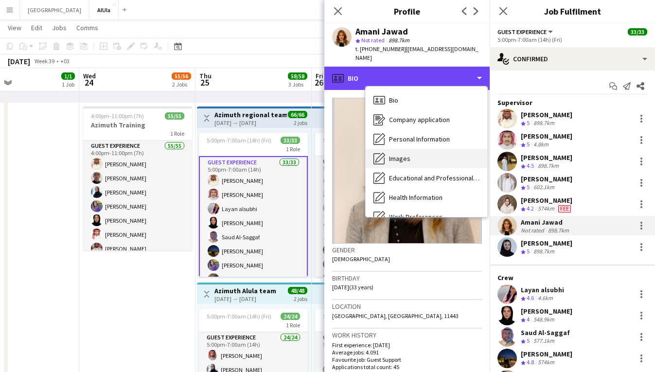
scroll to position [9, 0]
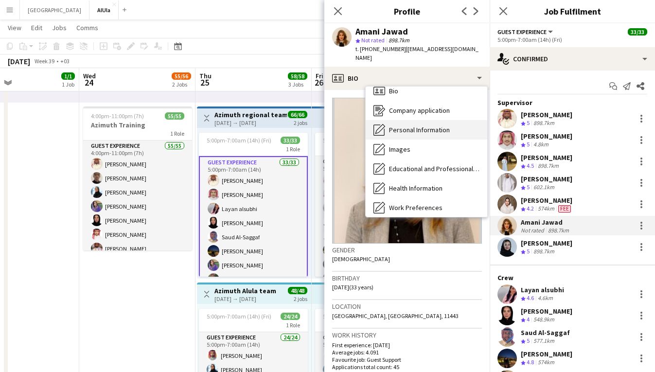
click at [410, 125] on span "Personal Information" at bounding box center [419, 129] width 61 height 9
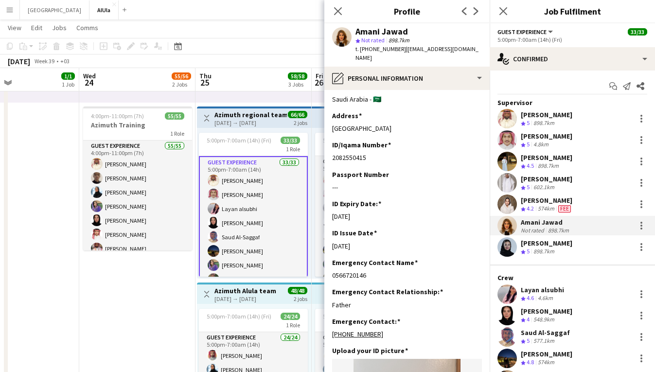
scroll to position [223, 0]
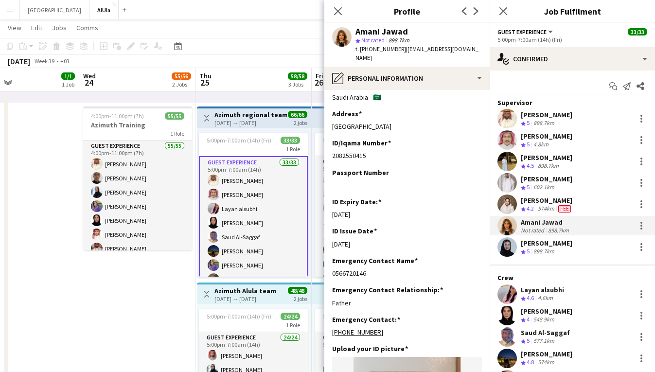
click at [563, 155] on div "Amin Barakat Crew rating 4.5 898.7km" at bounding box center [571, 161] width 165 height 19
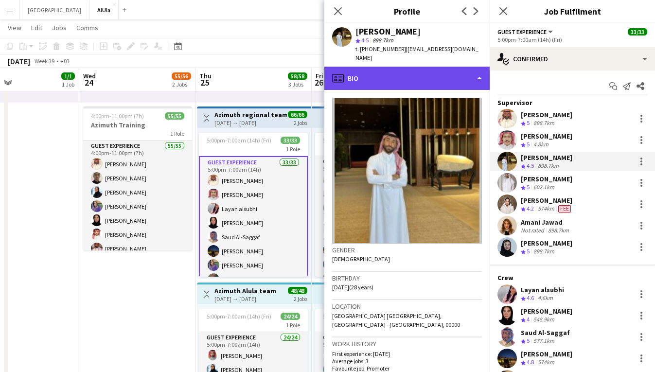
click at [445, 70] on div "profile Bio" at bounding box center [406, 78] width 165 height 23
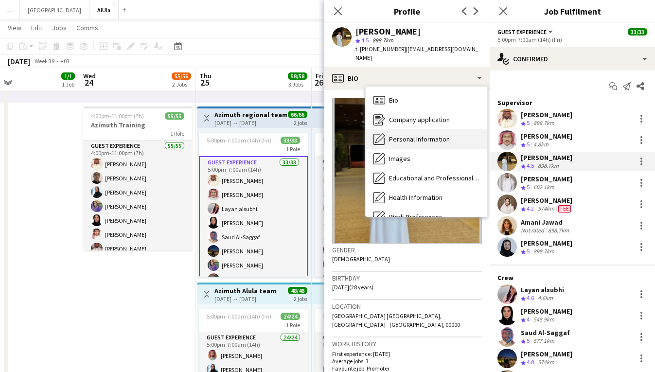
click at [430, 135] on span "Personal Information" at bounding box center [419, 139] width 61 height 9
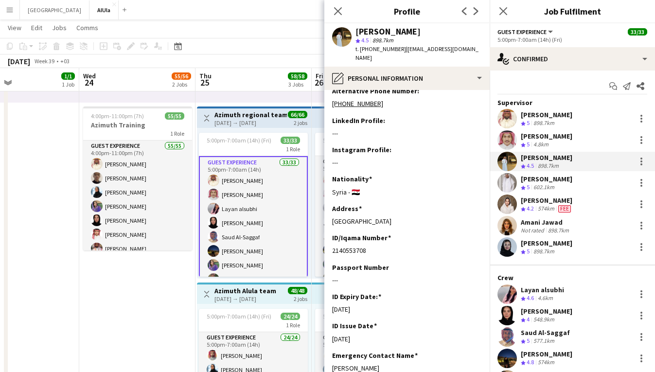
scroll to position [192, 0]
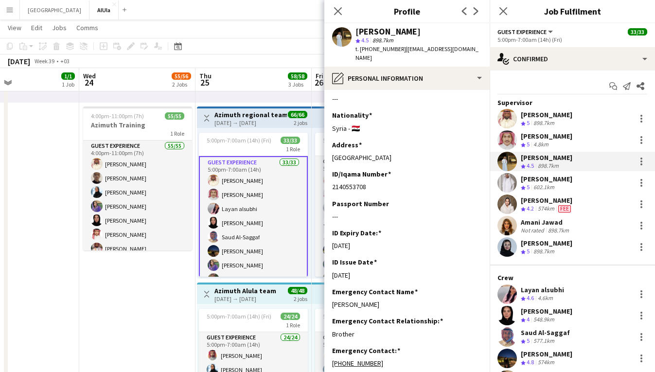
click at [553, 198] on div "[PERSON_NAME]" at bounding box center [547, 200] width 52 height 9
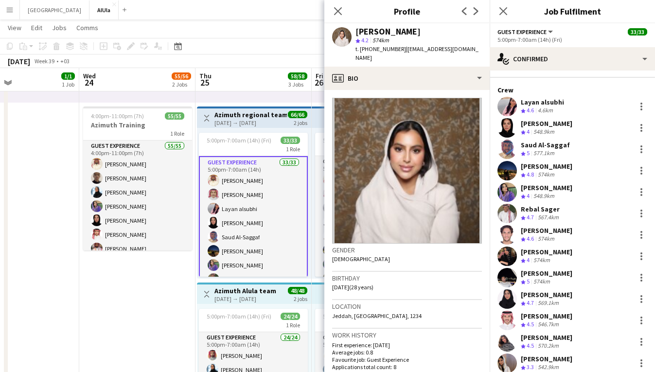
scroll to position [204, 0]
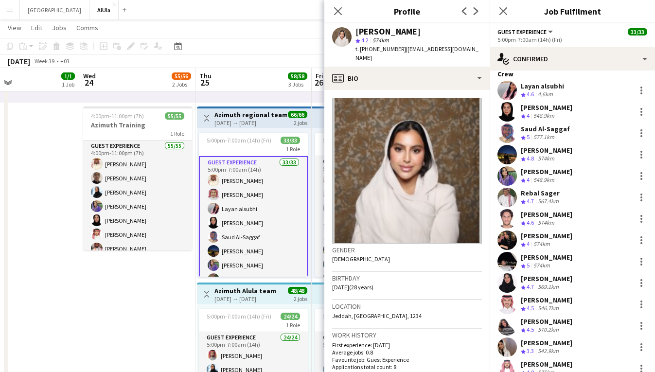
click at [549, 252] on div "Ayed Dawood Crew rating 5 574km" at bounding box center [571, 261] width 165 height 19
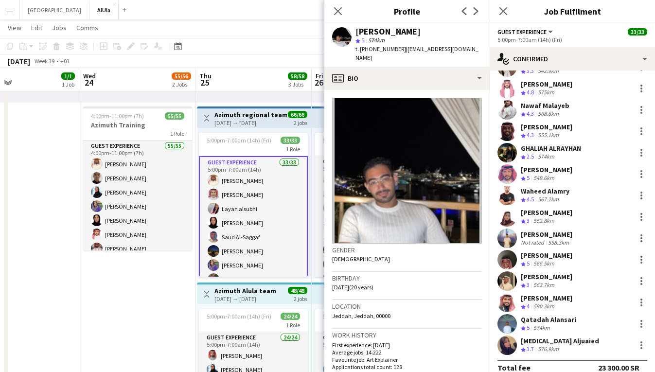
scroll to position [494, 0]
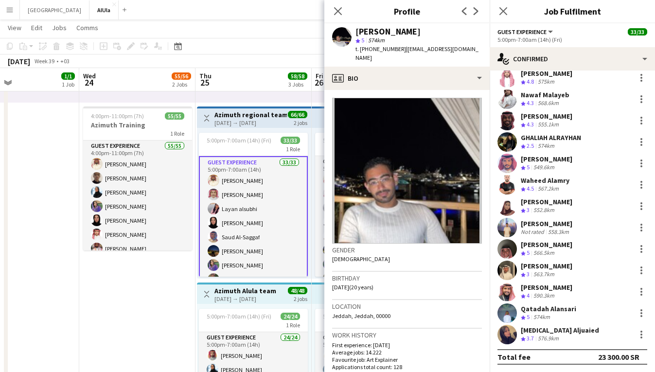
click at [556, 340] on div "576.9km" at bounding box center [548, 338] width 25 height 8
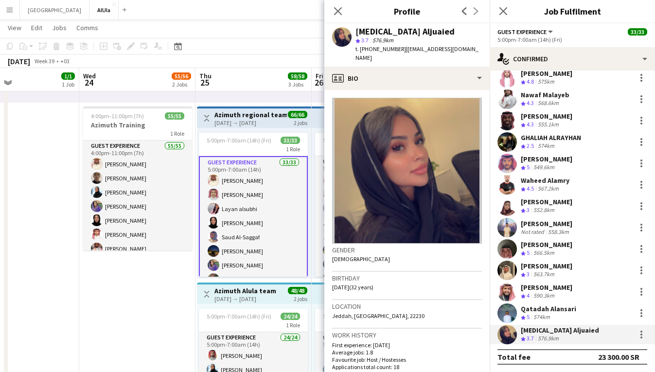
click at [563, 207] on div "Crew rating 3 552.8km" at bounding box center [547, 210] width 52 height 8
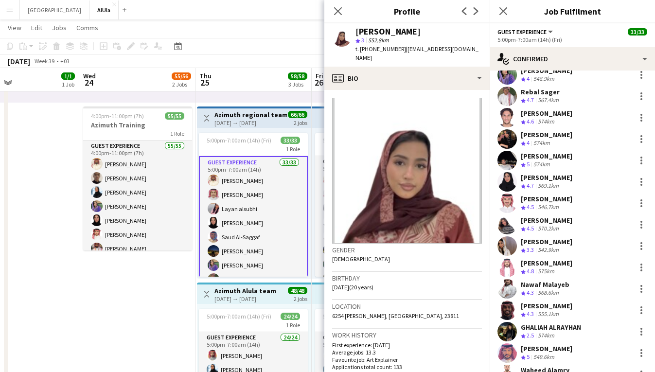
scroll to position [280, 0]
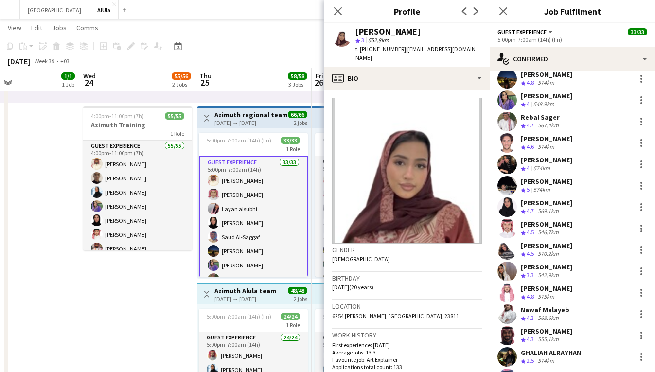
click at [546, 139] on div "[PERSON_NAME]" at bounding box center [547, 138] width 52 height 9
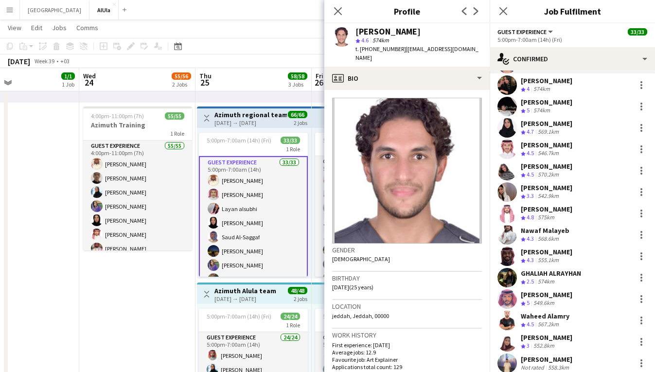
scroll to position [396, 0]
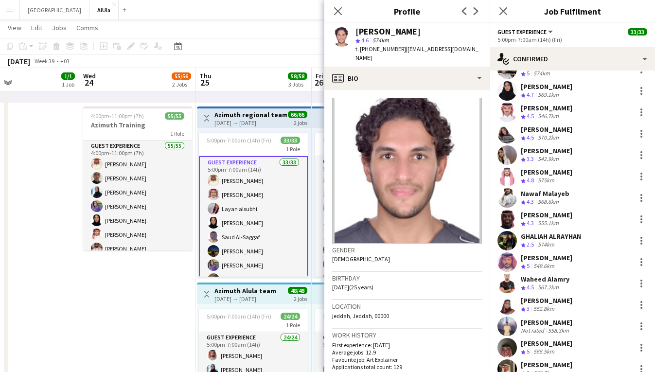
click at [556, 247] on div "574km" at bounding box center [546, 245] width 20 height 8
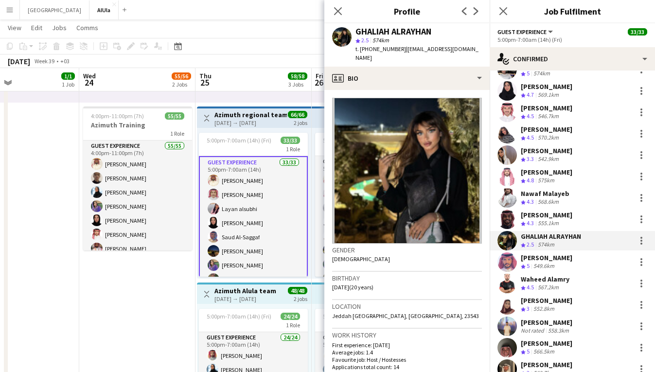
scroll to position [0, 0]
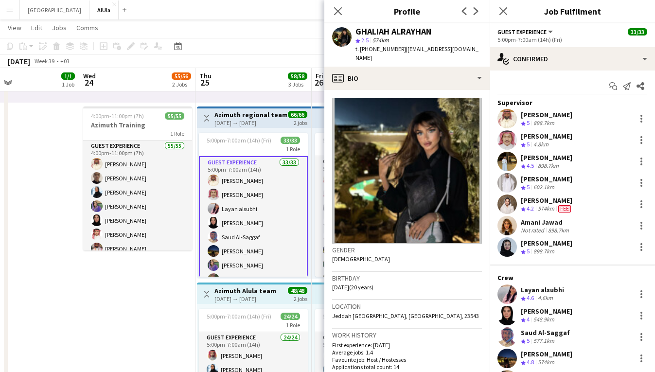
click at [571, 142] on div "Hamdi Alanazi Crew rating 5 4.8km" at bounding box center [571, 139] width 165 height 19
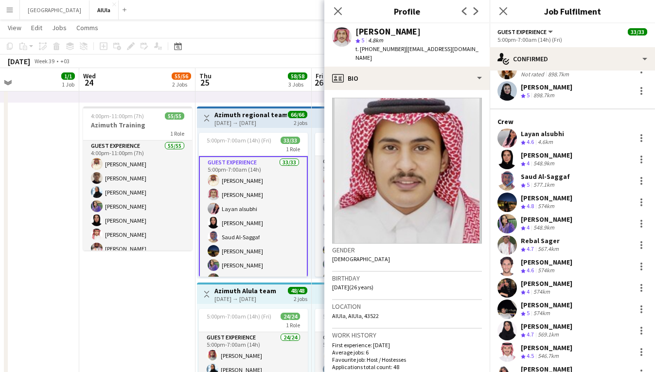
scroll to position [155, 0]
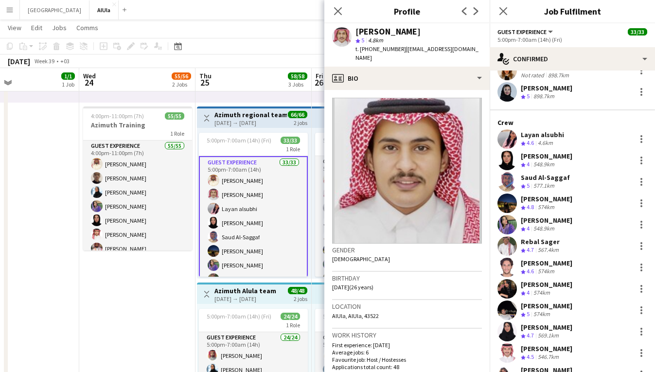
click at [538, 199] on div "[PERSON_NAME]" at bounding box center [547, 198] width 52 height 9
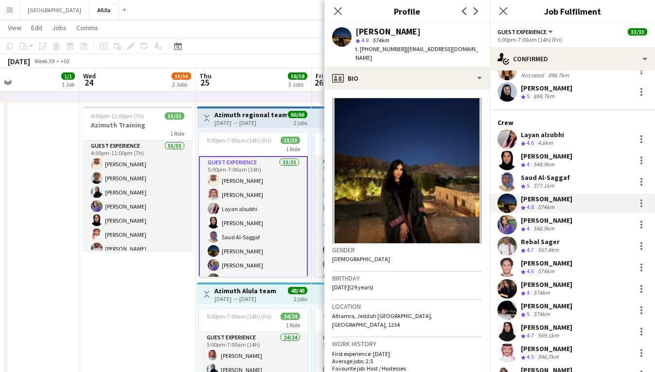
click at [556, 338] on div "569.1km" at bounding box center [548, 336] width 25 height 8
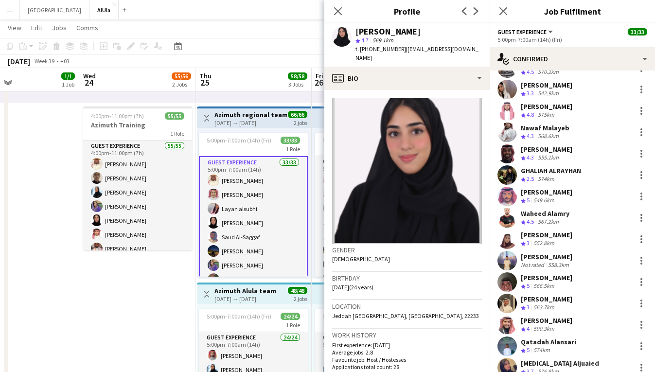
scroll to position [494, 0]
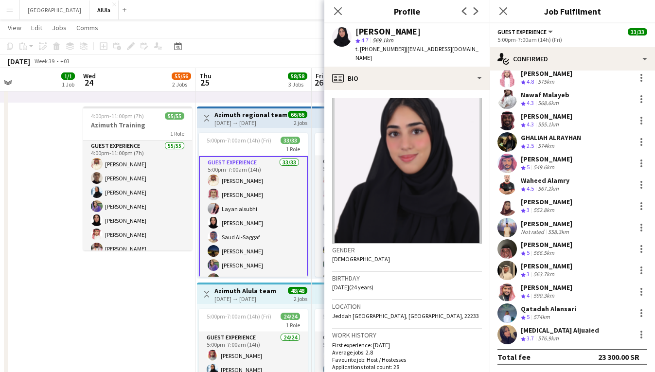
click at [553, 288] on div "[PERSON_NAME]" at bounding box center [547, 287] width 52 height 9
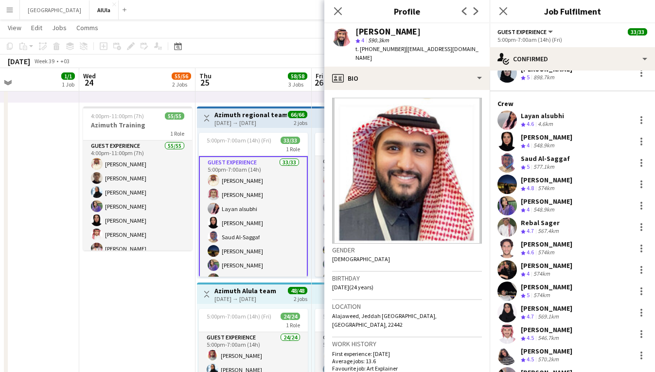
scroll to position [160, 0]
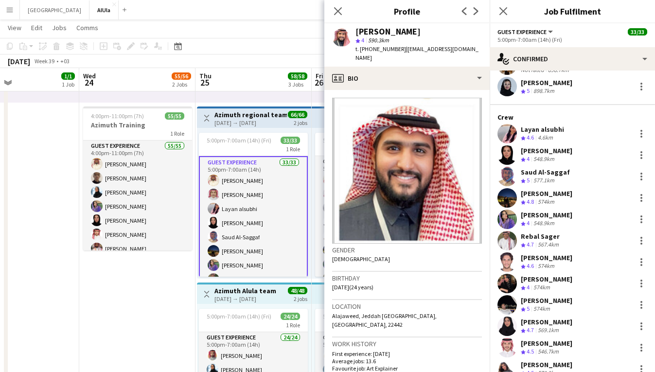
click at [522, 135] on app-icon "Crew rating" at bounding box center [523, 138] width 5 height 7
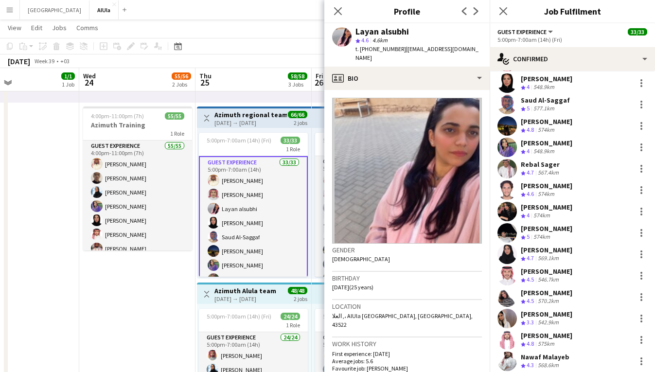
scroll to position [260, 0]
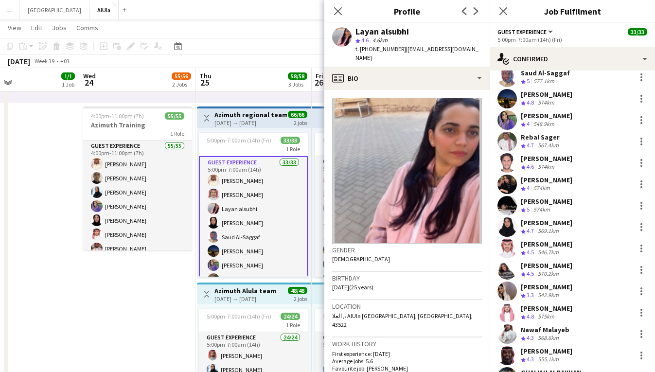
click at [542, 295] on div "542.9km" at bounding box center [548, 295] width 25 height 8
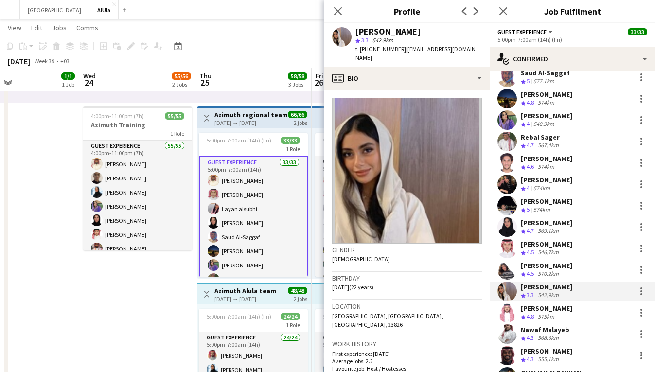
scroll to position [0, 0]
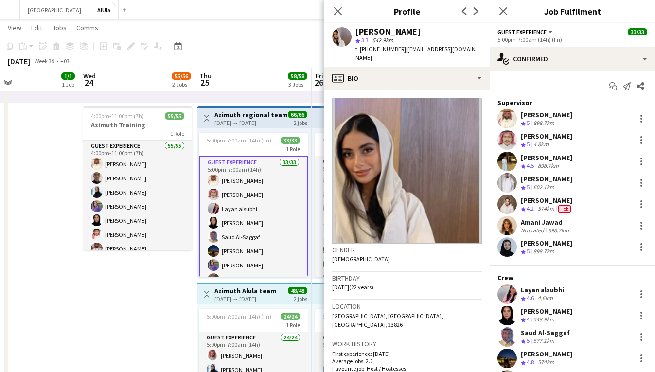
click at [572, 116] on div "[PERSON_NAME]" at bounding box center [547, 114] width 52 height 9
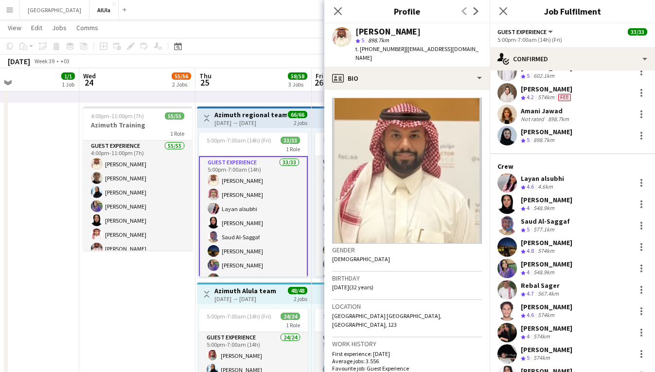
scroll to position [118, 0]
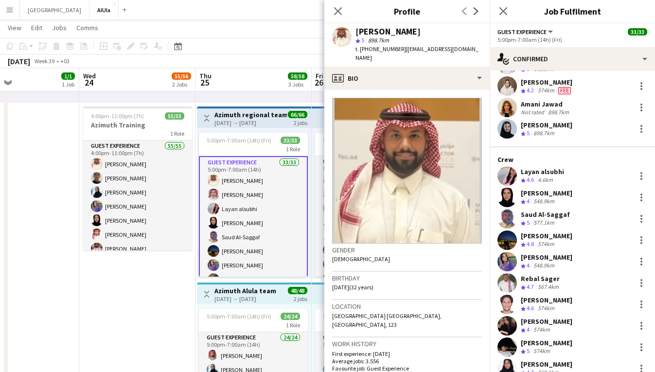
click at [555, 260] on div "[PERSON_NAME]" at bounding box center [547, 257] width 52 height 9
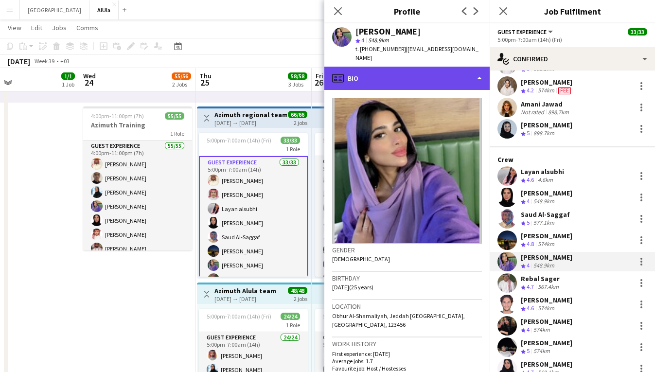
click at [387, 72] on div "profile Bio" at bounding box center [406, 78] width 165 height 23
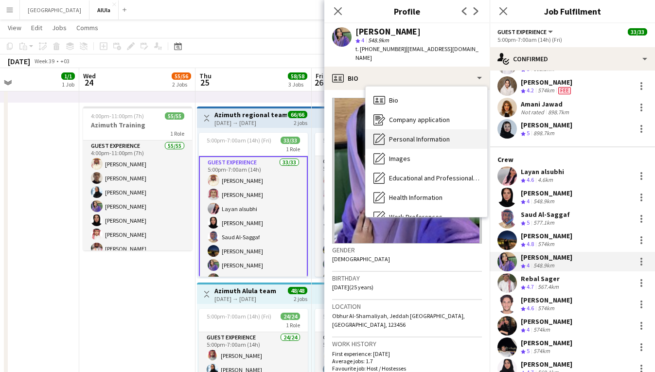
click at [423, 135] on span "Personal Information" at bounding box center [419, 139] width 61 height 9
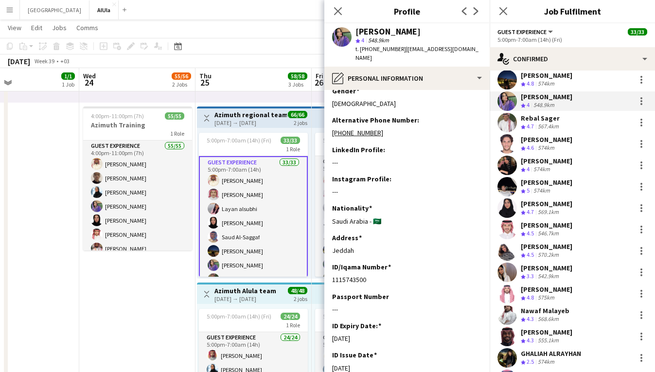
scroll to position [293, 0]
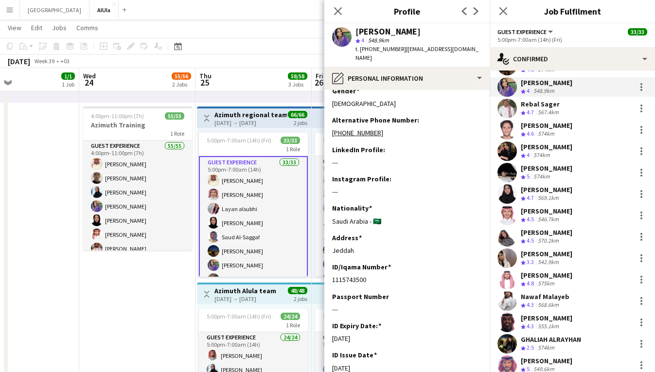
click at [545, 298] on div "Nawaf Malayeb" at bounding box center [545, 296] width 49 height 9
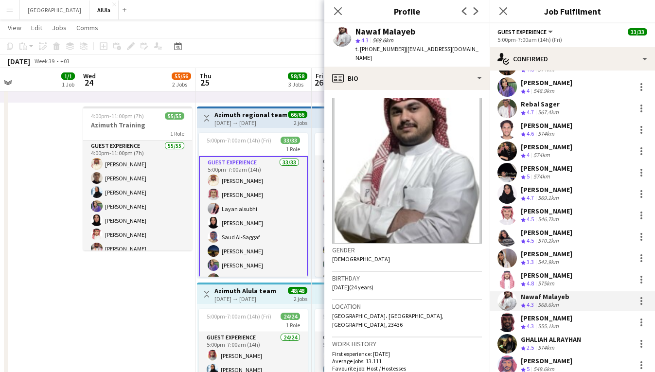
click at [533, 281] on span "4.8" at bounding box center [529, 283] width 7 height 7
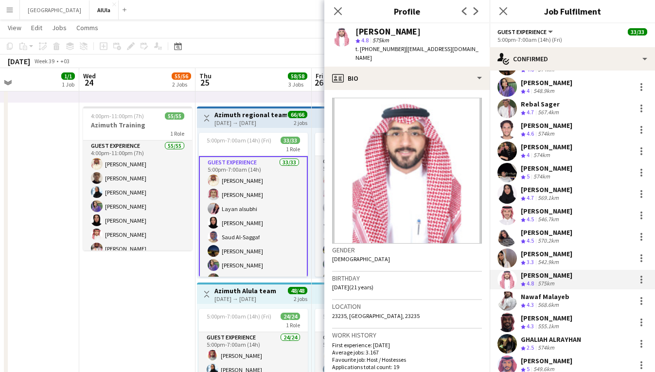
click at [550, 234] on div "[PERSON_NAME]" at bounding box center [547, 232] width 52 height 9
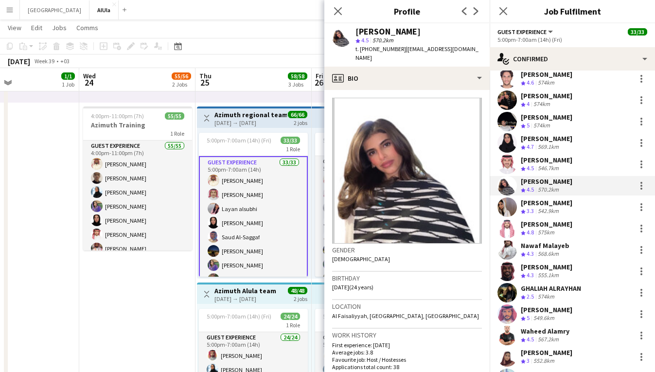
scroll to position [354, 0]
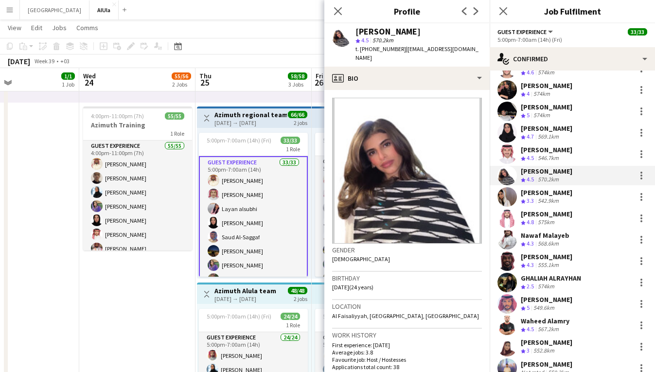
click at [550, 255] on div "[PERSON_NAME]" at bounding box center [547, 256] width 52 height 9
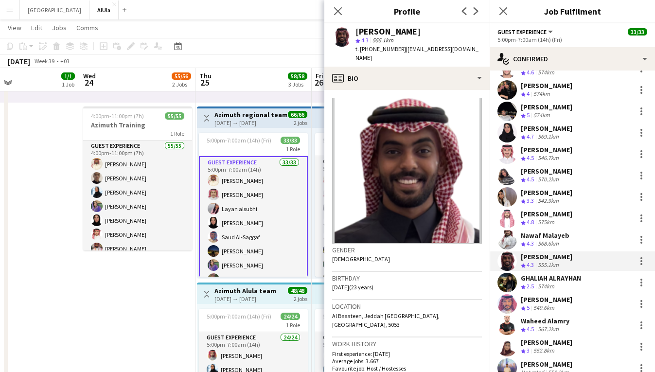
scroll to position [494, 0]
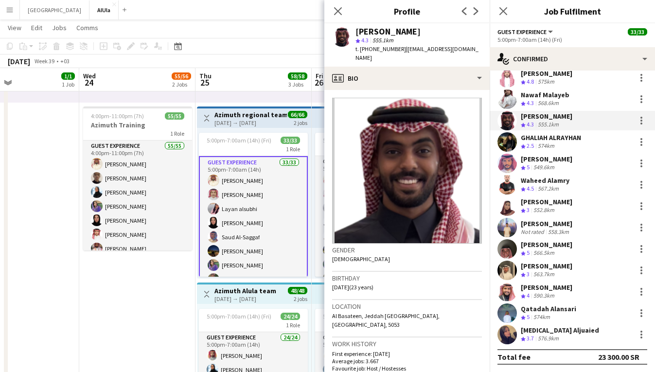
click at [546, 312] on div "Qatadah Alansari" at bounding box center [548, 308] width 55 height 9
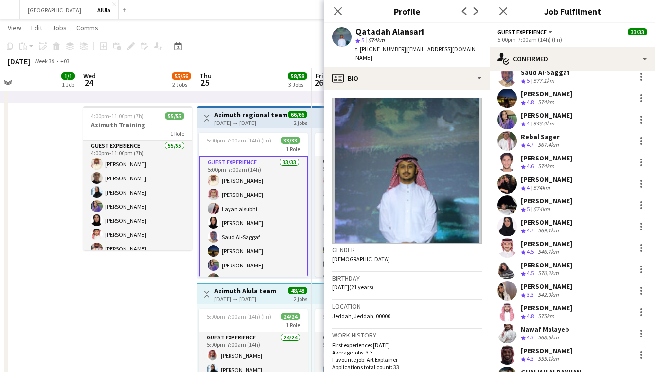
scroll to position [260, 0]
click at [547, 181] on div "[PERSON_NAME]" at bounding box center [547, 179] width 52 height 9
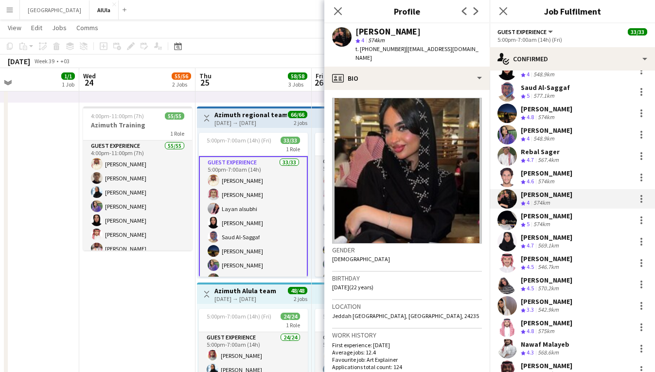
scroll to position [244, 0]
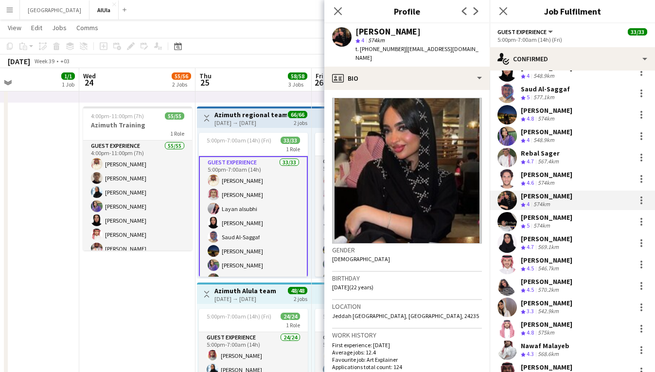
click at [551, 155] on div "Rebal Sager" at bounding box center [541, 153] width 40 height 9
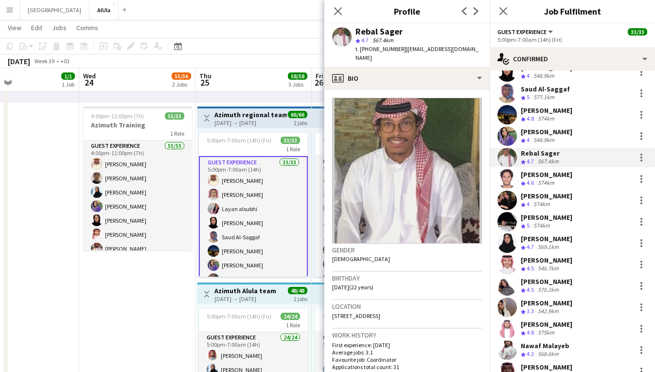
click at [545, 87] on div "Saud Al-Saggaf" at bounding box center [545, 89] width 49 height 9
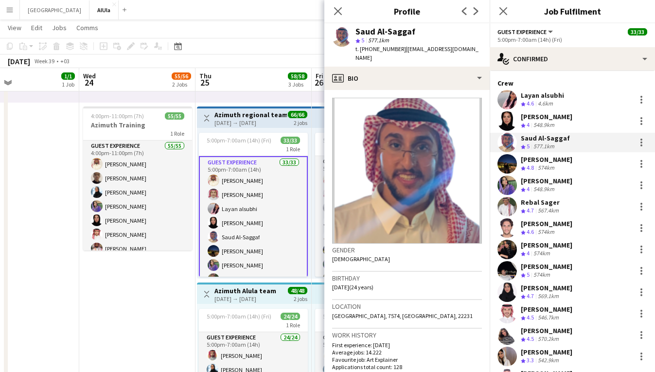
scroll to position [193, 0]
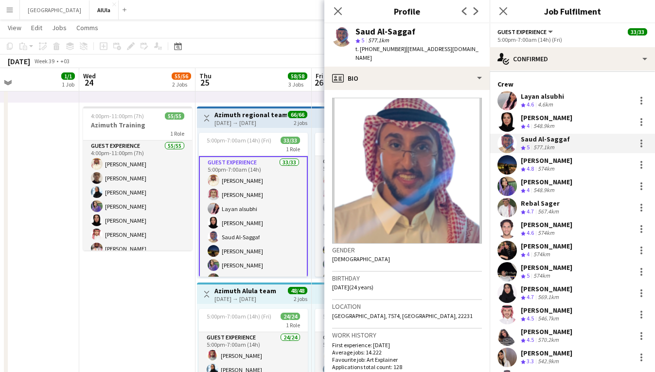
click at [537, 117] on div "[PERSON_NAME]" at bounding box center [547, 117] width 52 height 9
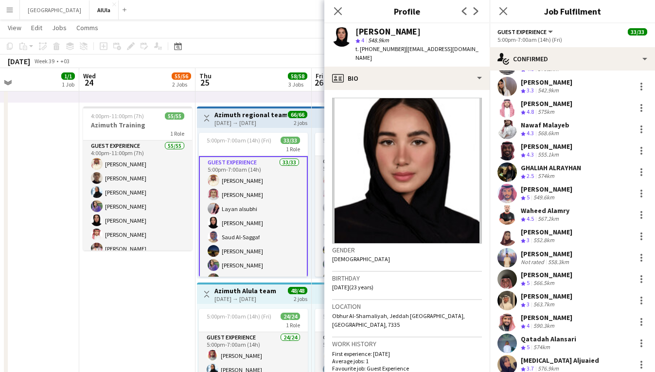
scroll to position [468, 0]
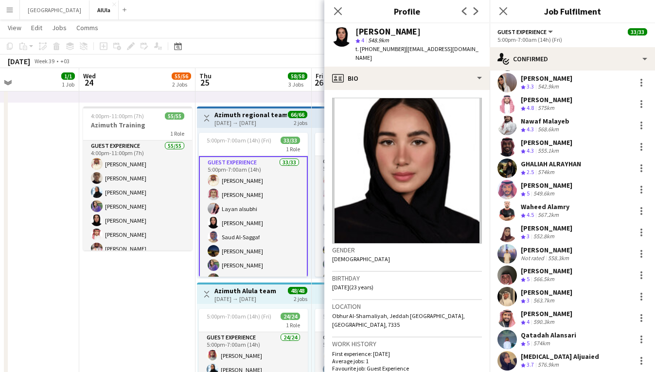
click at [539, 255] on div "Not rated" at bounding box center [533, 257] width 25 height 7
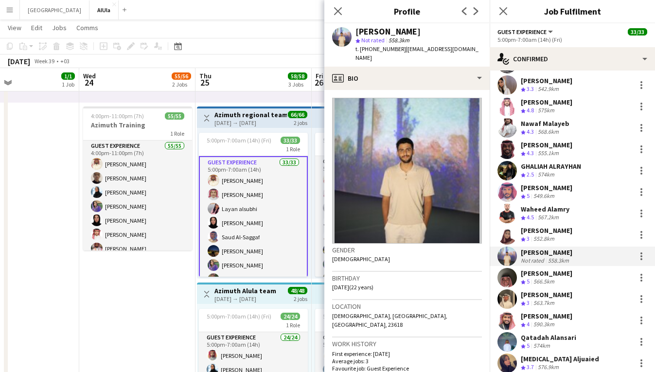
scroll to position [465, 0]
click at [553, 208] on div "Waheed Alamry" at bounding box center [545, 209] width 49 height 9
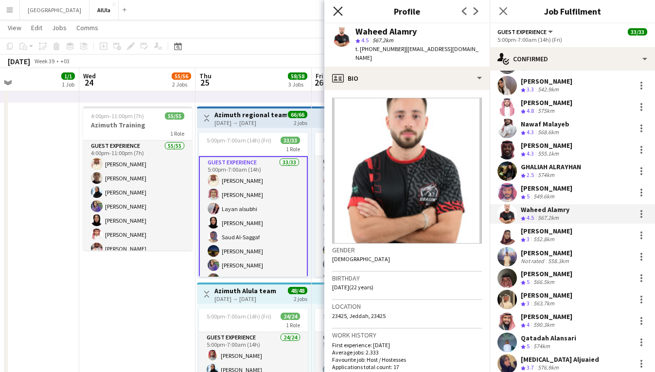
click at [340, 10] on icon at bounding box center [337, 10] width 9 height 9
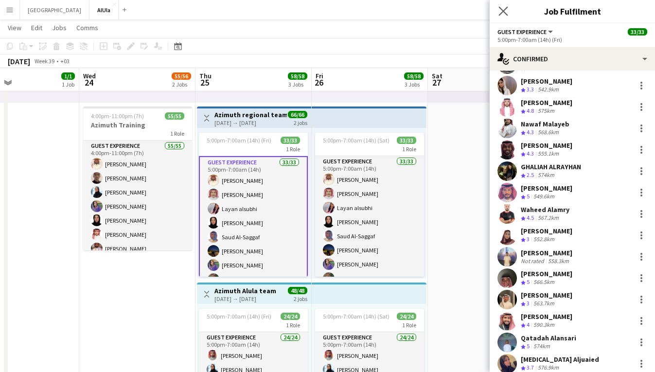
click at [502, 5] on app-icon "Close pop-in" at bounding box center [503, 11] width 14 height 14
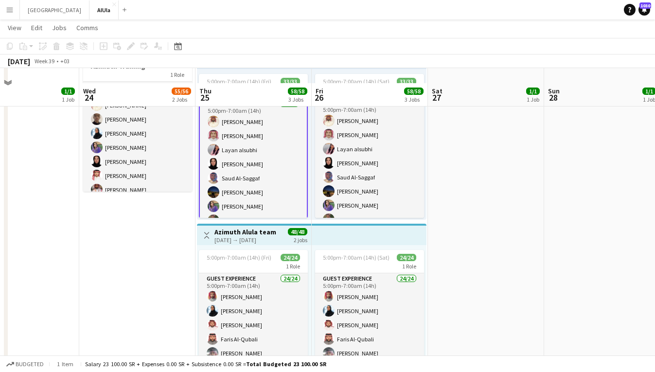
scroll to position [258, 0]
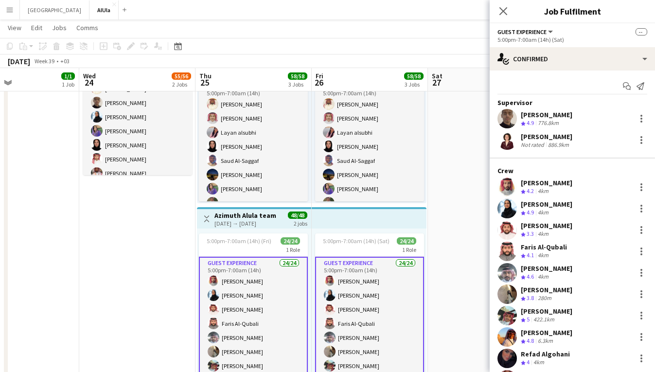
click at [581, 122] on div "Emad Al - Masoud Crew rating 4.9 776.8km" at bounding box center [571, 118] width 165 height 19
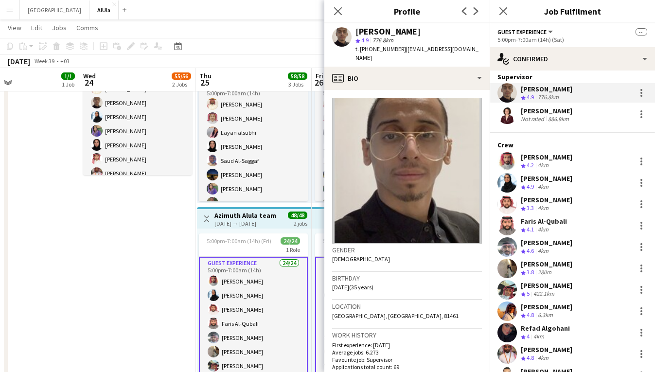
scroll to position [37, 0]
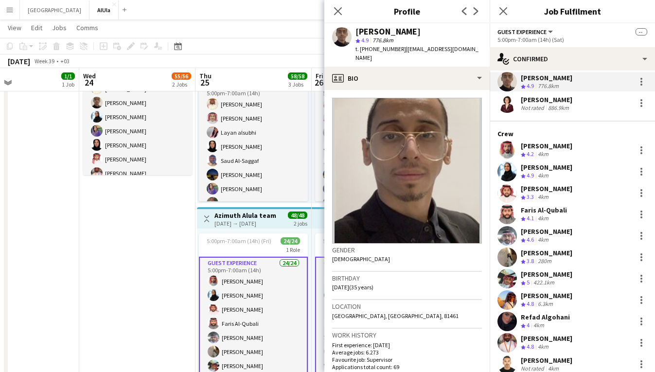
click at [557, 273] on div "[PERSON_NAME]" at bounding box center [547, 274] width 52 height 9
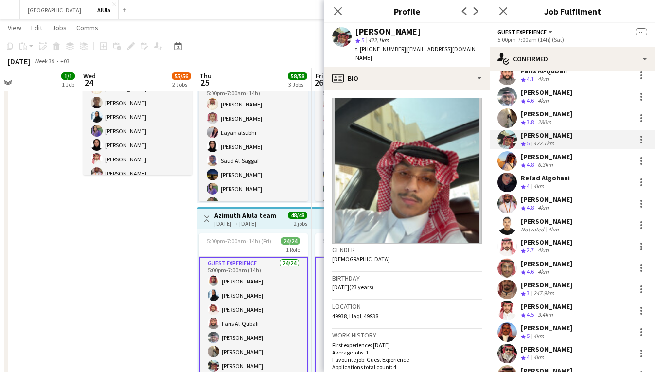
scroll to position [176, 0]
click at [555, 286] on div "[PERSON_NAME]" at bounding box center [547, 284] width 52 height 9
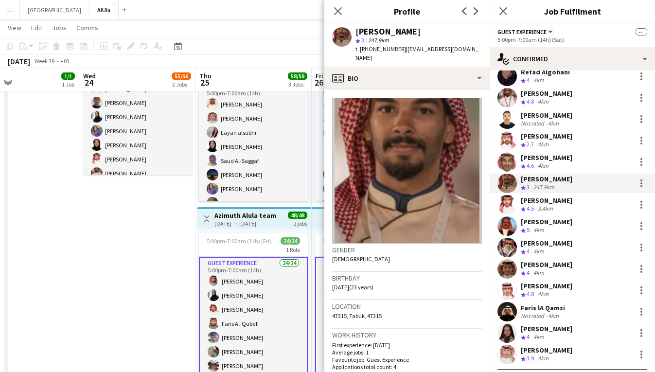
scroll to position [302, 0]
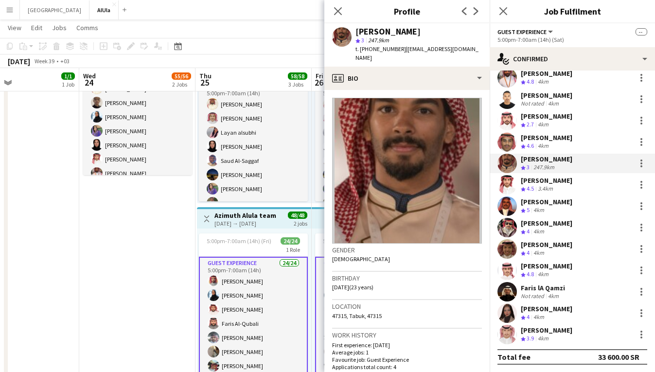
click at [557, 238] on div "Supervisor Emad Al - Masoud Crew rating 4.9 776.8km Massilia Kheddouci Not rate…" at bounding box center [571, 69] width 165 height 547
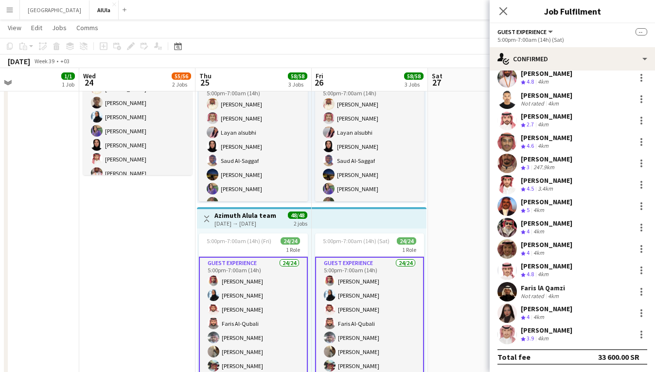
click at [557, 243] on div "[PERSON_NAME]" at bounding box center [547, 244] width 52 height 9
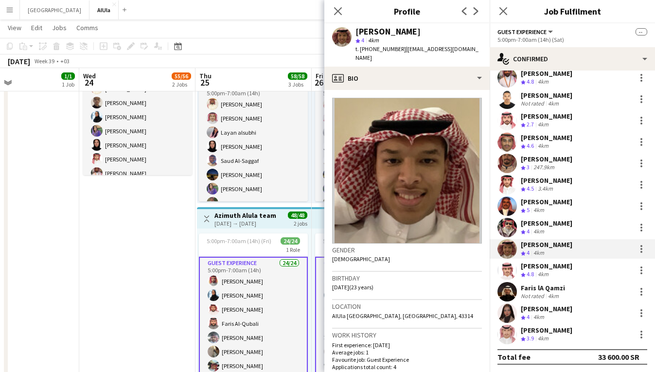
scroll to position [282, 0]
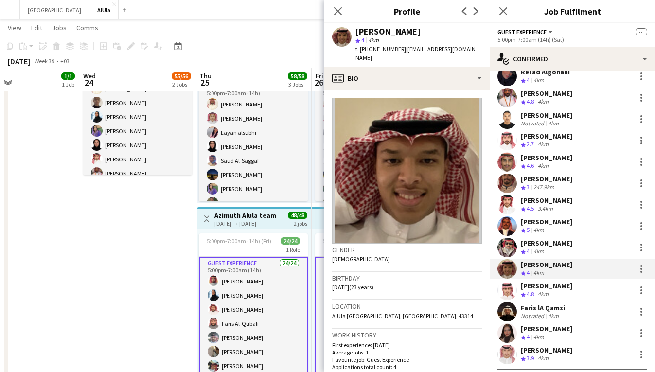
click at [548, 332] on div "[PERSON_NAME]" at bounding box center [547, 328] width 52 height 9
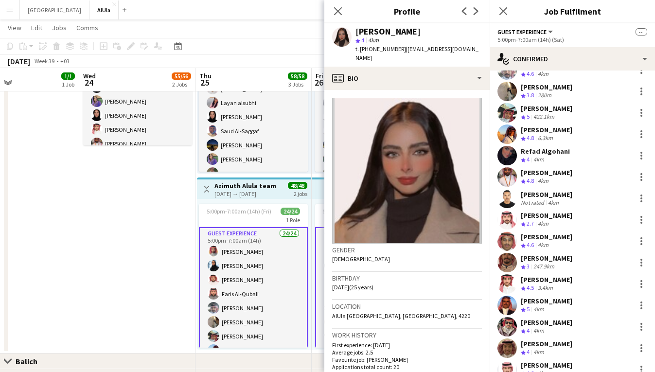
scroll to position [192, 0]
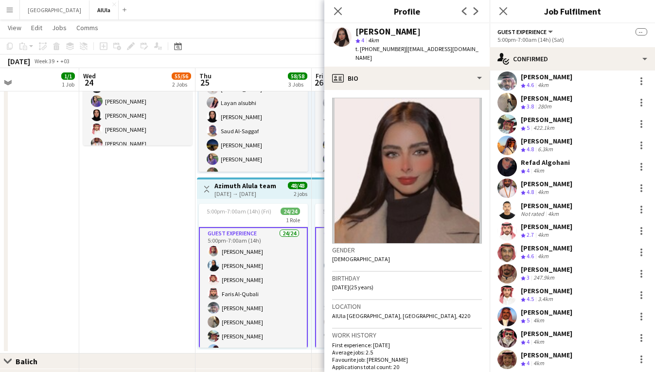
click at [553, 207] on div "[PERSON_NAME]" at bounding box center [547, 205] width 52 height 9
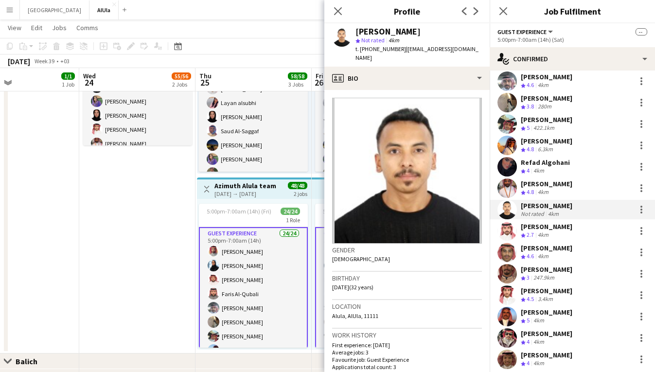
scroll to position [0, 0]
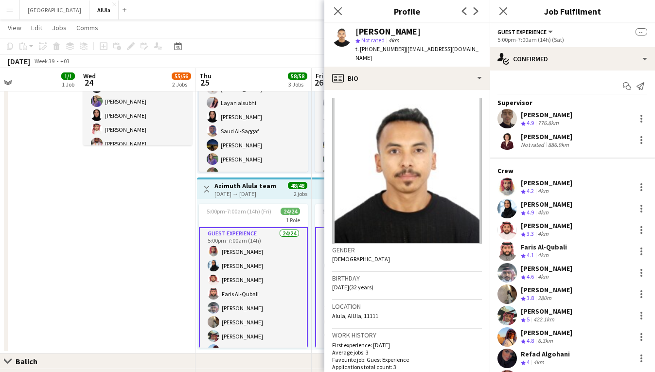
click at [577, 116] on div "Emad Al - Masoud Crew rating 4.9 776.8km" at bounding box center [571, 118] width 165 height 19
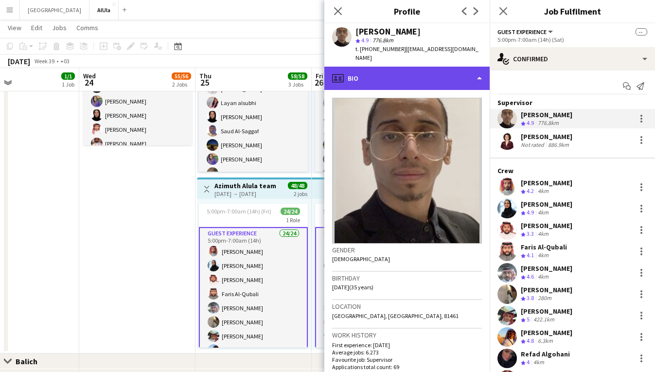
click at [463, 68] on div "profile Bio" at bounding box center [406, 78] width 165 height 23
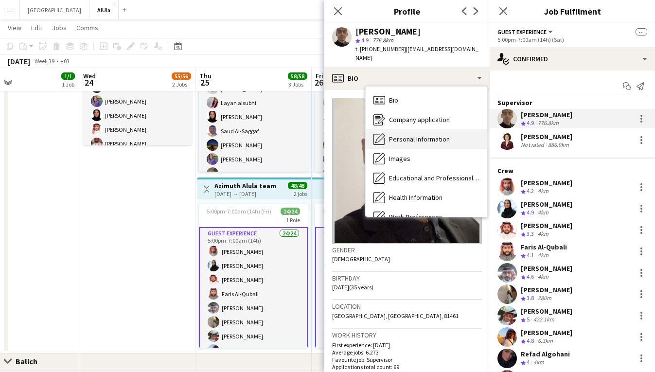
click at [437, 135] on span "Personal Information" at bounding box center [419, 139] width 61 height 9
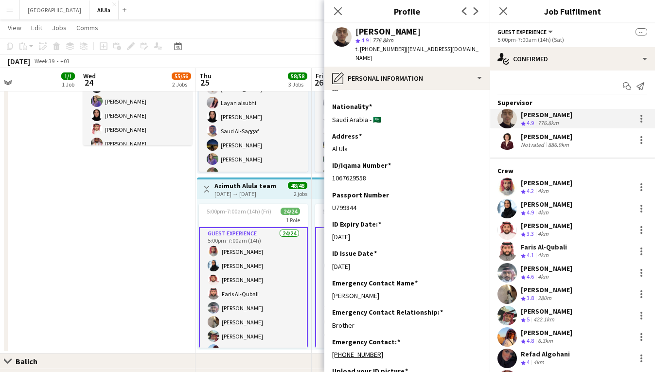
scroll to position [194, 0]
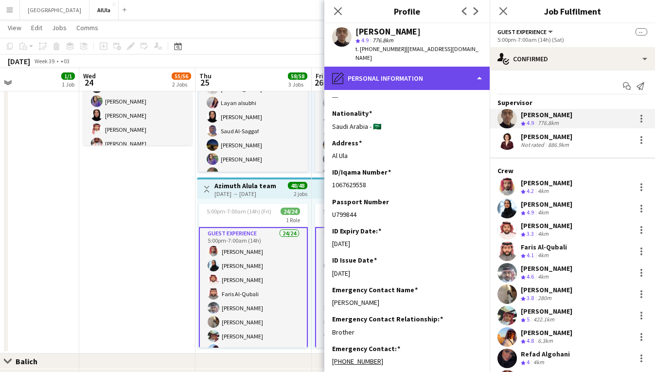
click at [479, 71] on div "pencil4 Personal Information" at bounding box center [406, 78] width 165 height 23
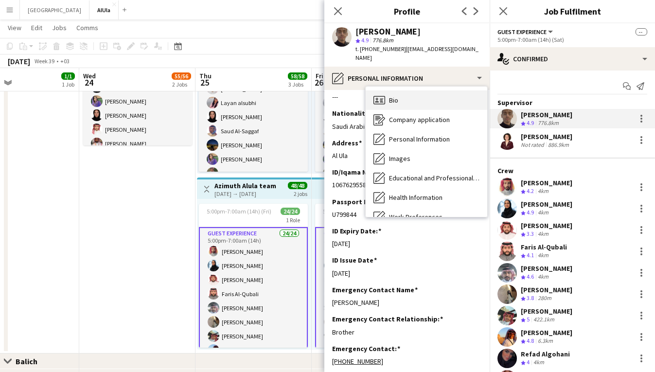
click at [430, 92] on div "Bio Bio" at bounding box center [427, 99] width 122 height 19
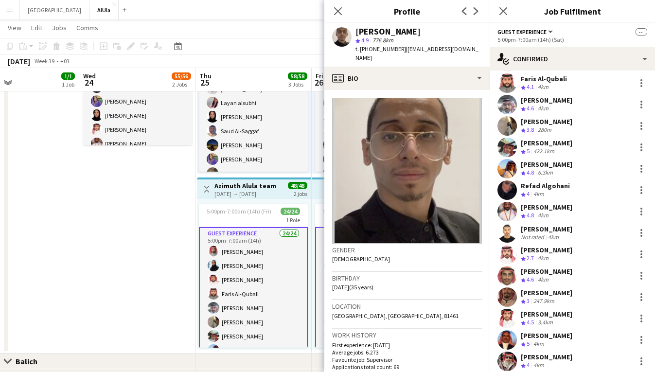
scroll to position [187, 0]
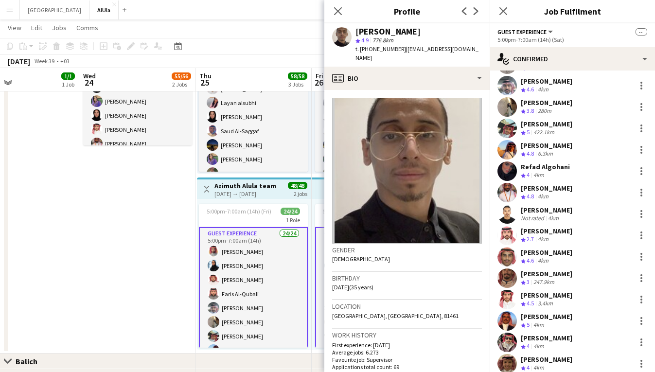
click at [548, 319] on div "[PERSON_NAME]" at bounding box center [547, 316] width 52 height 9
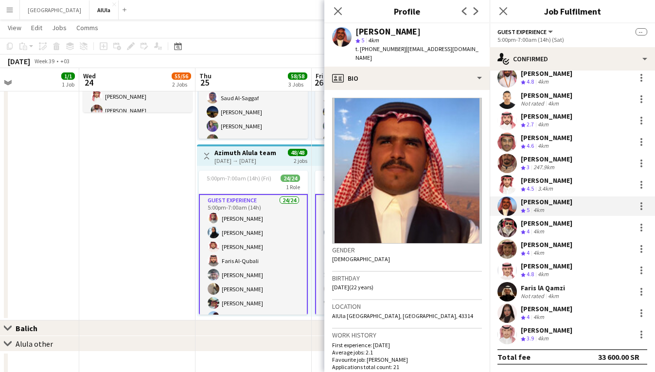
scroll to position [299, 0]
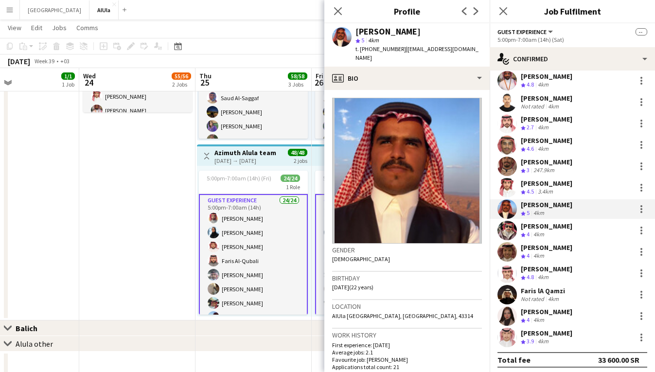
click at [543, 271] on div "[PERSON_NAME]" at bounding box center [547, 268] width 52 height 9
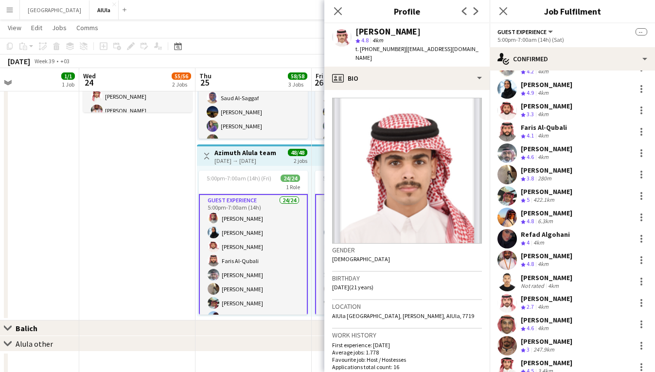
scroll to position [79, 0]
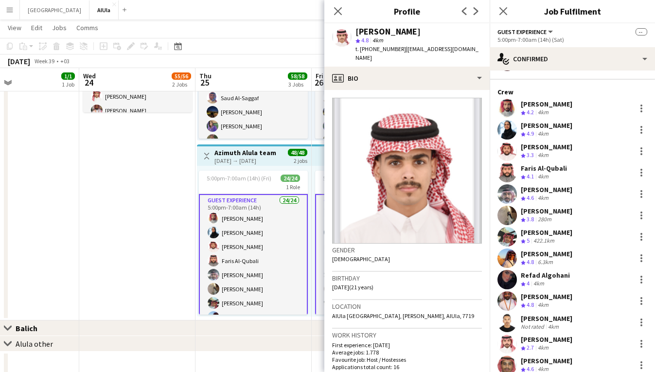
click at [533, 173] on span "4.1" at bounding box center [529, 176] width 7 height 7
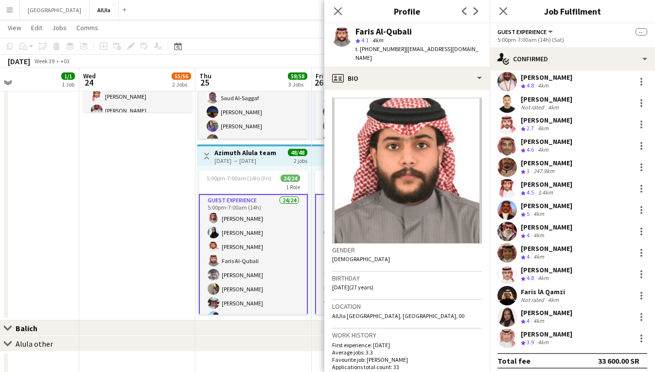
scroll to position [299, 0]
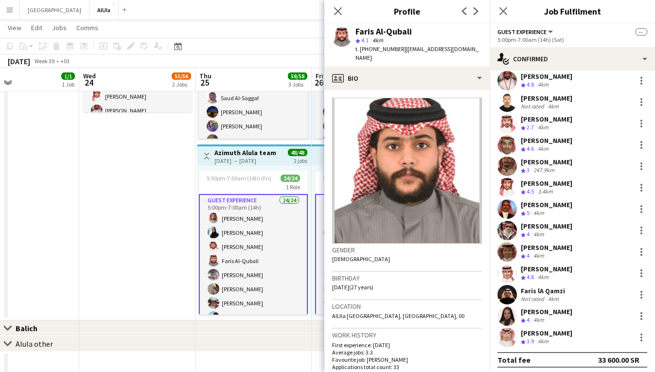
click at [536, 285] on div "Faris lA Qamzi Not rated 4km" at bounding box center [571, 294] width 165 height 19
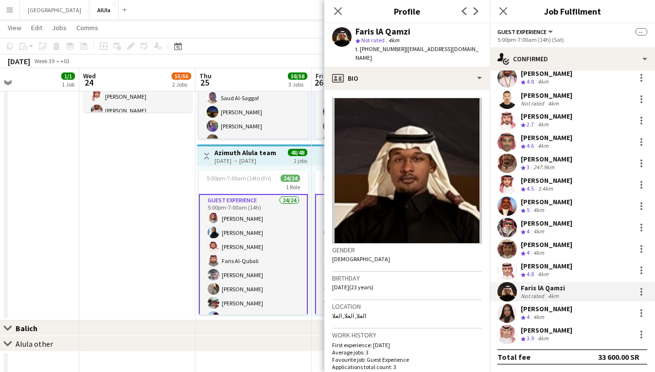
scroll to position [301, 0]
click at [557, 339] on div "Crew rating 3.9 4km" at bounding box center [547, 339] width 52 height 8
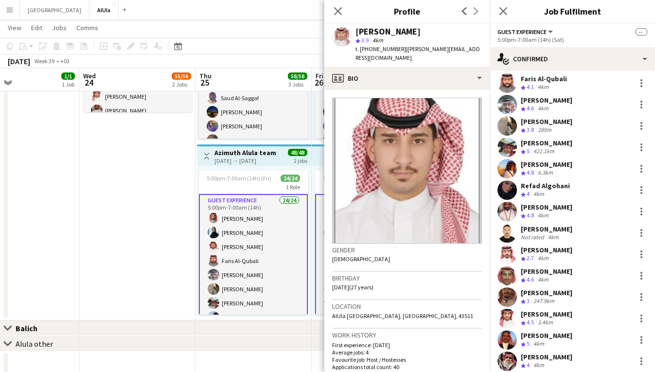
scroll to position [168, 0]
click at [531, 124] on div "[PERSON_NAME]" at bounding box center [547, 122] width 52 height 9
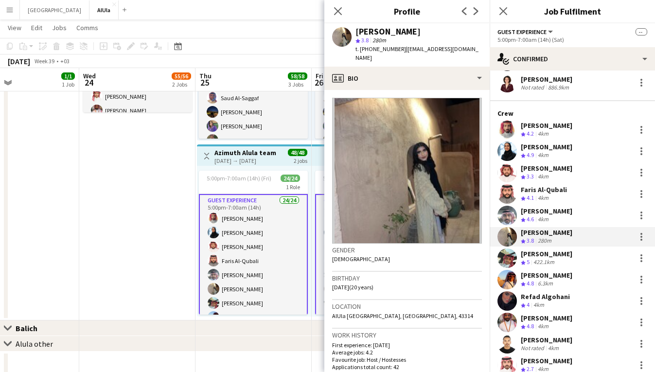
scroll to position [53, 0]
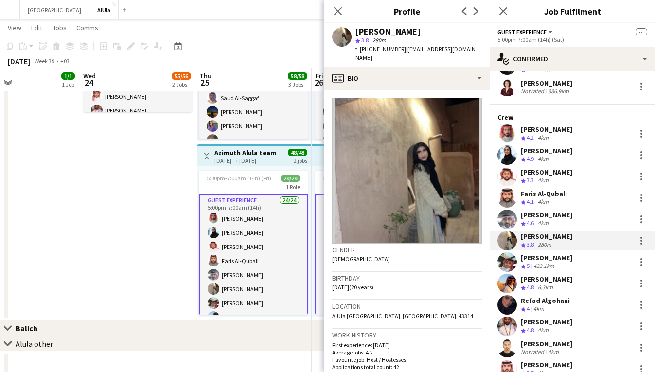
click at [554, 125] on div "[PERSON_NAME]" at bounding box center [547, 129] width 52 height 9
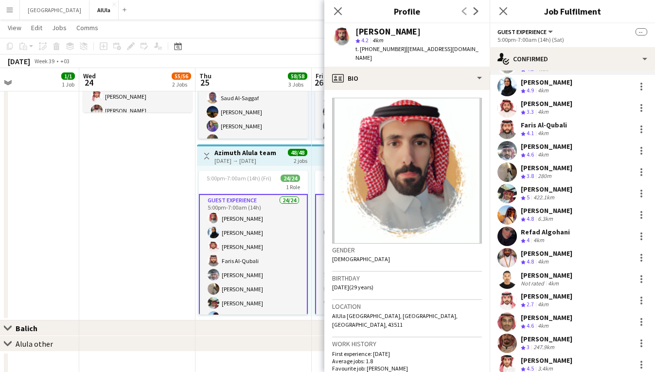
scroll to position [90, 0]
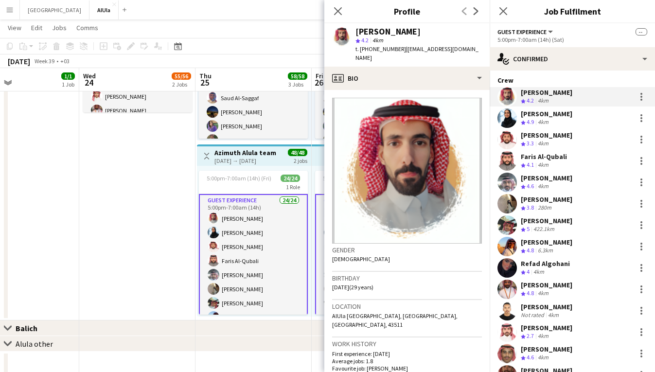
click at [528, 132] on div "[PERSON_NAME]" at bounding box center [547, 135] width 52 height 9
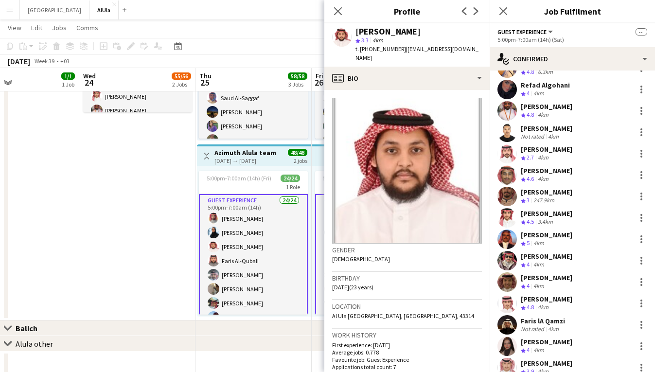
scroll to position [276, 0]
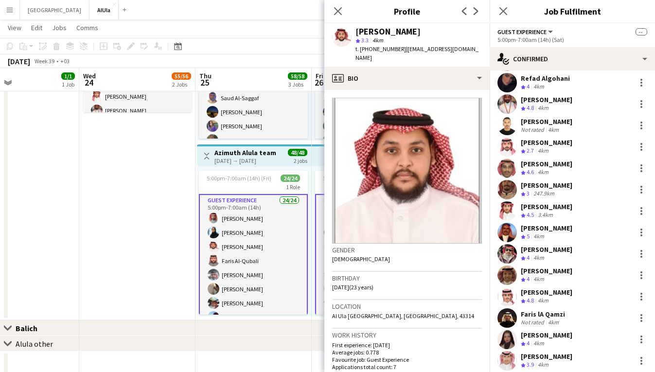
click at [537, 253] on div "[PERSON_NAME]" at bounding box center [547, 249] width 52 height 9
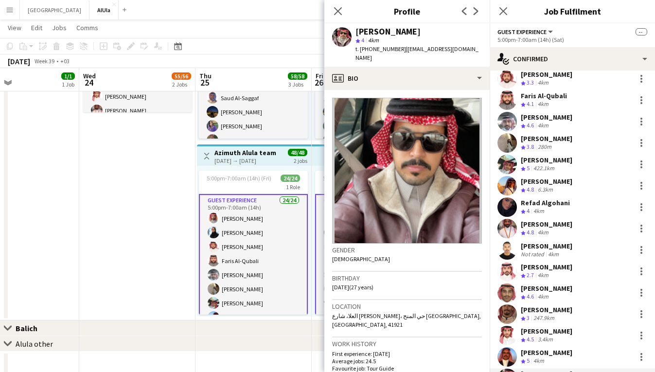
scroll to position [0, 0]
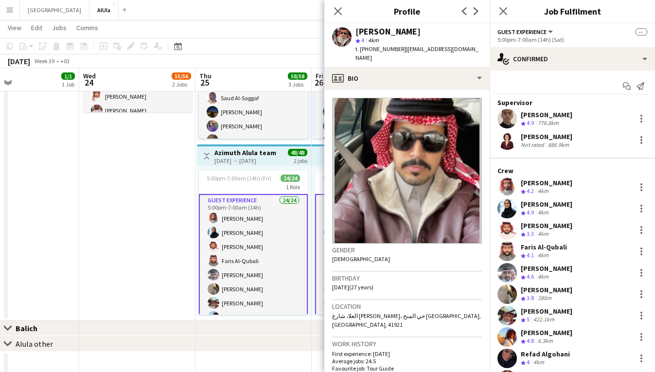
click at [577, 129] on div "Supervisor Emad Al - Masoud Crew rating 4.9 776.8km Massilia Kheddouci Not rate…" at bounding box center [571, 371] width 165 height 547
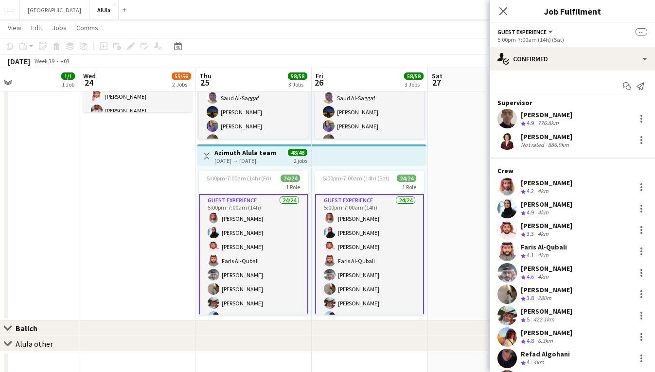
click at [572, 137] on div "[PERSON_NAME]" at bounding box center [547, 136] width 52 height 9
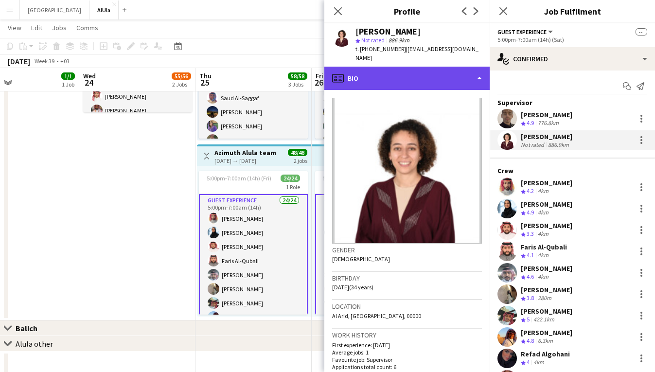
click at [396, 74] on div "profile Bio" at bounding box center [406, 78] width 165 height 23
click at [410, 67] on div "profile Bio" at bounding box center [406, 78] width 165 height 23
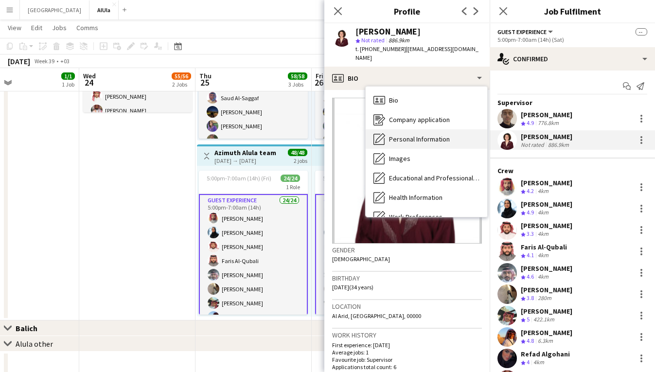
click at [425, 135] on span "Personal Information" at bounding box center [419, 139] width 61 height 9
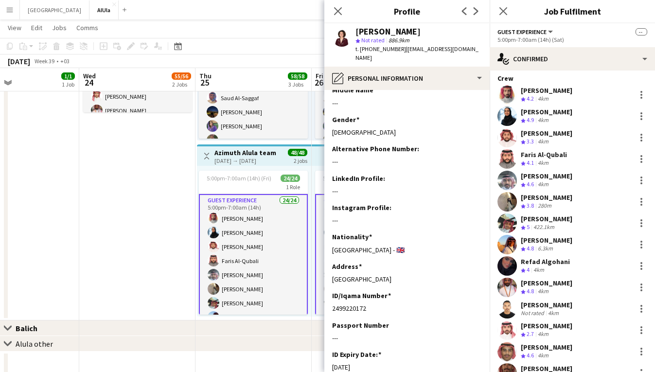
scroll to position [96, 0]
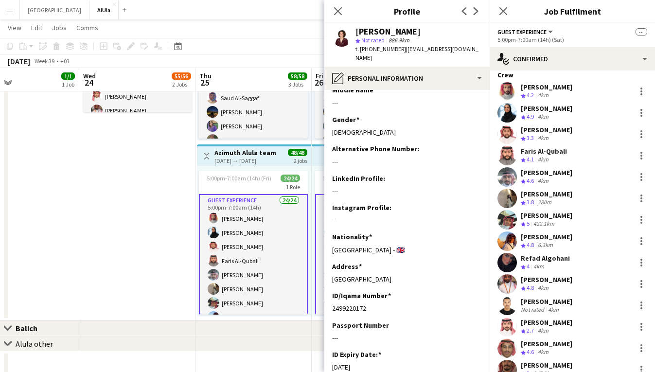
click at [558, 324] on div "[PERSON_NAME]" at bounding box center [547, 322] width 52 height 9
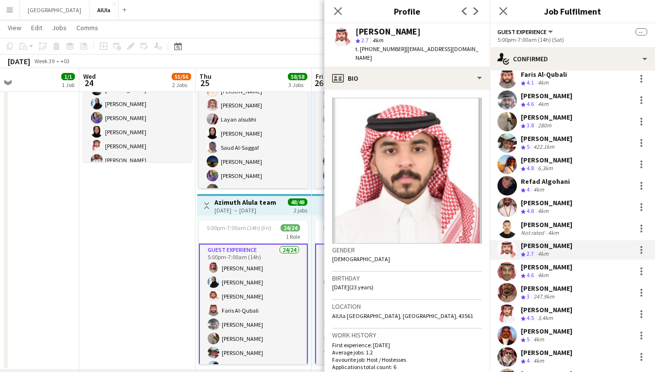
scroll to position [154, 0]
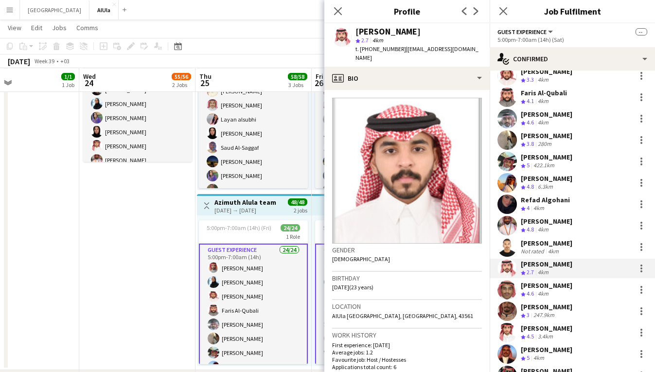
click at [569, 181] on div "[PERSON_NAME]" at bounding box center [547, 178] width 52 height 9
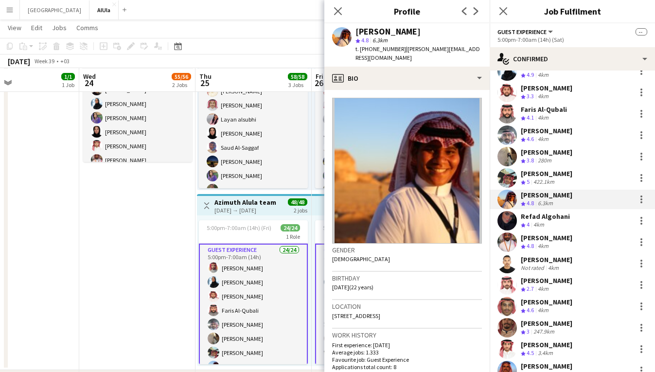
scroll to position [130, 0]
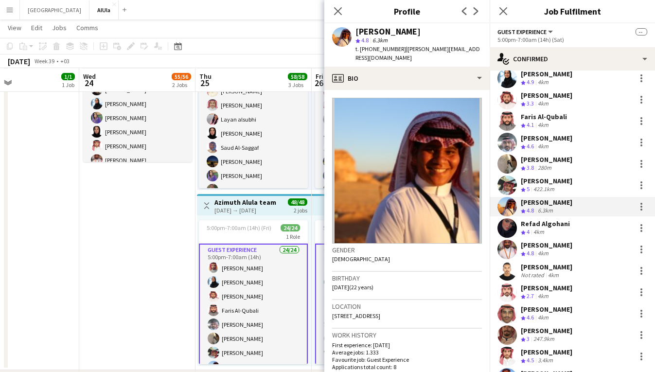
click at [547, 133] on div "Osama Aljohani Crew rating 4.6 4km" at bounding box center [571, 142] width 165 height 19
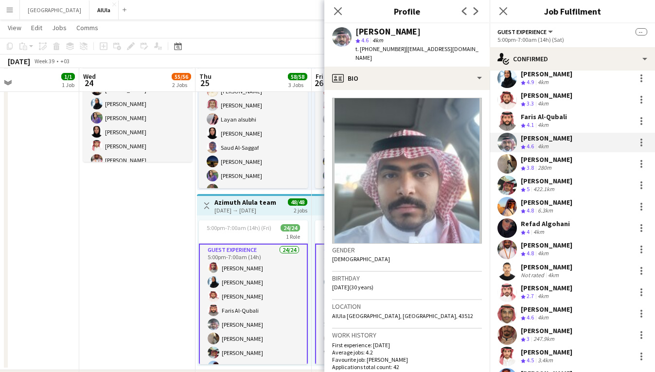
click at [542, 310] on div "[PERSON_NAME]" at bounding box center [547, 309] width 52 height 9
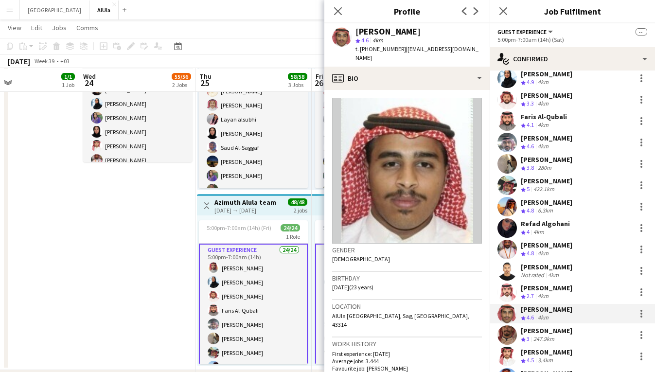
click at [552, 229] on div "Crew rating 4 4km" at bounding box center [545, 232] width 49 height 8
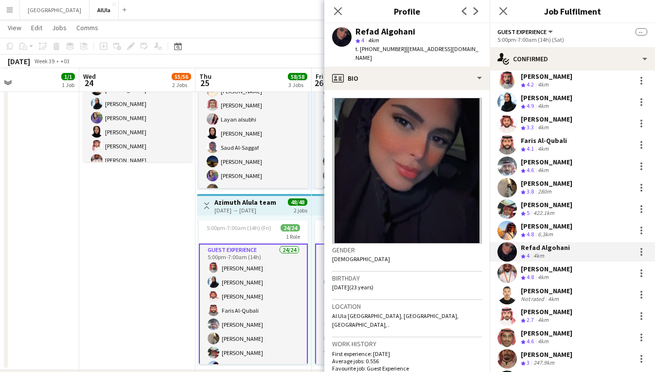
scroll to position [72, 0]
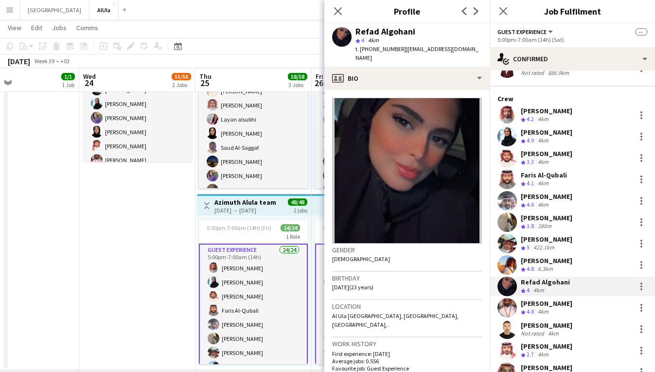
click at [554, 131] on div "[PERSON_NAME]" at bounding box center [547, 132] width 52 height 9
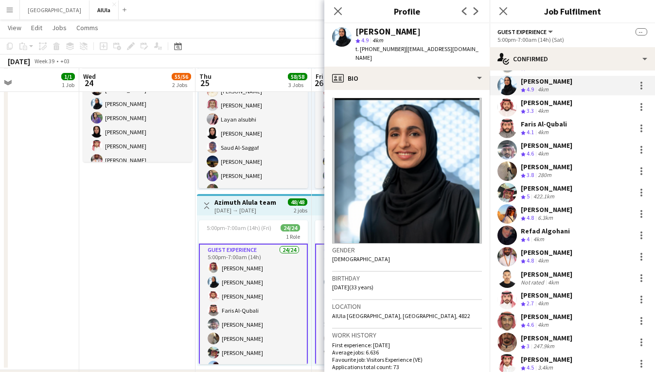
scroll to position [123, 0]
click at [534, 259] on span "4.8" at bounding box center [529, 259] width 7 height 7
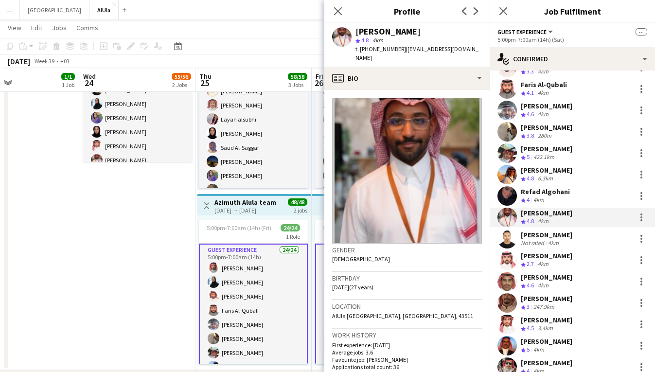
scroll to position [163, 0]
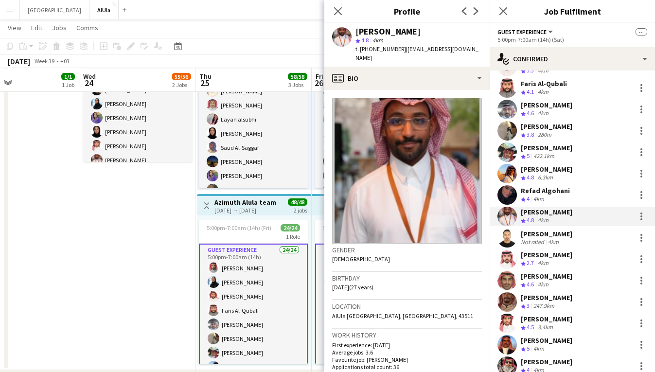
click at [535, 324] on div "Crew rating 4.5" at bounding box center [528, 327] width 15 height 8
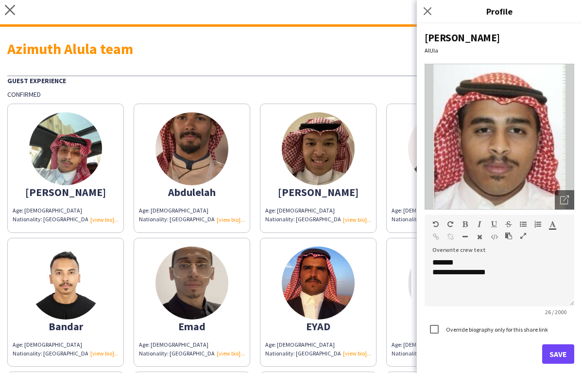
scroll to position [545, 0]
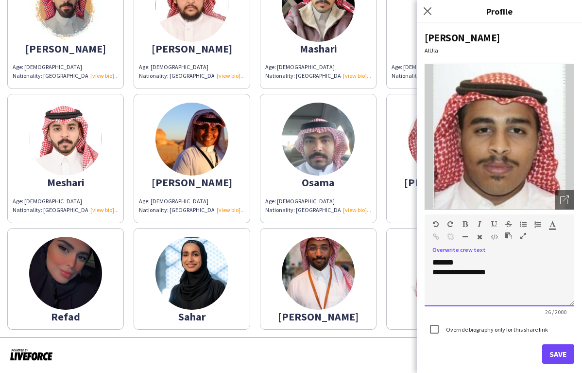
click at [466, 261] on div "**********" at bounding box center [500, 282] width 150 height 49
click at [567, 354] on button "Save" at bounding box center [558, 353] width 32 height 19
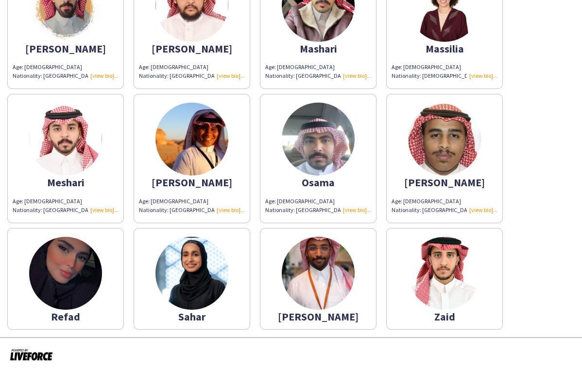
click at [70, 268] on img at bounding box center [65, 273] width 73 height 73
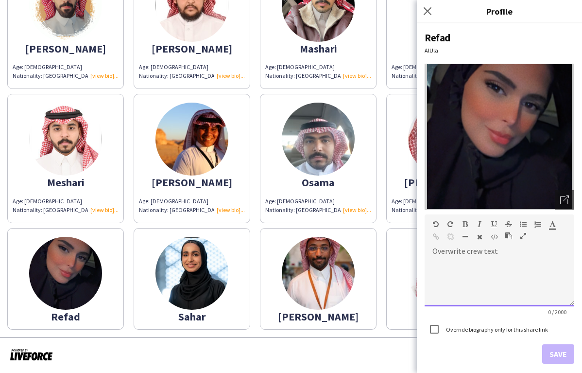
click at [488, 258] on div at bounding box center [500, 282] width 150 height 49
paste div
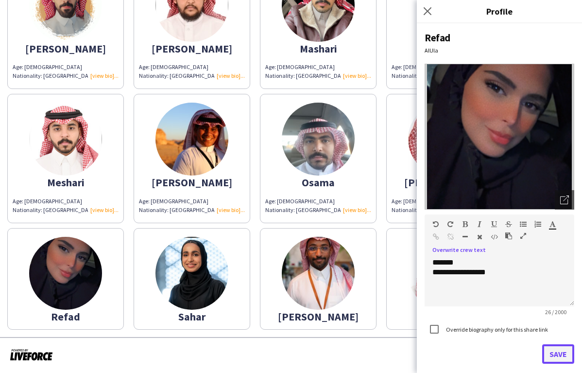
click at [561, 348] on button "Save" at bounding box center [558, 353] width 32 height 19
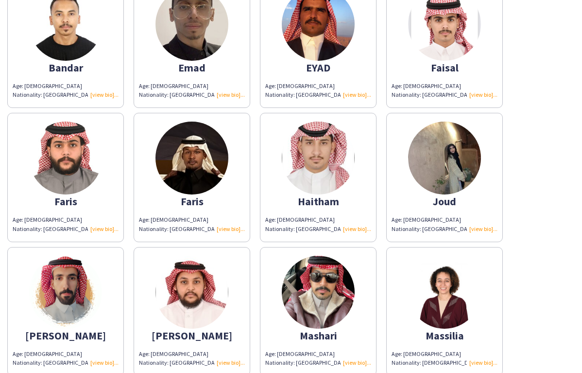
scroll to position [573, 0]
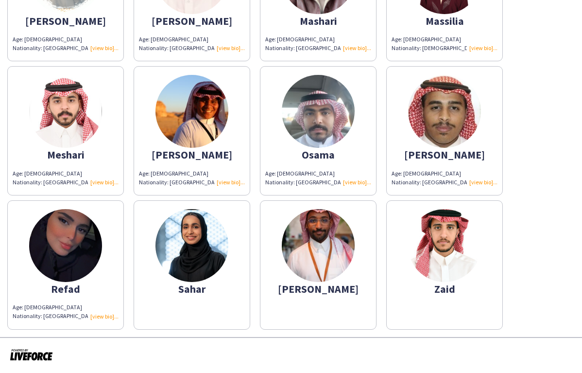
click at [217, 283] on app-share-pages-crew-card "Sahar" at bounding box center [192, 264] width 117 height 129
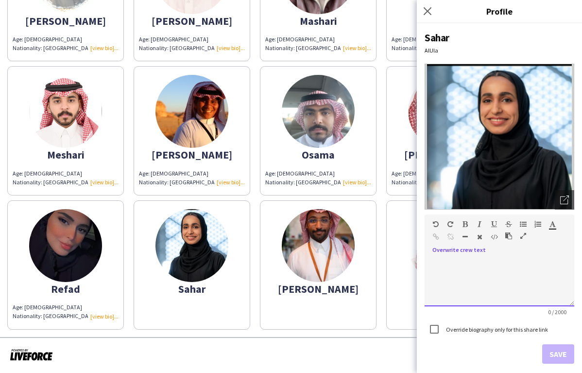
click at [497, 248] on div "default Heading 1 Heading 2 Heading 3 Heading 4 Heading 5 Heading 6 Heading 7 P…" at bounding box center [500, 232] width 150 height 36
paste div
click at [456, 263] on div "**********" at bounding box center [500, 282] width 150 height 49
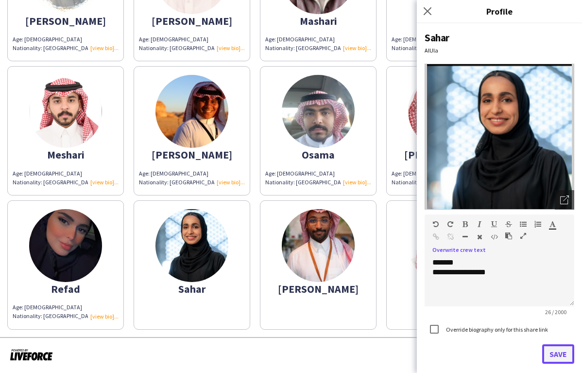
click at [557, 349] on button "Save" at bounding box center [558, 353] width 32 height 19
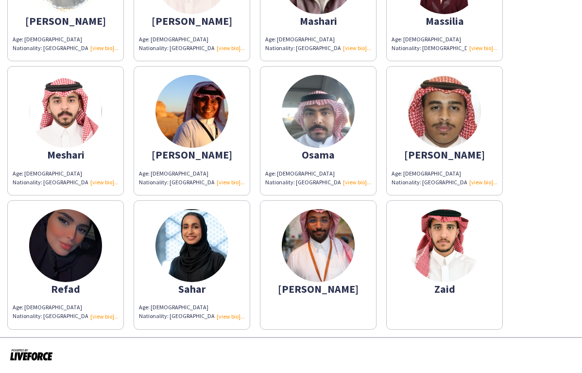
click at [315, 276] on img at bounding box center [318, 245] width 73 height 73
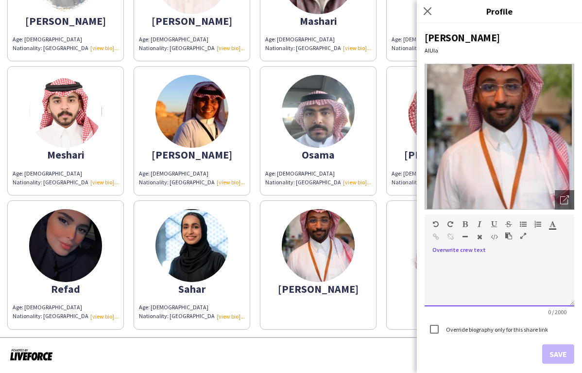
click at [469, 258] on div at bounding box center [500, 282] width 150 height 49
paste div
click at [456, 261] on div "**********" at bounding box center [500, 282] width 150 height 49
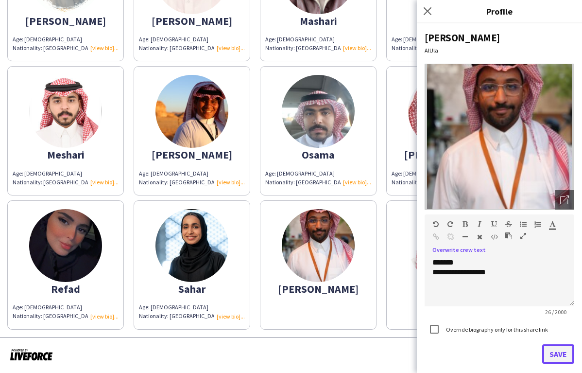
click at [562, 352] on button "Save" at bounding box center [558, 353] width 32 height 19
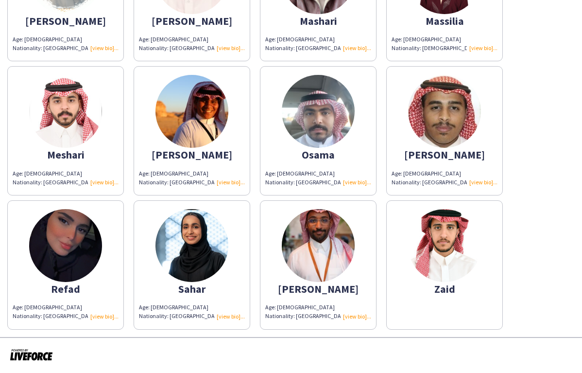
click at [420, 262] on img at bounding box center [444, 245] width 73 height 73
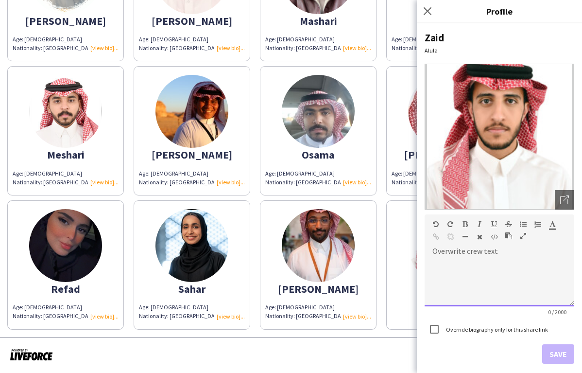
click at [476, 250] on div "default Heading 1 Heading 2 Heading 3 Heading 4 Heading 5 Heading 6 Heading 7 P…" at bounding box center [500, 232] width 150 height 36
paste div
click at [464, 262] on div "**********" at bounding box center [500, 282] width 150 height 49
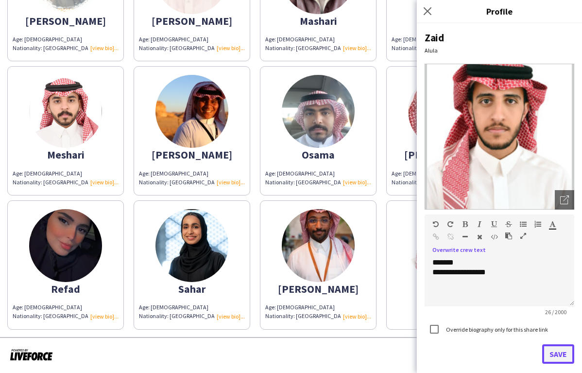
click at [559, 349] on button "Save" at bounding box center [558, 353] width 32 height 19
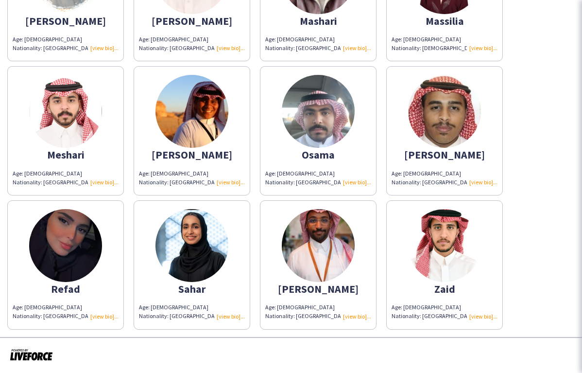
scroll to position [0, 0]
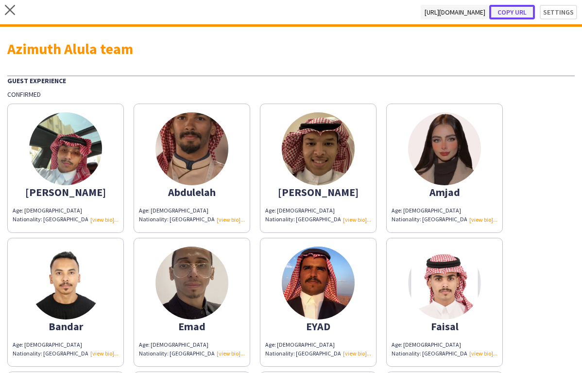
click at [519, 14] on button "Copy url" at bounding box center [512, 12] width 46 height 15
click at [11, 9] on icon "close" at bounding box center [10, 10] width 10 height 10
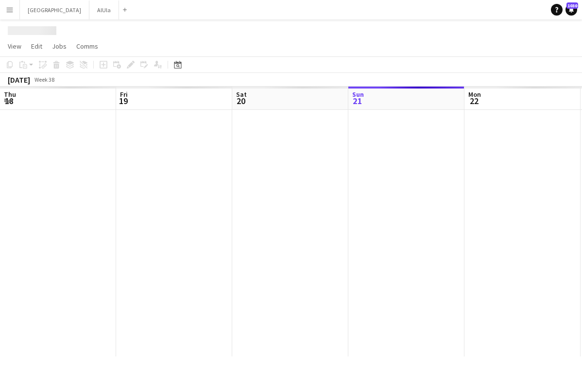
scroll to position [0, 232]
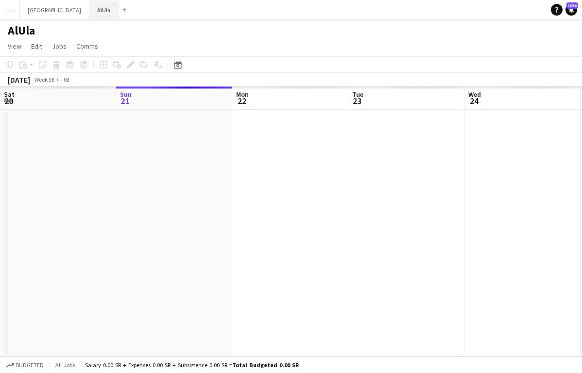
click at [89, 6] on button "AlUla Close" at bounding box center [103, 9] width 29 height 19
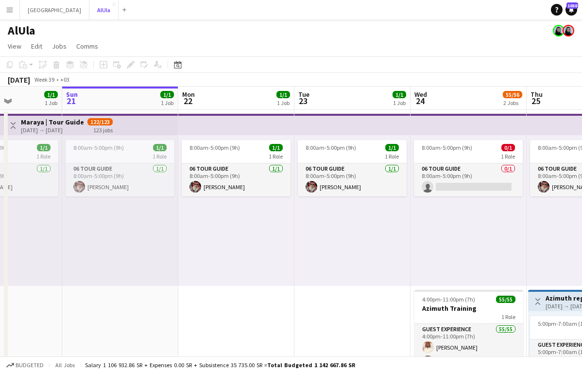
scroll to position [0, 296]
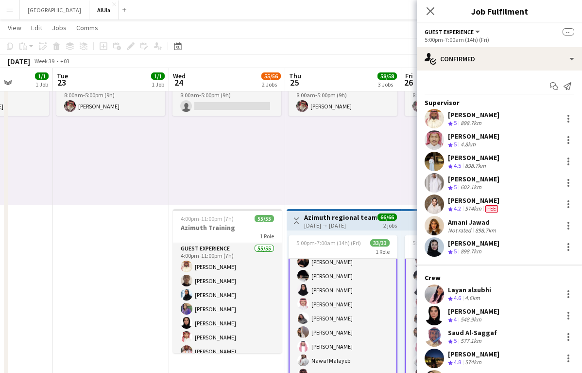
scroll to position [0, 0]
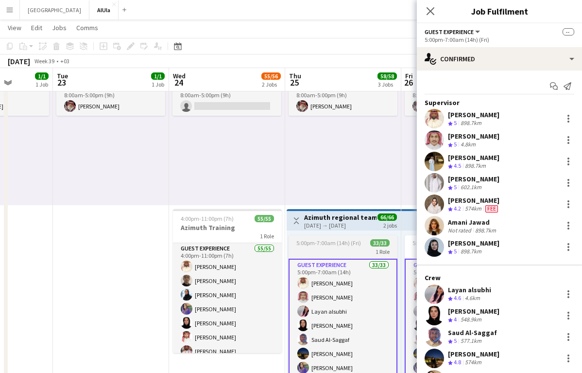
click at [349, 248] on div "1 Role" at bounding box center [343, 251] width 109 height 8
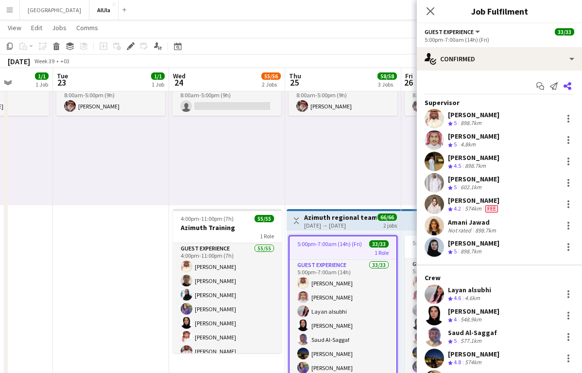
click at [573, 87] on app-icon "Share" at bounding box center [568, 86] width 14 height 14
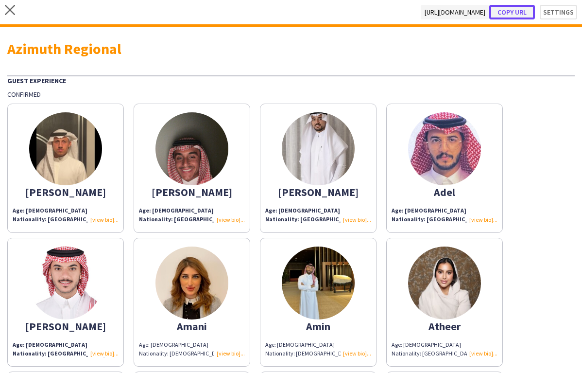
click at [511, 10] on button "Copy url" at bounding box center [512, 12] width 46 height 15
type textarea "**********"
click at [11, 12] on icon "close" at bounding box center [10, 10] width 10 height 10
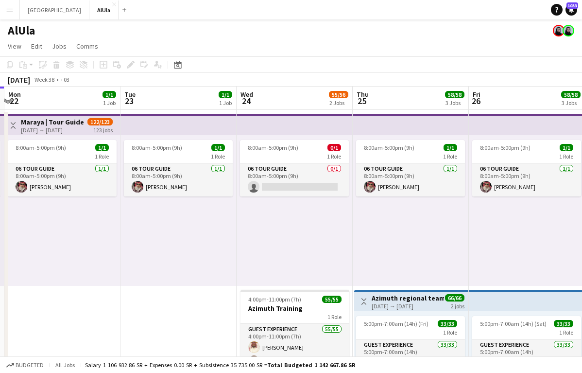
click at [458, 42] on app-page-menu "View Day view expanded Day view collapsed Month view Date picker Jump to [DATE]…" at bounding box center [291, 47] width 582 height 18
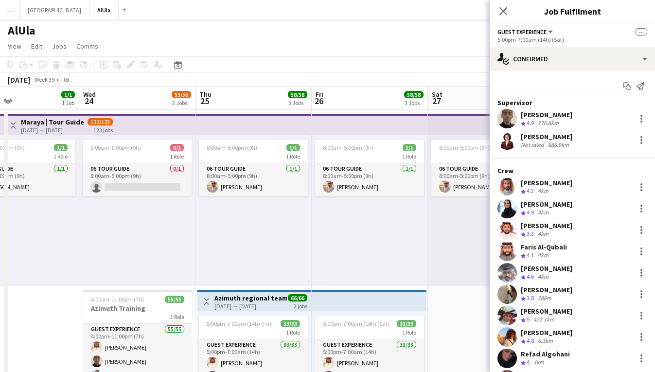
scroll to position [163, 0]
